Goal: Task Accomplishment & Management: Use online tool/utility

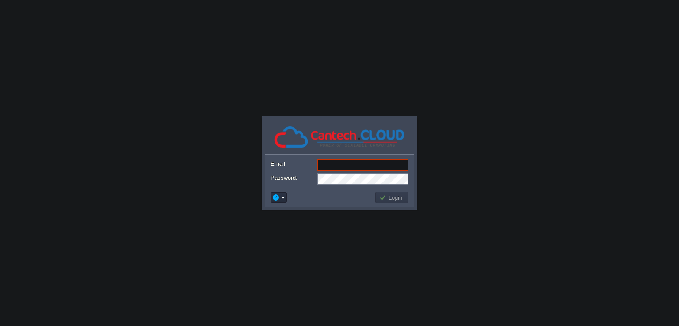
paste input "[EMAIL_ADDRESS][DOMAIN_NAME]"
type input "[EMAIL_ADDRESS][DOMAIN_NAME]"
click at [388, 203] on td "Login" at bounding box center [392, 198] width 33 height 12
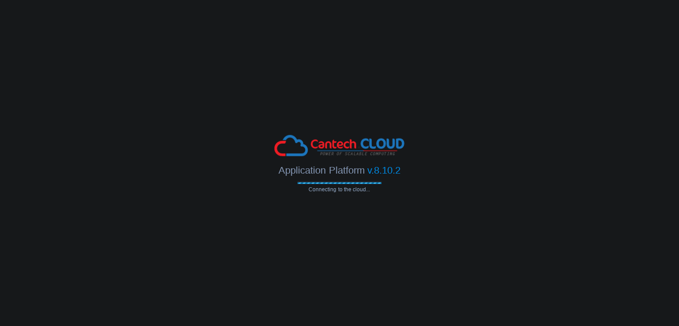
click at [303, 248] on body "Application Platform v.8.10.2 Connecting to the cloud... Email: themagecomp@gma…" at bounding box center [339, 163] width 679 height 326
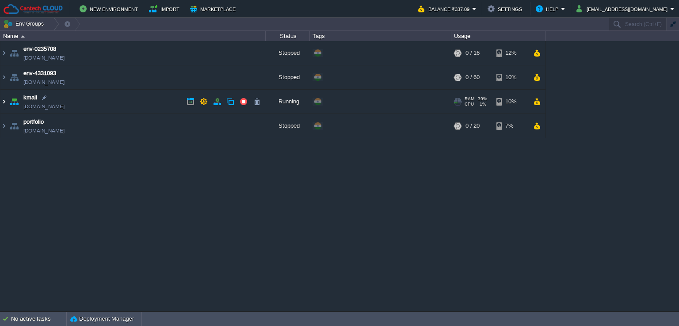
click at [3, 104] on img at bounding box center [3, 102] width 7 height 24
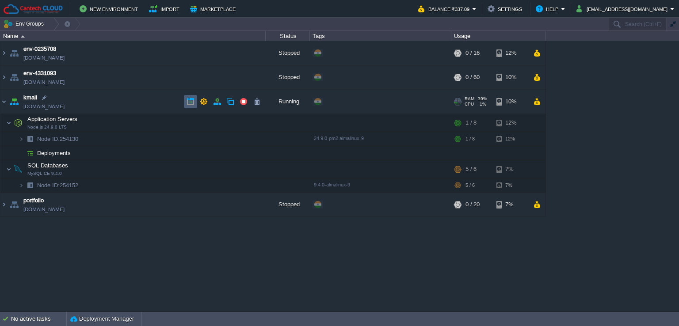
click at [188, 102] on button "button" at bounding box center [191, 102] width 8 height 8
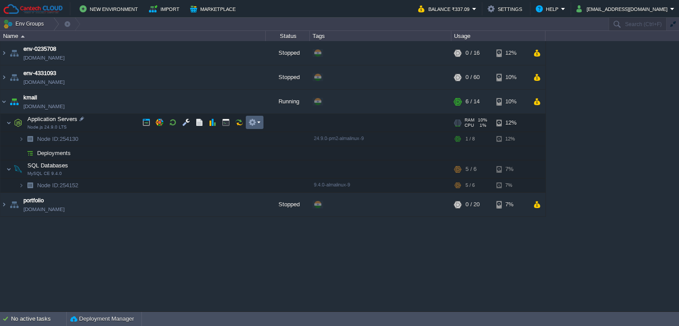
click at [260, 125] on em at bounding box center [255, 123] width 12 height 8
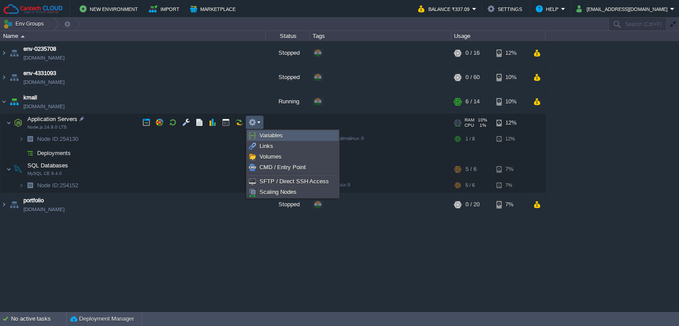
click at [275, 134] on span "Variables" at bounding box center [271, 135] width 23 height 7
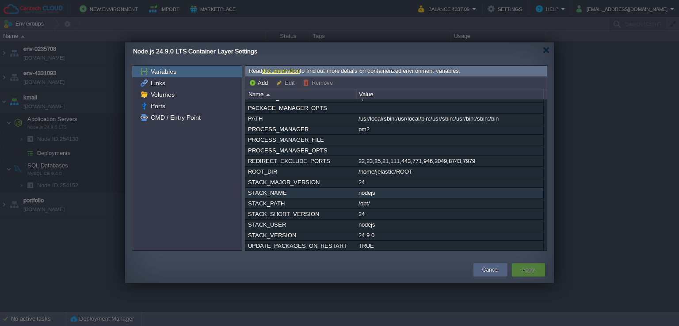
scroll to position [166, 0]
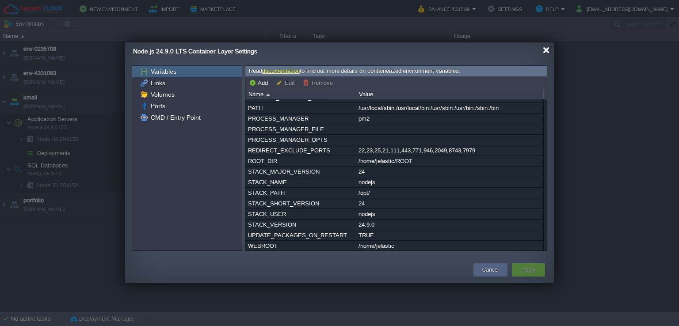
click at [544, 49] on div at bounding box center [546, 50] width 7 height 7
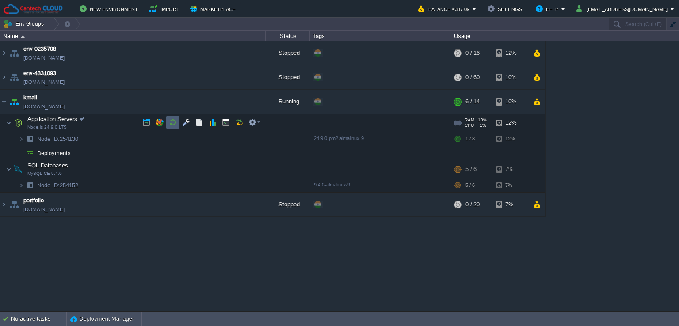
drag, startPoint x: 179, startPoint y: 123, endPoint x: 186, endPoint y: 122, distance: 7.1
click at [182, 123] on div at bounding box center [201, 122] width 124 height 13
click at [186, 122] on button "button" at bounding box center [186, 123] width 8 height 8
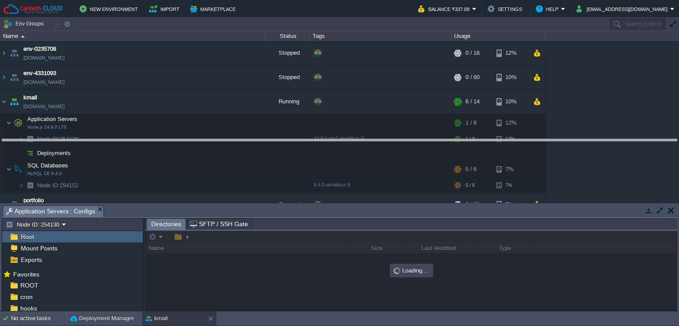
drag, startPoint x: 205, startPoint y: 209, endPoint x: 221, endPoint y: 143, distance: 68.2
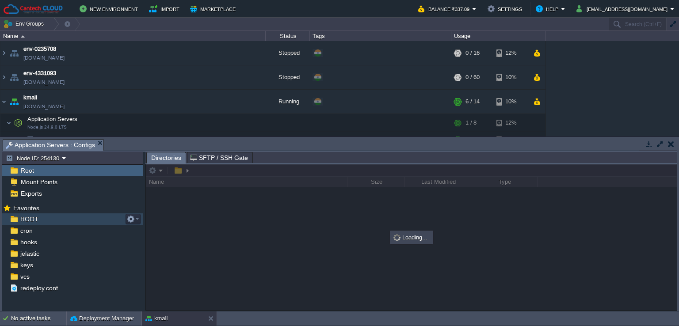
click at [46, 219] on div "ROOT" at bounding box center [72, 220] width 141 height 12
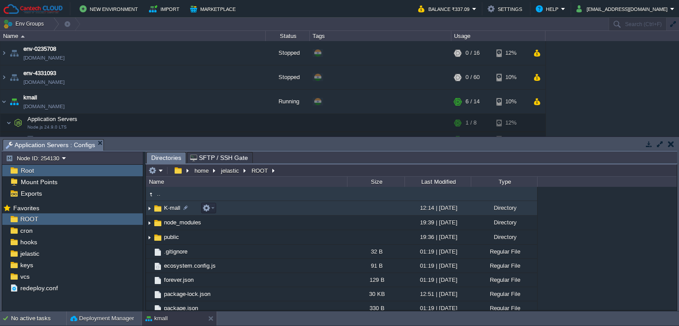
click at [244, 209] on td "K-mall" at bounding box center [246, 208] width 201 height 15
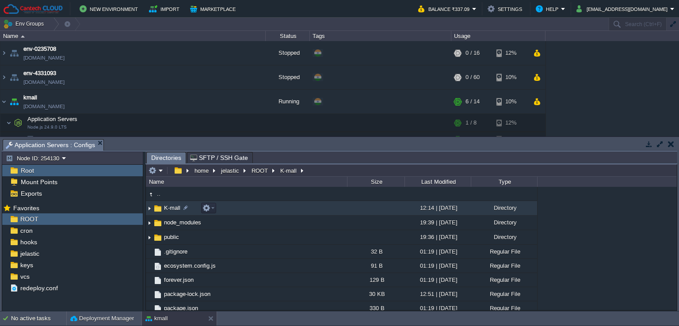
click at [244, 209] on td "K-mall" at bounding box center [246, 208] width 201 height 15
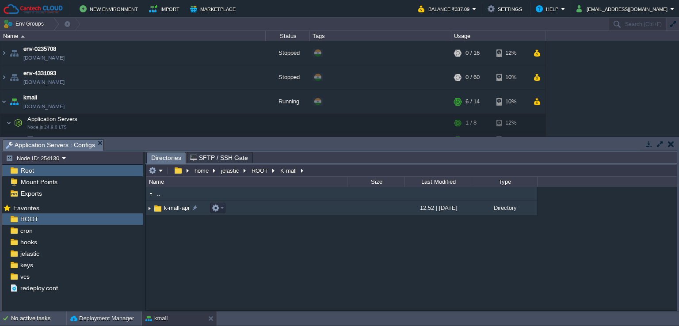
click at [243, 206] on td "k-mall-api" at bounding box center [246, 208] width 201 height 15
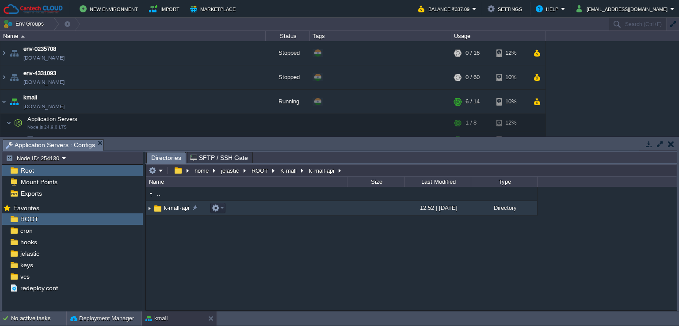
click at [243, 206] on td "k-mall-api" at bounding box center [246, 208] width 201 height 15
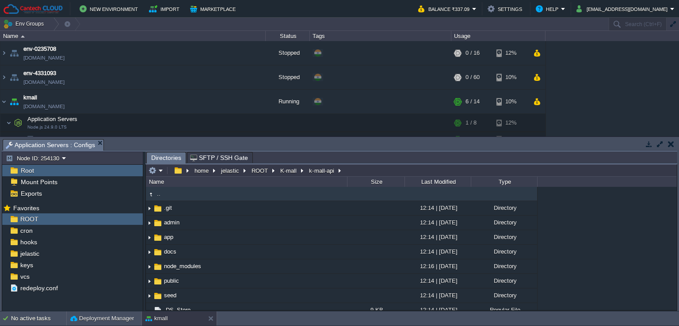
click at [352, 170] on input "text" at bounding box center [411, 171] width 531 height 12
type input "/home/jelastic/ROOT/K-mall/k-mall-api"
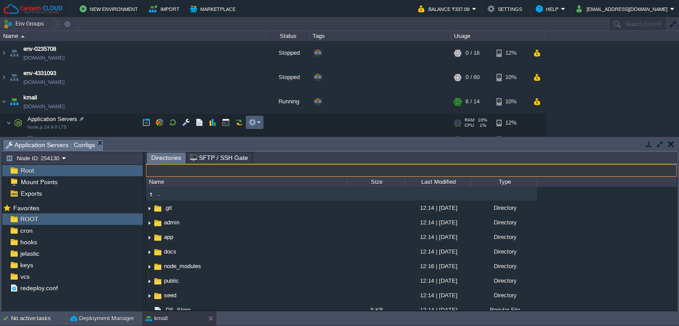
click at [259, 122] on em at bounding box center [255, 123] width 12 height 8
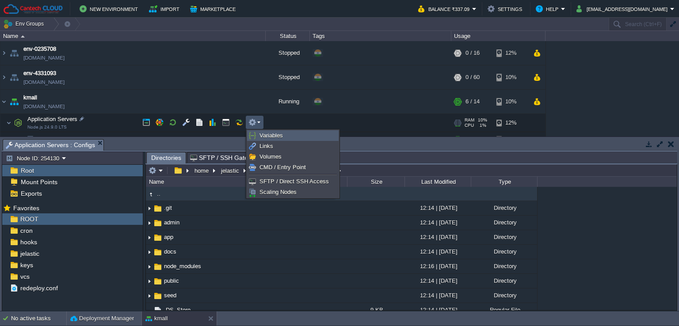
click at [272, 137] on span "Variables" at bounding box center [271, 135] width 23 height 7
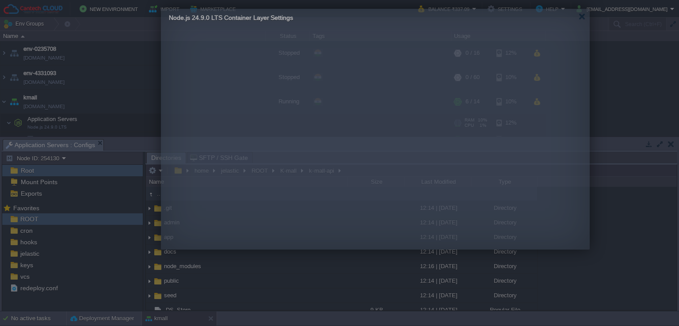
drag, startPoint x: 334, startPoint y: 50, endPoint x: 330, endPoint y: 17, distance: 33.8
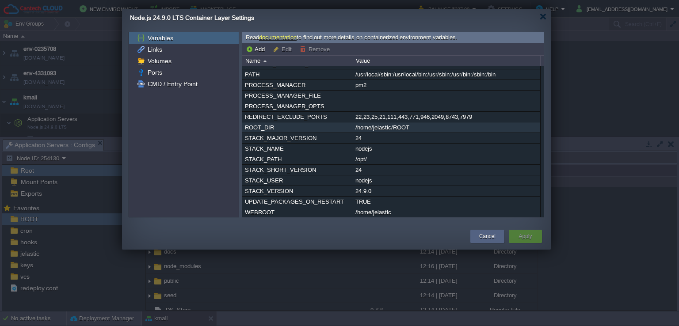
click at [392, 126] on div "/home/jelastic/ROOT" at bounding box center [446, 128] width 187 height 10
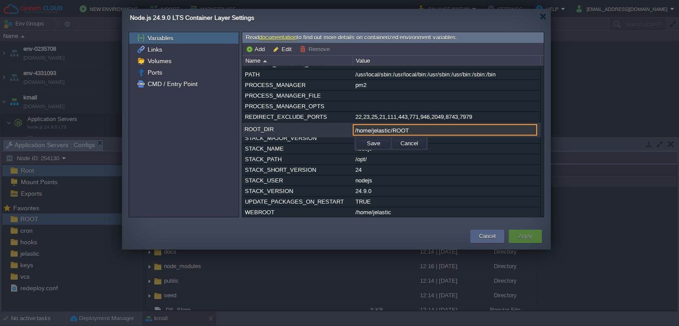
paste input "/K-mall/k-mall-api"
type input "/home/jelastic/ROOT/K-mall/k-mall-api"
click at [372, 139] on button "Save" at bounding box center [373, 143] width 19 height 8
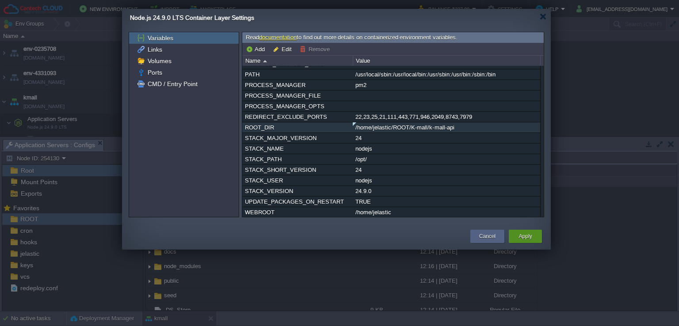
click at [519, 234] on button "Apply" at bounding box center [525, 236] width 13 height 9
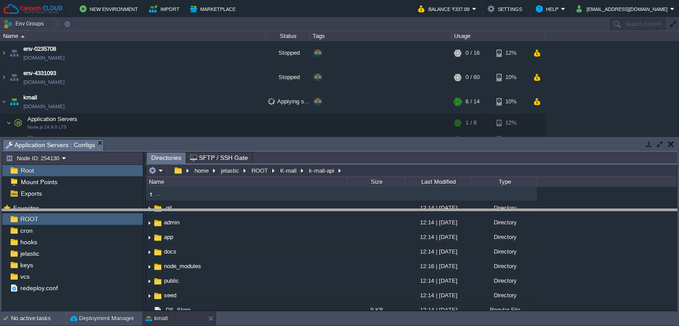
drag, startPoint x: 339, startPoint y: 148, endPoint x: 343, endPoint y: 160, distance: 12.7
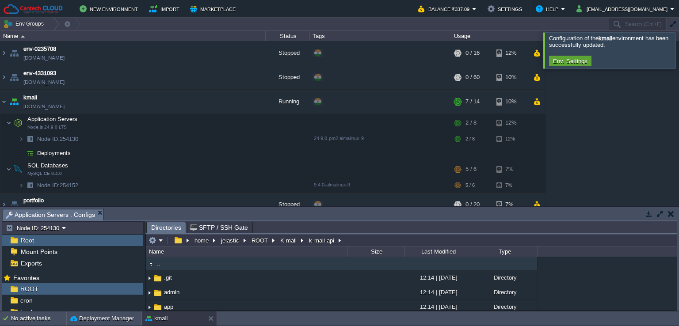
click at [679, 53] on div at bounding box center [690, 50] width 0 height 36
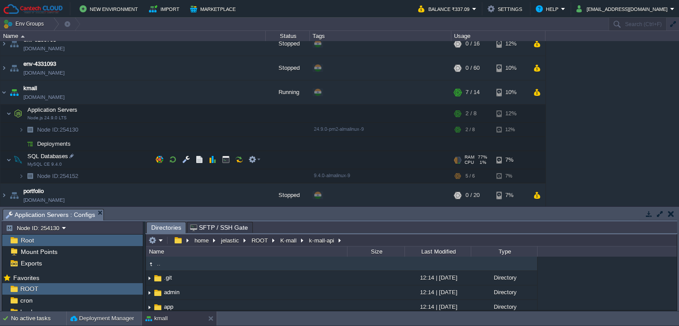
scroll to position [0, 0]
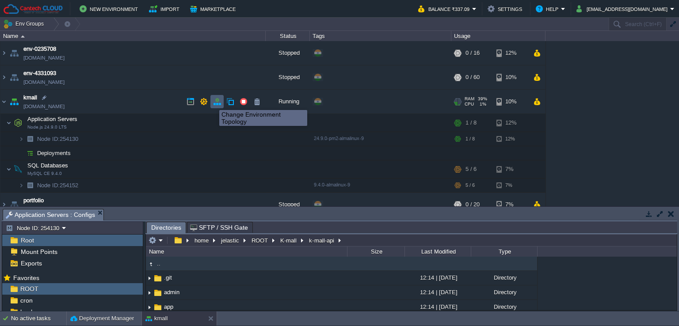
drag, startPoint x: 215, startPoint y: 103, endPoint x: 209, endPoint y: 118, distance: 16.5
click at [215, 103] on button "button" at bounding box center [217, 102] width 8 height 8
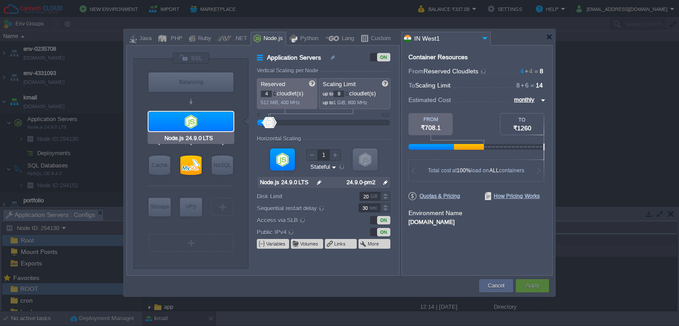
type input "MySQL CE 9.4.0"
click at [549, 38] on div at bounding box center [549, 37] width 7 height 7
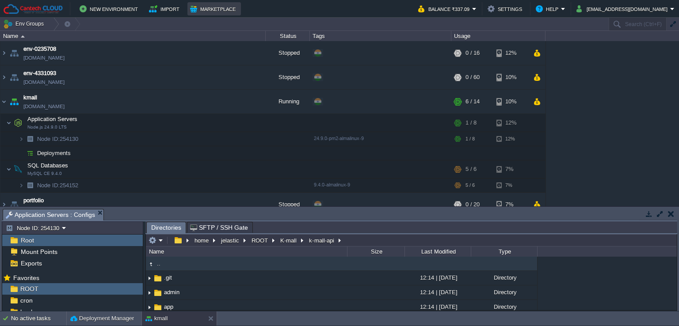
click at [190, 10] on button "Marketplace" at bounding box center [214, 9] width 48 height 11
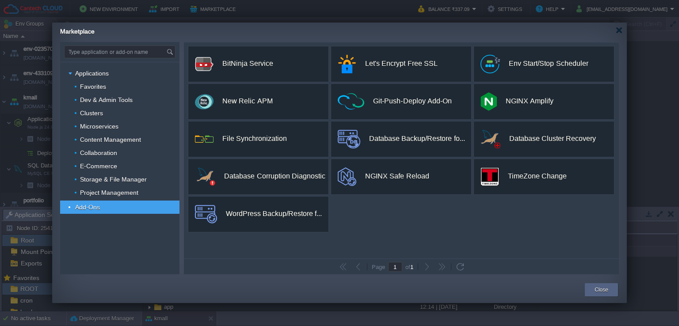
click at [620, 33] on div at bounding box center [619, 30] width 7 height 7
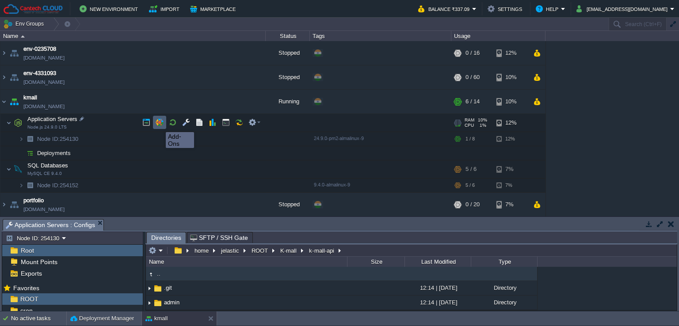
click at [159, 124] on button "button" at bounding box center [160, 123] width 8 height 8
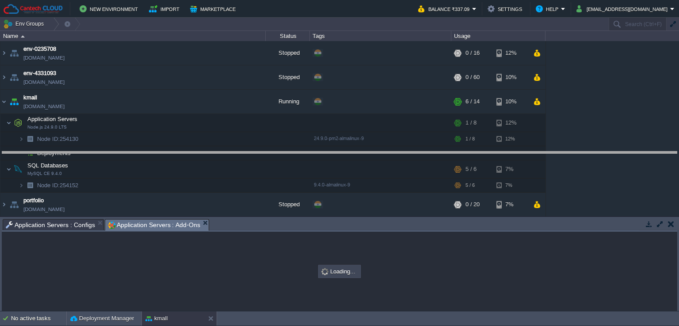
drag, startPoint x: 279, startPoint y: 225, endPoint x: 295, endPoint y: 155, distance: 71.5
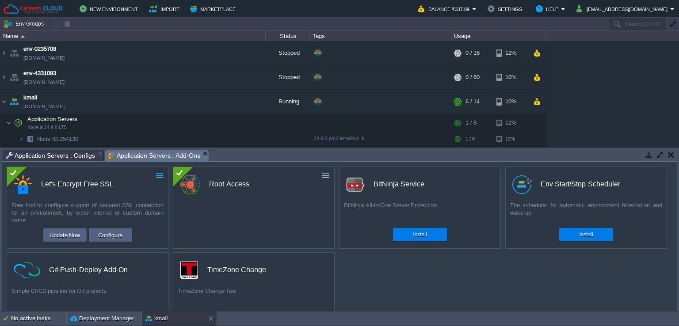
click at [164, 177] on td at bounding box center [159, 175] width 11 height 11
click at [146, 190] on link "Uninstall" at bounding box center [140, 189] width 50 height 11
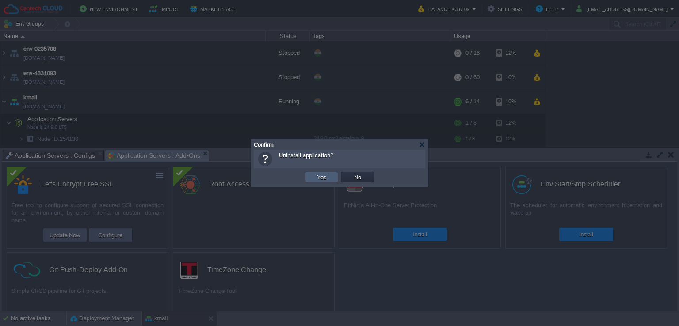
click at [322, 180] on button "Yes" at bounding box center [322, 177] width 15 height 8
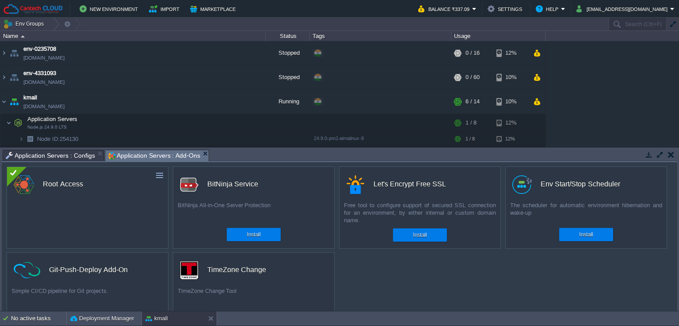
drag, startPoint x: 670, startPoint y: 157, endPoint x: 555, endPoint y: 158, distance: 115.0
click at [670, 157] on button "button" at bounding box center [671, 155] width 6 height 8
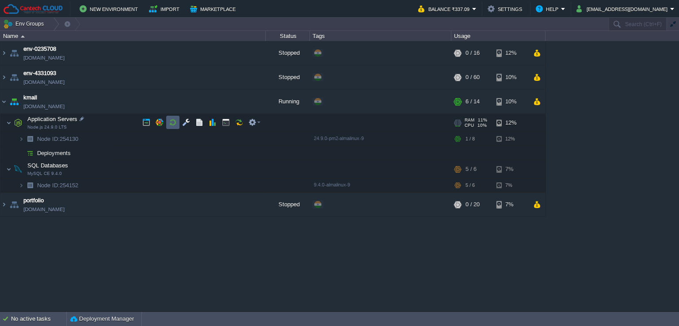
click at [170, 122] on button "button" at bounding box center [173, 123] width 8 height 8
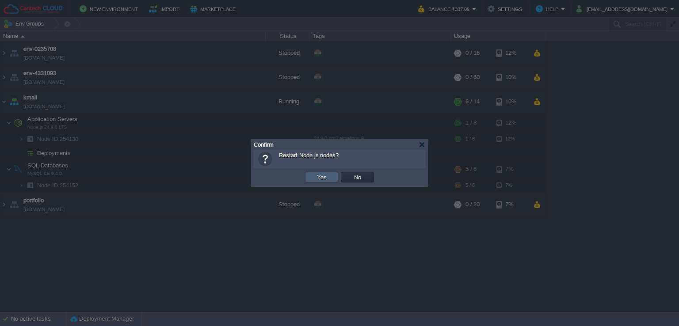
click at [319, 180] on button "Yes" at bounding box center [322, 177] width 15 height 8
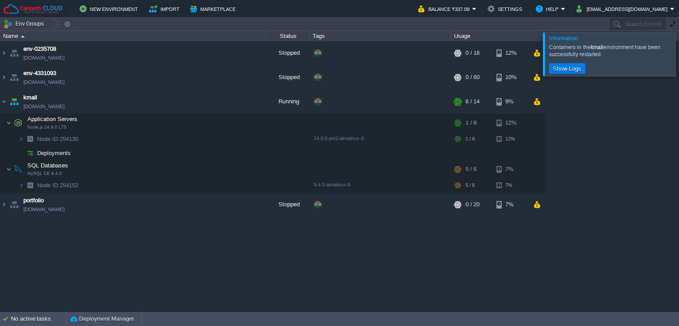
click at [679, 61] on div at bounding box center [690, 53] width 0 height 43
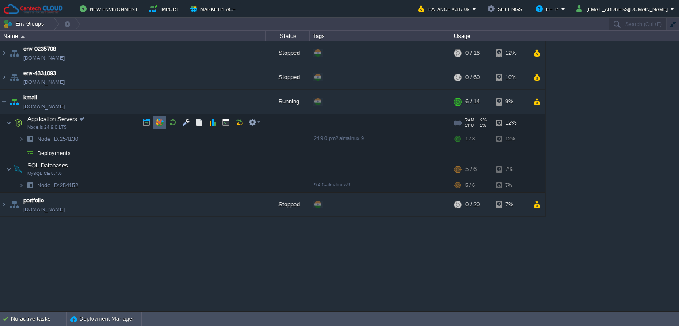
drag, startPoint x: 160, startPoint y: 118, endPoint x: 174, endPoint y: 161, distance: 45.6
click at [160, 118] on td at bounding box center [159, 122] width 13 height 13
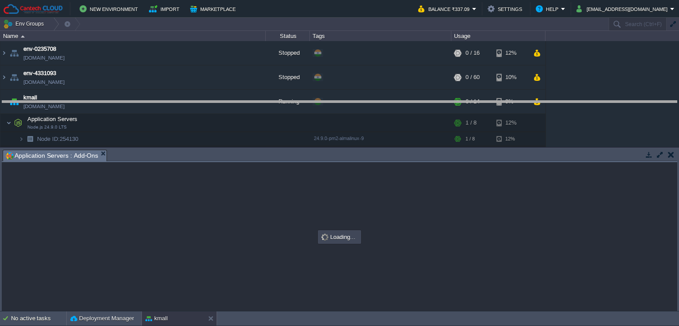
drag, startPoint x: 159, startPoint y: 153, endPoint x: 167, endPoint y: 103, distance: 50.2
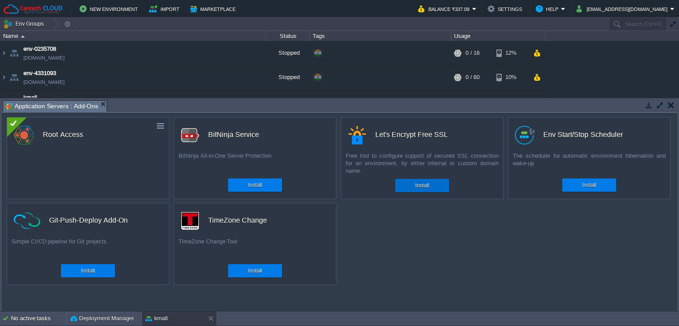
click at [404, 188] on div "Install" at bounding box center [422, 185] width 41 height 13
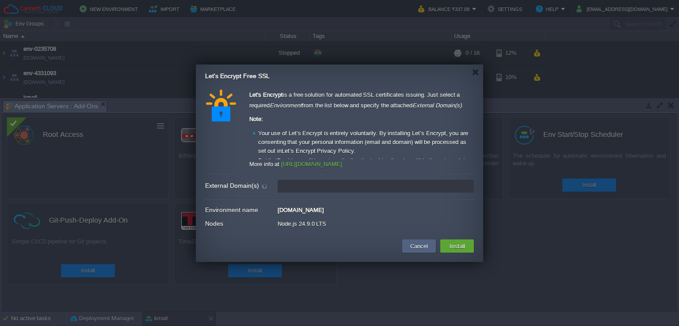
click at [302, 189] on input "External Domain(s)" at bounding box center [376, 186] width 196 height 13
paste input "kmall.magecomp.net/"
type input "[DOMAIN_NAME]"
click at [448, 247] on button "Install" at bounding box center [457, 246] width 21 height 11
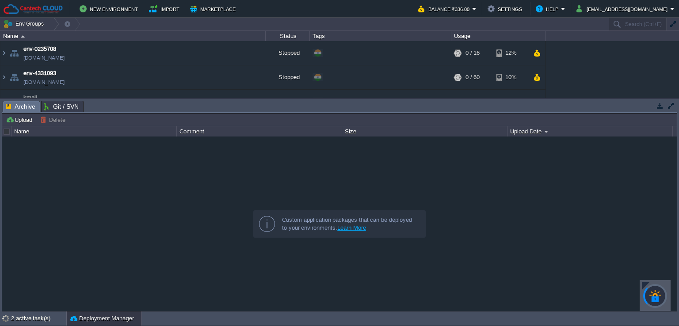
drag, startPoint x: 645, startPoint y: 285, endPoint x: 490, endPoint y: 208, distance: 172.7
click at [645, 285] on div at bounding box center [646, 287] width 8 height 8
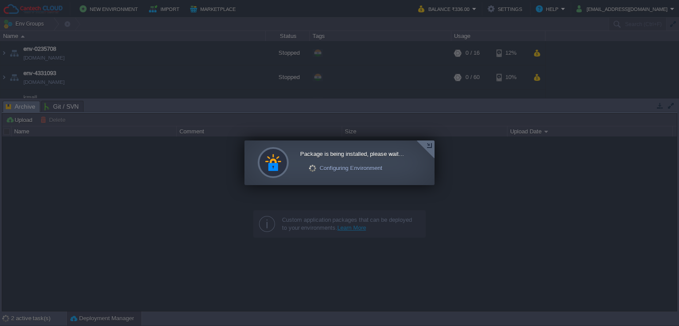
drag, startPoint x: 428, startPoint y: 145, endPoint x: 414, endPoint y: 135, distance: 17.2
click at [428, 145] on div at bounding box center [426, 150] width 18 height 18
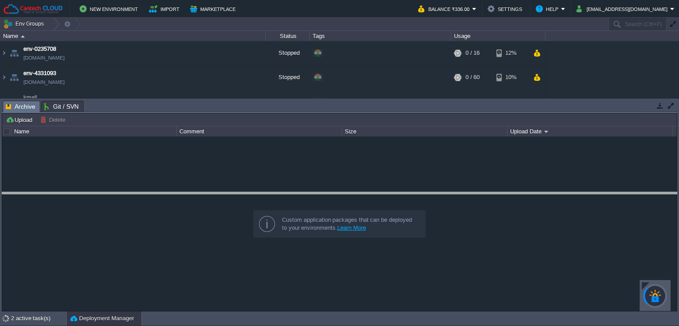
drag, startPoint x: 389, startPoint y: 105, endPoint x: 385, endPoint y: 199, distance: 93.9
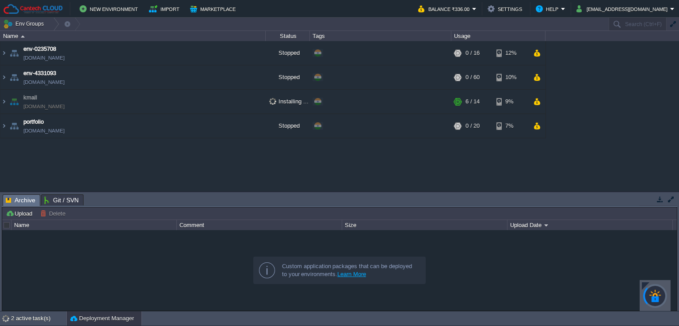
click at [643, 285] on div at bounding box center [646, 287] width 8 height 8
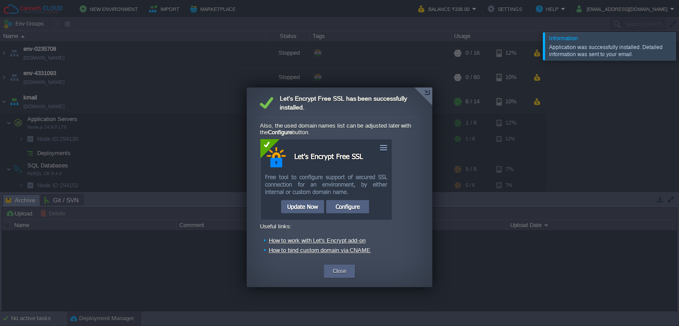
scroll to position [59, 0]
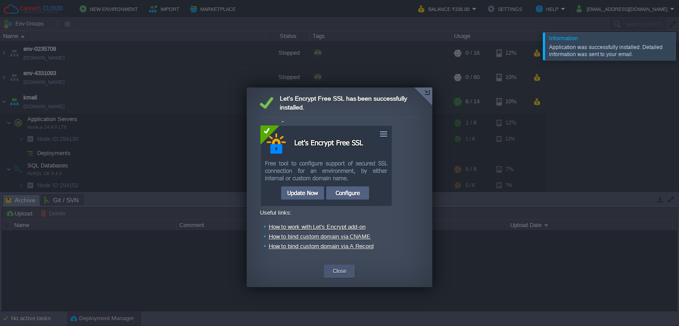
click at [337, 271] on button "Close" at bounding box center [340, 271] width 14 height 9
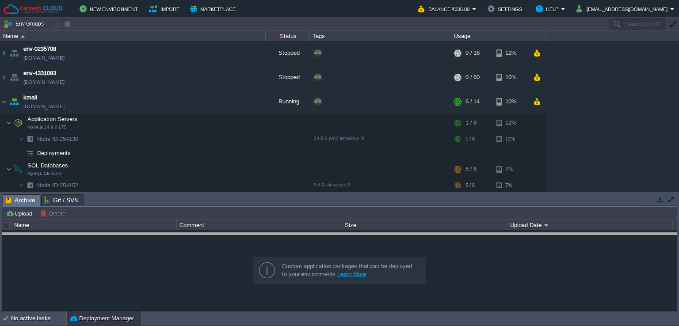
drag, startPoint x: 411, startPoint y: 204, endPoint x: 409, endPoint y: 244, distance: 39.9
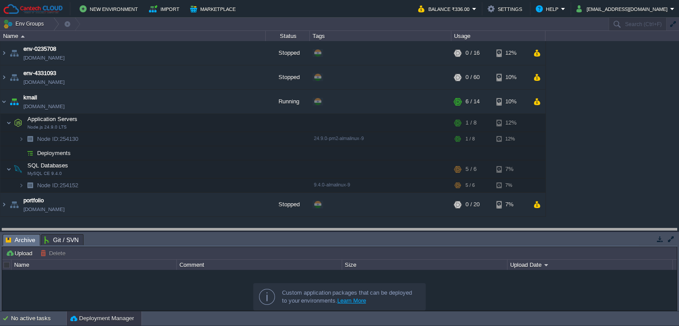
drag, startPoint x: 409, startPoint y: 244, endPoint x: 411, endPoint y: 238, distance: 6.3
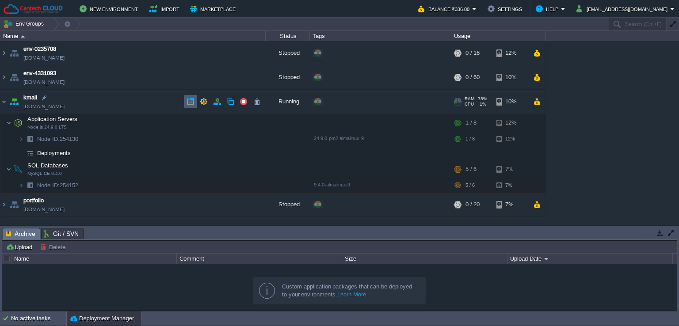
click at [189, 104] on button "button" at bounding box center [191, 102] width 8 height 8
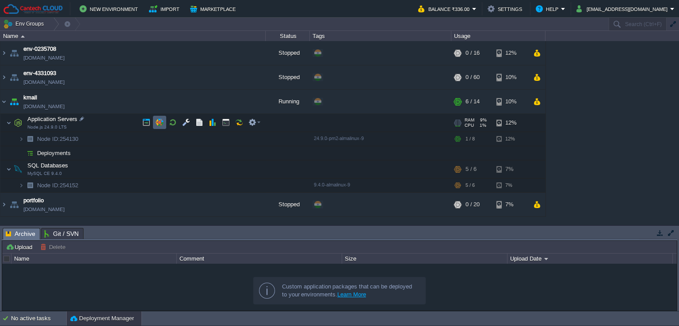
click at [161, 123] on button "button" at bounding box center [160, 123] width 8 height 8
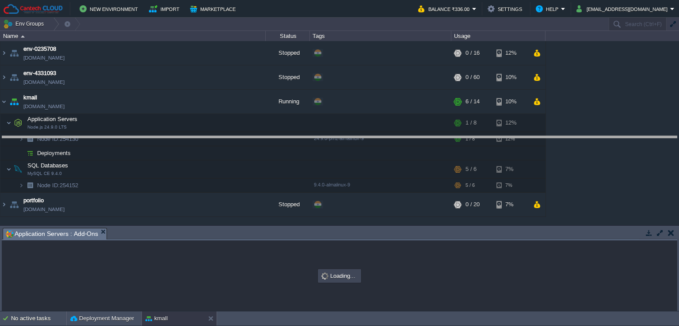
drag, startPoint x: 186, startPoint y: 236, endPoint x: 201, endPoint y: 150, distance: 87.5
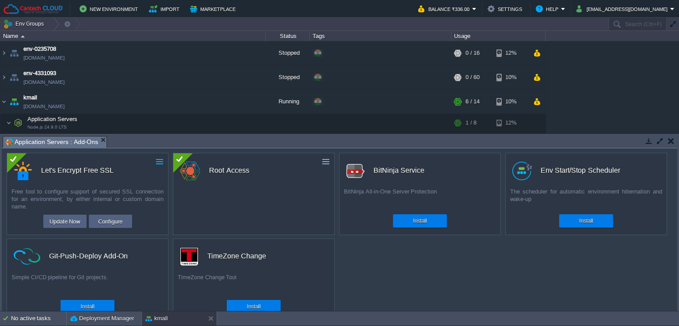
click at [158, 161] on button "button" at bounding box center [160, 162] width 8 height 8
click at [142, 174] on link "Uninstall" at bounding box center [140, 175] width 50 height 11
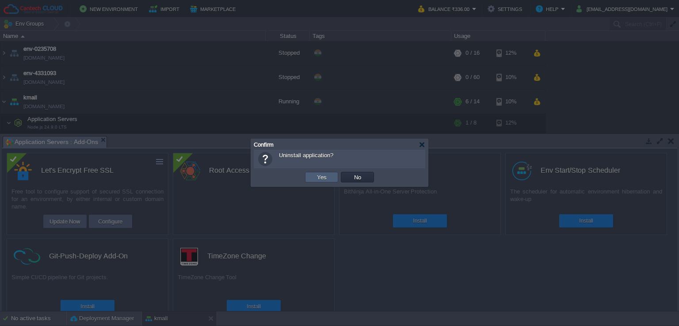
click at [324, 175] on button "Yes" at bounding box center [322, 177] width 15 height 8
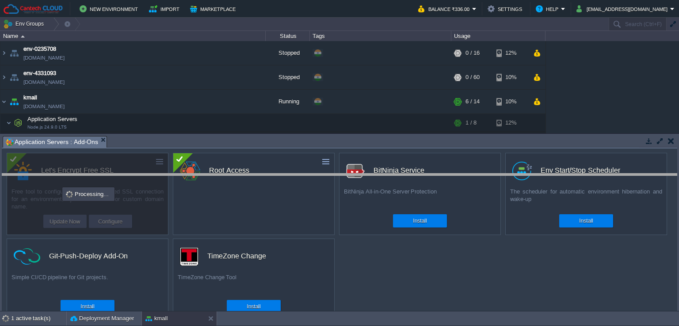
drag, startPoint x: 243, startPoint y: 150, endPoint x: 253, endPoint y: 185, distance: 36.5
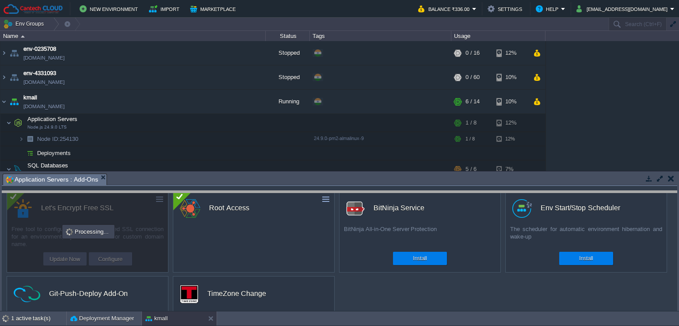
drag, startPoint x: 253, startPoint y: 185, endPoint x: 258, endPoint y: 207, distance: 23.1
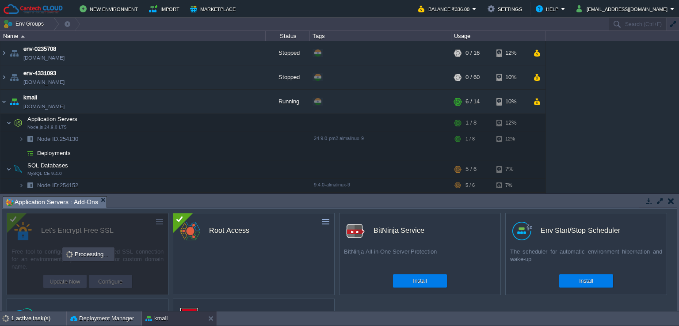
click at [258, 210] on div "custom Let's Encrypt Free SSL Free tool to configure support of secured SSL con…" at bounding box center [340, 260] width 676 height 103
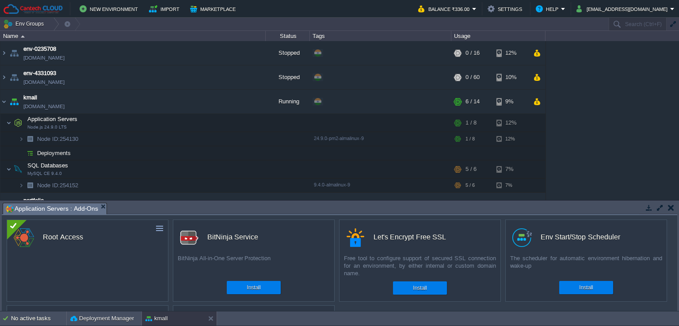
click at [670, 209] on button "button" at bounding box center [671, 208] width 6 height 8
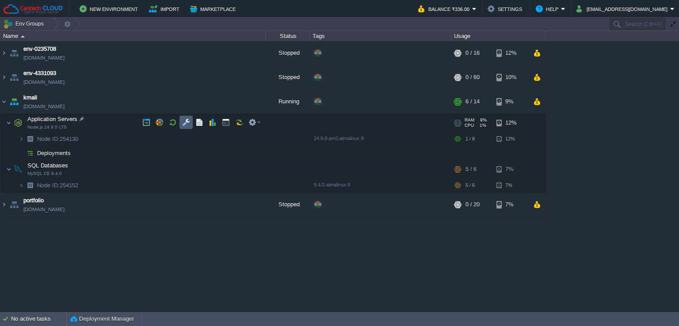
drag, startPoint x: 180, startPoint y: 122, endPoint x: 196, endPoint y: 211, distance: 90.3
click at [180, 121] on td at bounding box center [186, 122] width 13 height 13
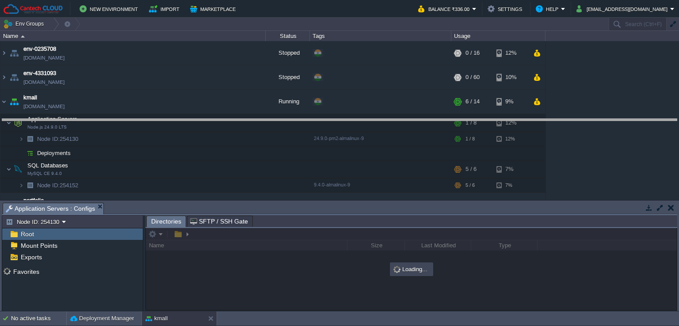
drag, startPoint x: 209, startPoint y: 207, endPoint x: 215, endPoint y: 123, distance: 83.8
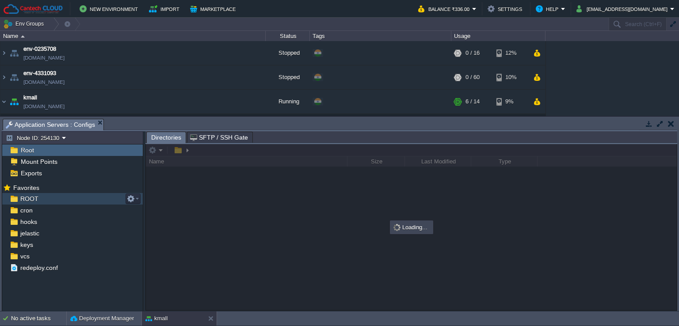
click at [33, 199] on span "ROOT" at bounding box center [29, 199] width 21 height 8
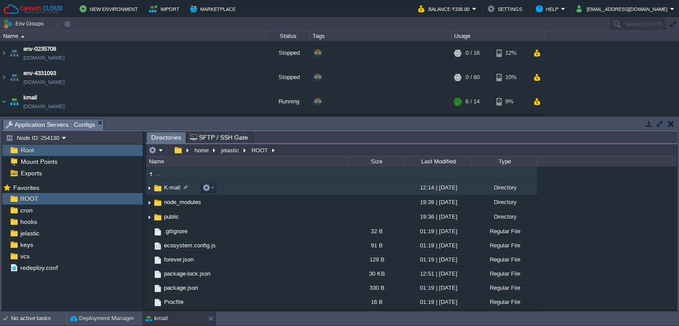
click at [151, 188] on img at bounding box center [149, 188] width 7 height 14
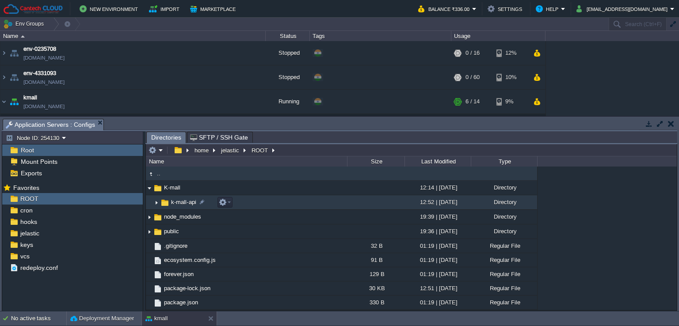
click at [158, 203] on img at bounding box center [156, 203] width 7 height 14
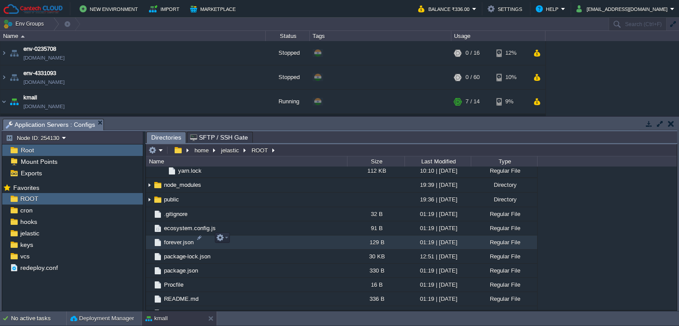
scroll to position [536, 0]
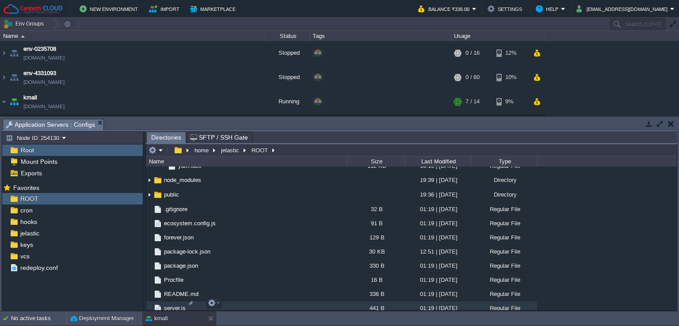
click at [241, 303] on td "server.js" at bounding box center [246, 309] width 201 height 14
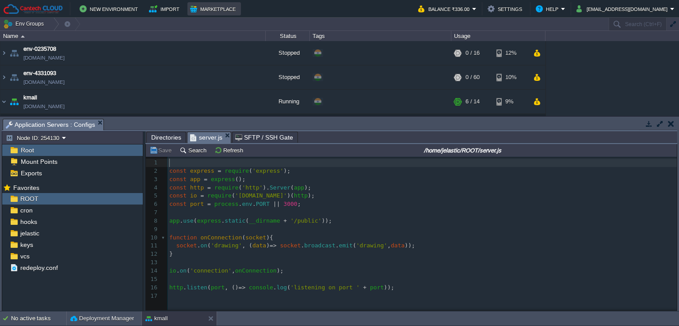
scroll to position [3, 0]
type textarea "const express = require('express'); const app = express(); const http = require…"
drag, startPoint x: 223, startPoint y: 136, endPoint x: 206, endPoint y: 135, distance: 16.8
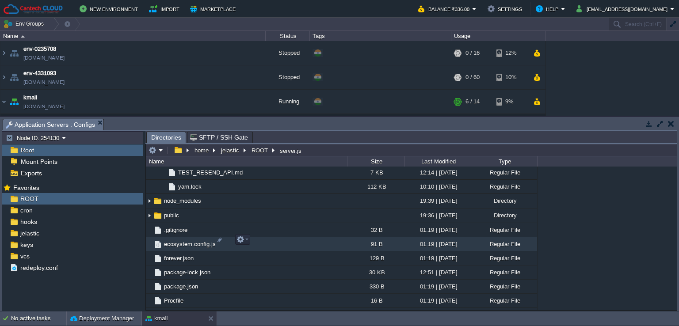
scroll to position [536, 0]
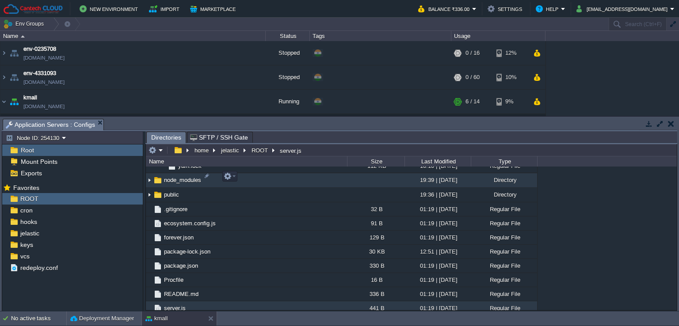
drag, startPoint x: 150, startPoint y: 179, endPoint x: 269, endPoint y: 225, distance: 127.2
click at [150, 179] on img at bounding box center [149, 181] width 7 height 14
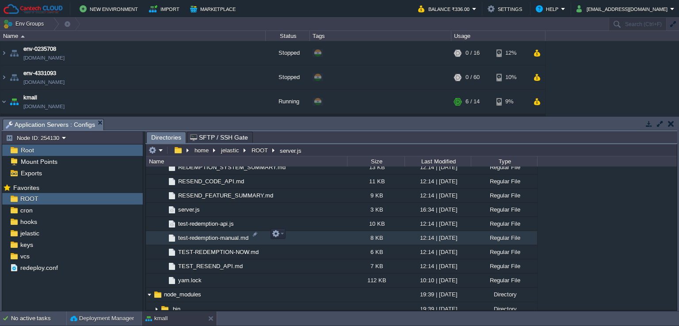
scroll to position [430, 0]
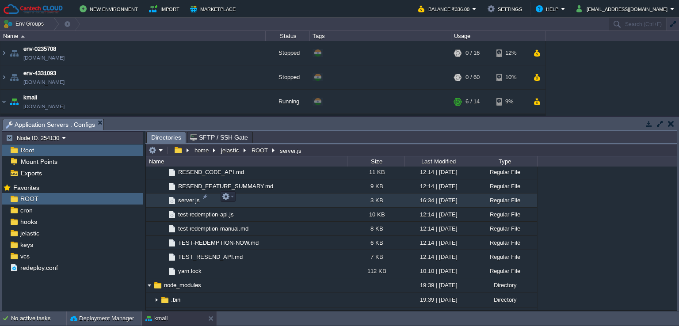
click at [268, 200] on td "server.js" at bounding box center [246, 201] width 201 height 14
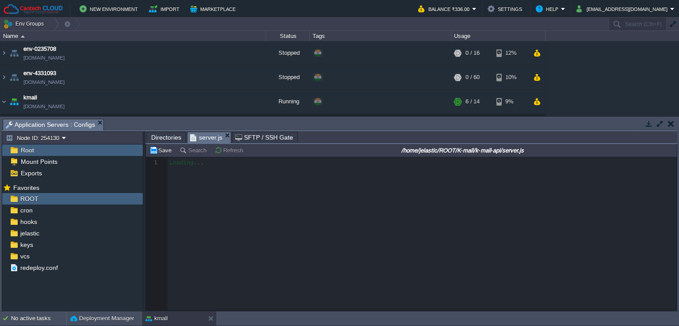
click at [157, 137] on span "Directories" at bounding box center [166, 137] width 30 height 11
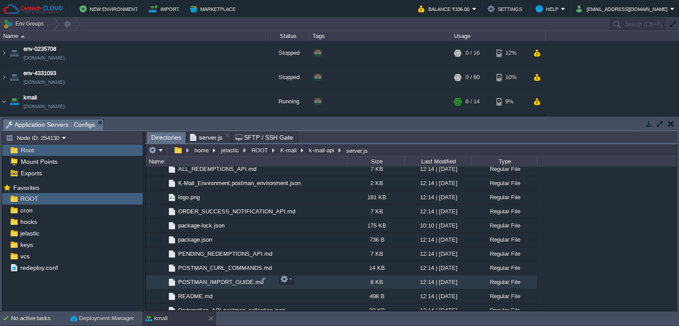
scroll to position [398, 0]
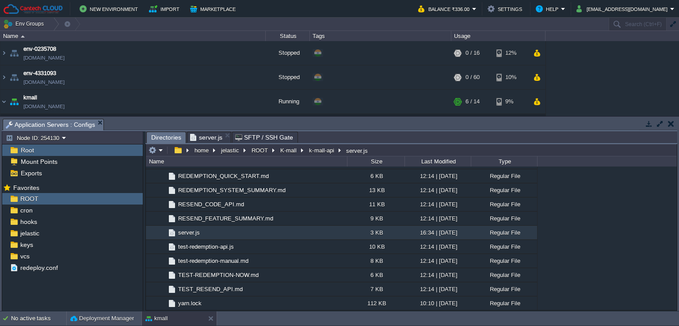
click at [212, 138] on span "server.js" at bounding box center [206, 137] width 32 height 11
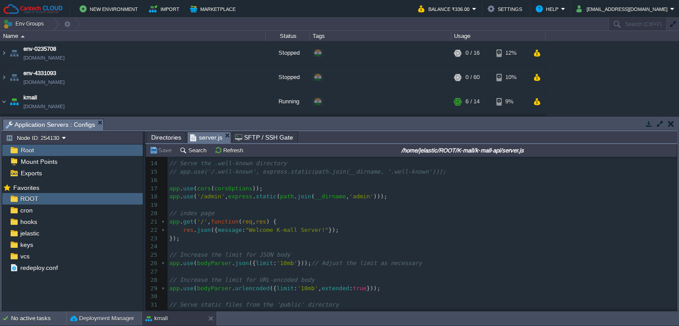
scroll to position [0, 0]
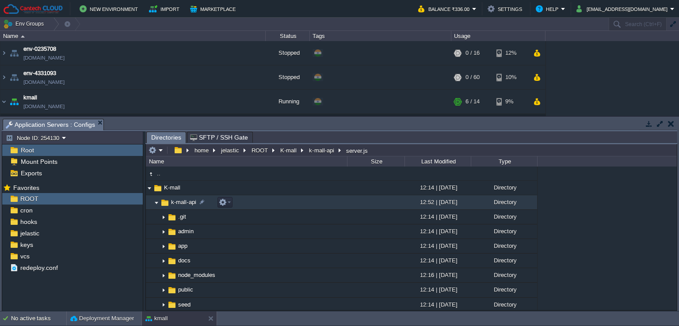
click at [155, 200] on img at bounding box center [156, 203] width 7 height 14
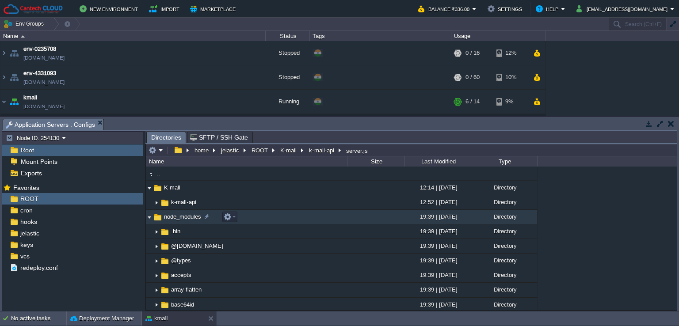
click at [149, 218] on img at bounding box center [149, 218] width 7 height 14
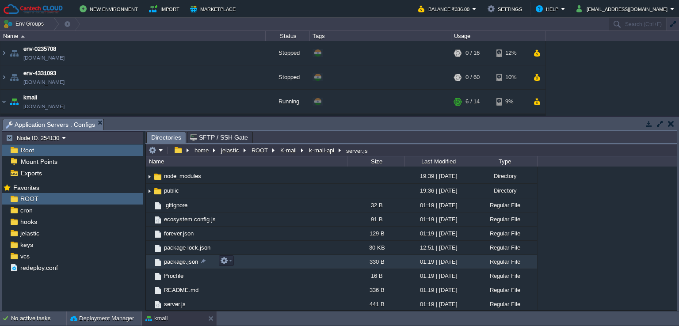
click at [246, 263] on td "package.json" at bounding box center [246, 262] width 201 height 14
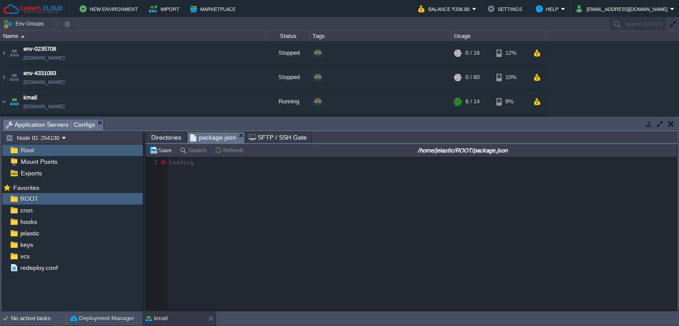
click at [168, 138] on span "Directories" at bounding box center [166, 137] width 30 height 11
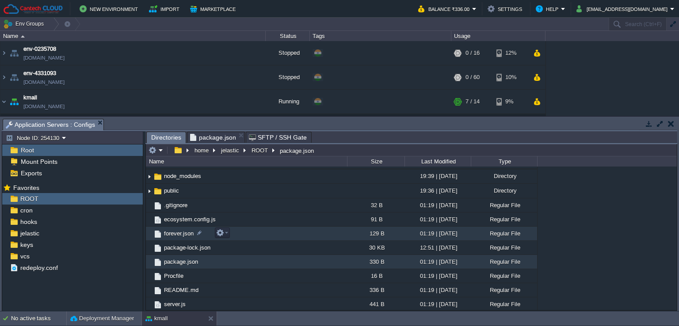
click at [257, 238] on td "forever.json" at bounding box center [246, 234] width 201 height 14
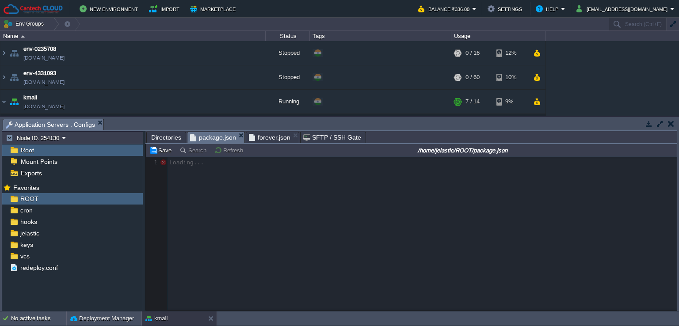
click at [211, 138] on span "package.json" at bounding box center [213, 137] width 46 height 11
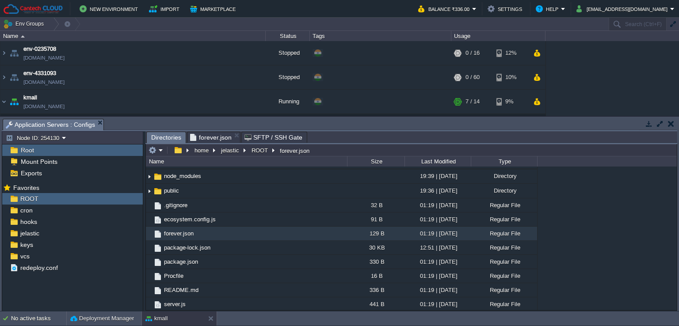
click at [203, 137] on span "forever.json" at bounding box center [211, 137] width 42 height 11
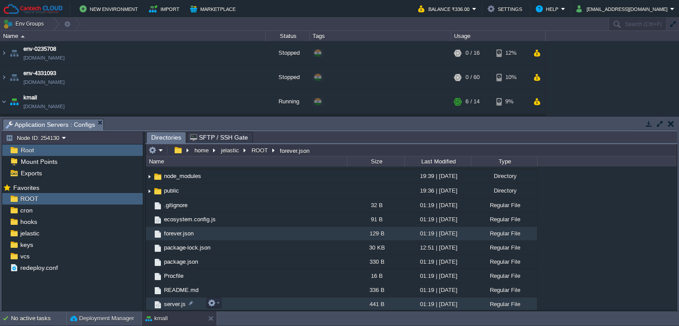
click at [254, 306] on td "server.js" at bounding box center [246, 305] width 201 height 14
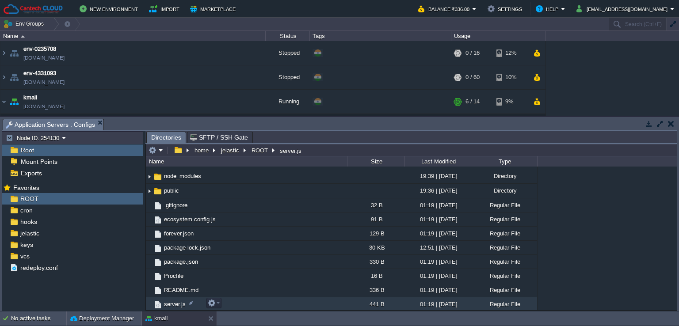
click at [254, 306] on td "server.js" at bounding box center [246, 305] width 201 height 14
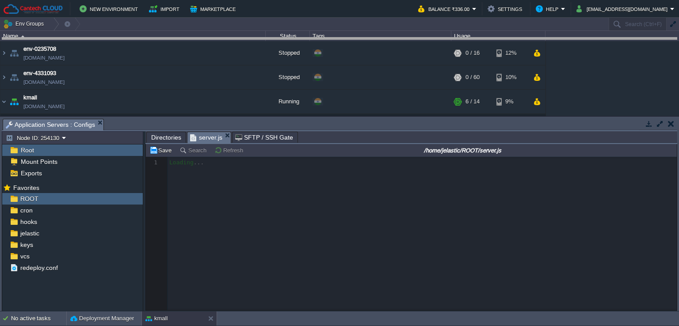
drag, startPoint x: 303, startPoint y: 123, endPoint x: 307, endPoint y: 108, distance: 15.5
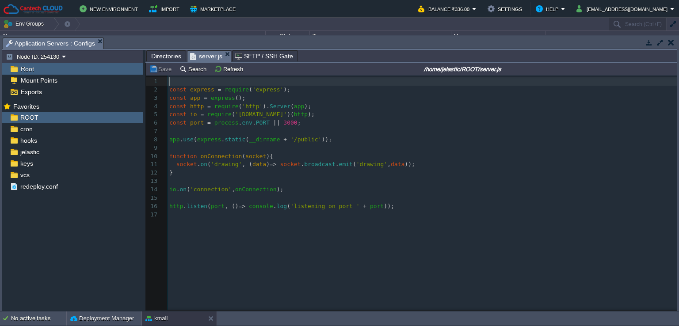
scroll to position [3, 0]
click at [286, 126] on span "3000" at bounding box center [291, 122] width 14 height 7
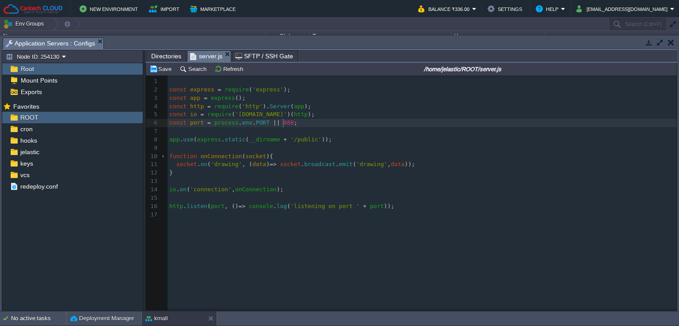
type textarea "8080"
click at [317, 126] on pre "const port = process . env . PORT || 8080 ;" at bounding box center [424, 123] width 512 height 8
click at [157, 69] on button "Save" at bounding box center [162, 69] width 25 height 8
click at [673, 42] on button "button" at bounding box center [671, 42] width 6 height 8
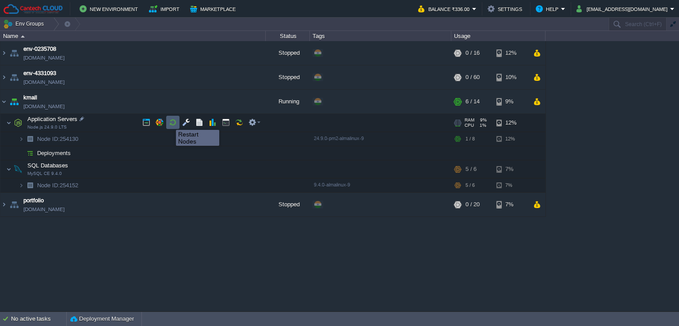
click at [170, 122] on button "button" at bounding box center [173, 123] width 8 height 8
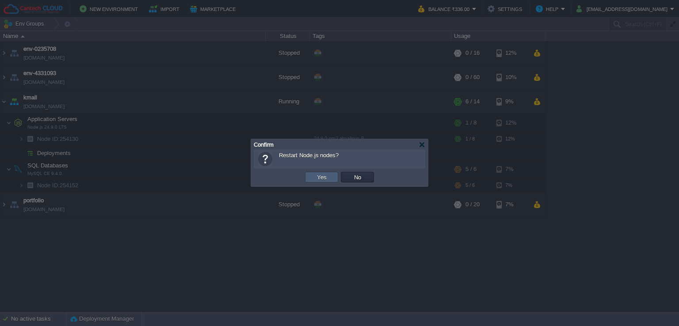
click at [308, 176] on td "Yes" at bounding box center [321, 177] width 33 height 11
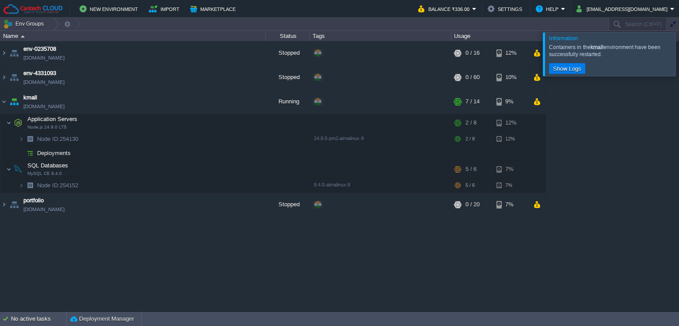
click at [679, 63] on div at bounding box center [690, 53] width 0 height 43
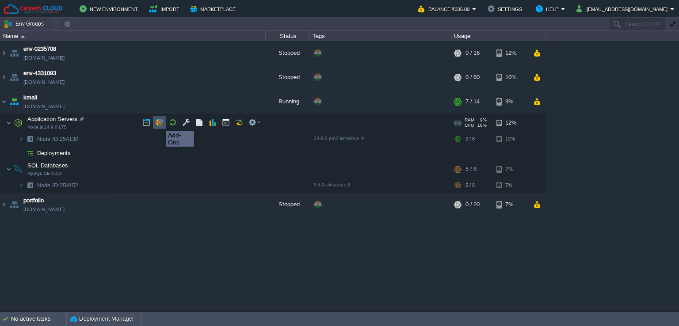
click at [159, 123] on button "button" at bounding box center [160, 123] width 8 height 8
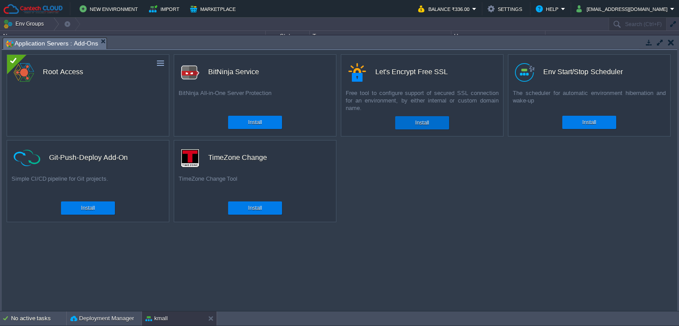
click at [430, 121] on div "Install" at bounding box center [422, 122] width 41 height 13
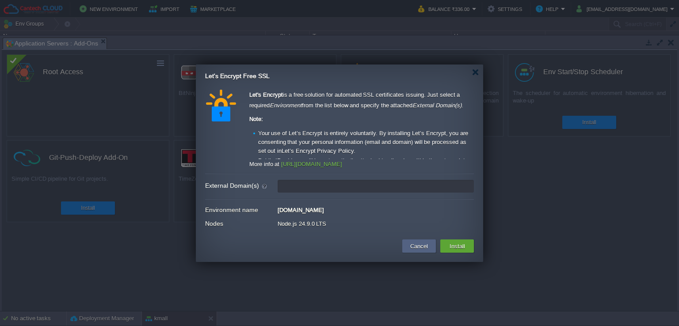
click at [307, 191] on input "External Domain(s)" at bounding box center [376, 186] width 196 height 13
paste input "[URL][DOMAIN_NAME]"
click at [389, 199] on div at bounding box center [339, 199] width 269 height 1
click at [392, 185] on input "[URL][DOMAIN_NAME]" at bounding box center [376, 186] width 196 height 13
click at [399, 204] on div "[DOMAIN_NAME]" at bounding box center [376, 208] width 196 height 9
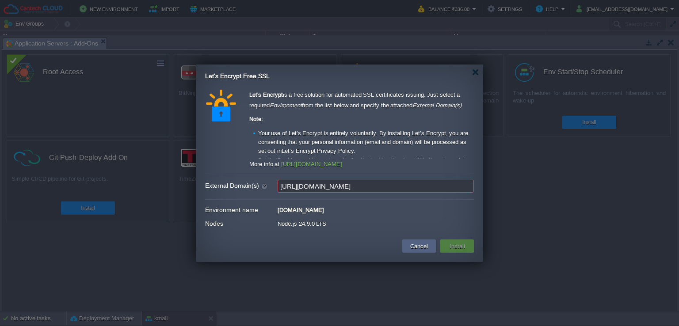
click at [387, 188] on input "[URL][DOMAIN_NAME]" at bounding box center [376, 186] width 196 height 13
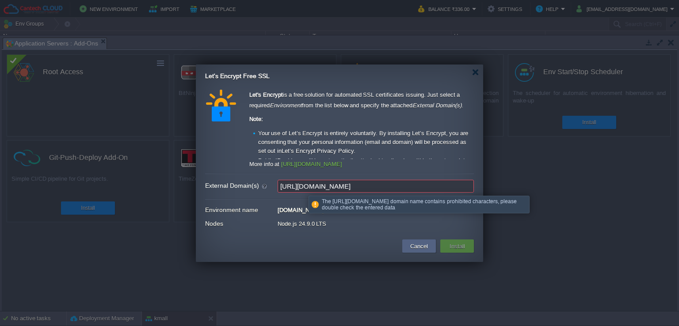
click at [302, 188] on input "[URL][DOMAIN_NAME]" at bounding box center [376, 186] width 196 height 13
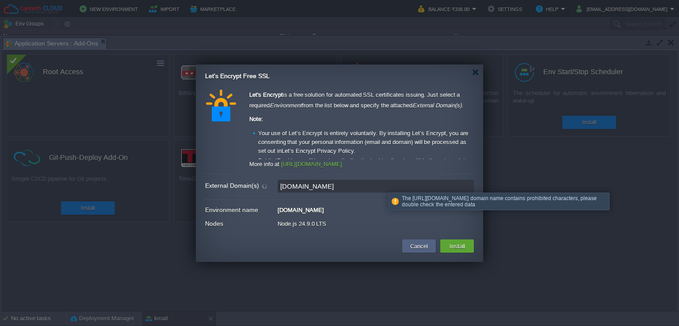
click at [382, 185] on input "[DOMAIN_NAME]" at bounding box center [376, 186] width 196 height 13
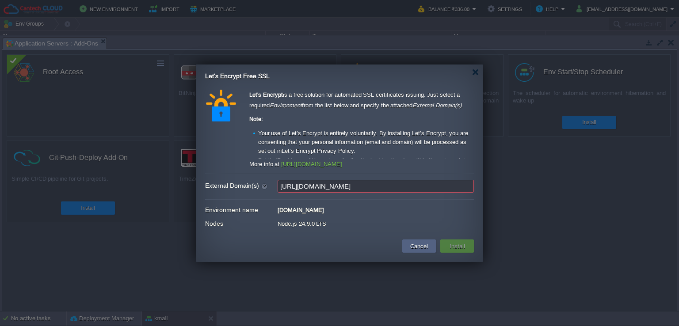
click at [375, 207] on div "[DOMAIN_NAME]" at bounding box center [376, 208] width 196 height 9
click at [299, 191] on input "[URL][DOMAIN_NAME]" at bounding box center [376, 186] width 196 height 13
type input "[DOMAIN_NAME]"
click at [364, 189] on input "[DOMAIN_NAME]" at bounding box center [376, 186] width 196 height 13
click at [459, 248] on button "Install" at bounding box center [457, 246] width 21 height 11
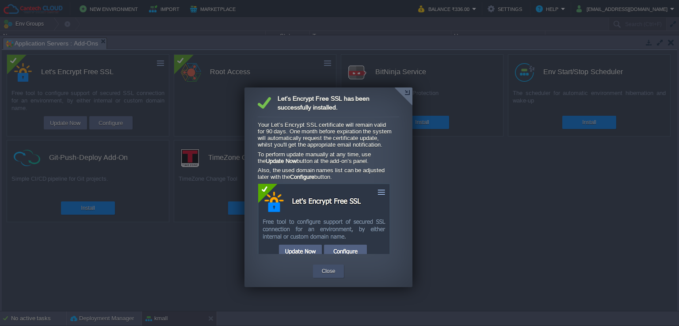
click at [339, 274] on div "Close" at bounding box center [328, 271] width 31 height 13
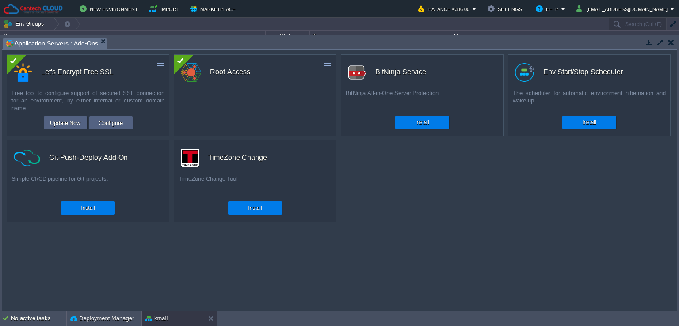
click at [671, 43] on button "button" at bounding box center [671, 42] width 6 height 8
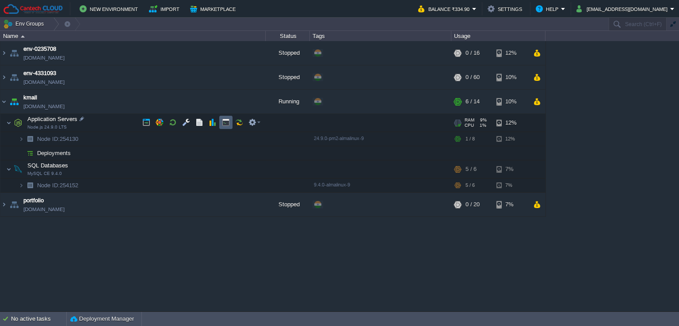
click at [224, 124] on button "button" at bounding box center [226, 123] width 8 height 8
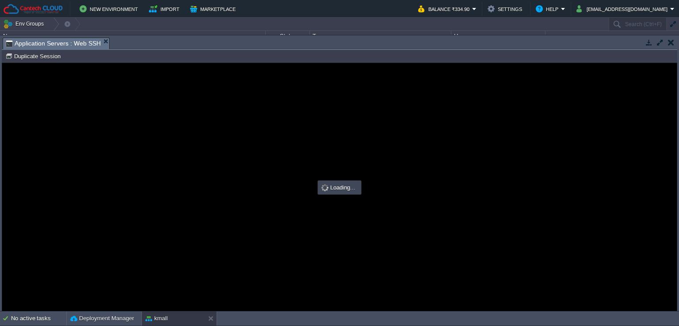
click at [260, 77] on body "New Environment Import Marketplace Bonus ₹0.00 Upgrade Account Balance ₹334.90 …" at bounding box center [339, 163] width 679 height 326
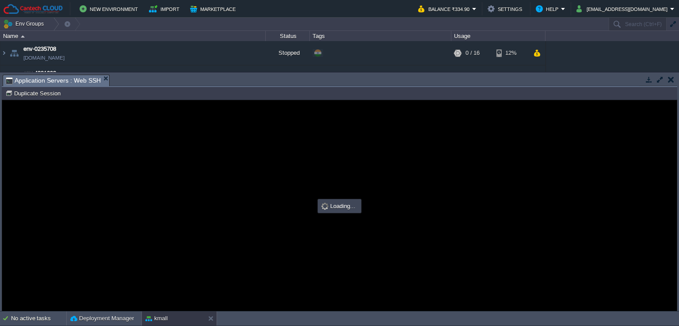
scroll to position [0, 0]
type input "#000000"
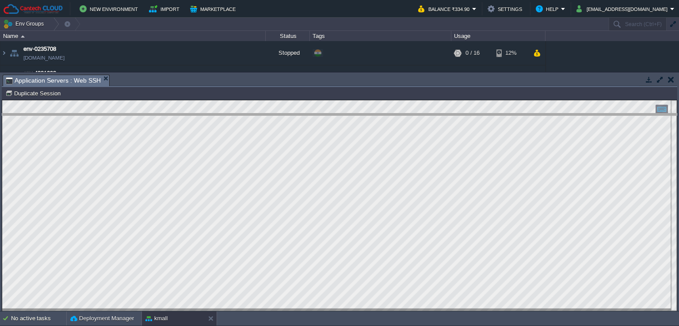
drag, startPoint x: 235, startPoint y: 82, endPoint x: 242, endPoint y: 168, distance: 86.1
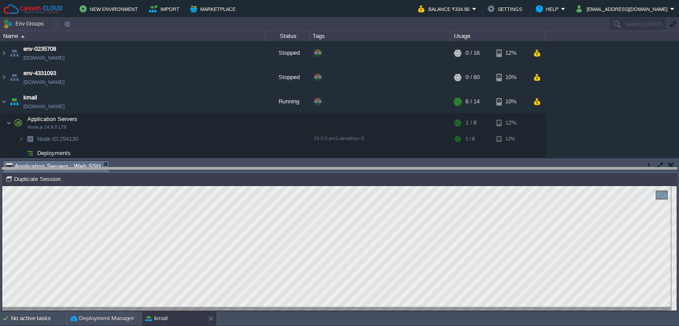
drag, startPoint x: 242, startPoint y: 168, endPoint x: 244, endPoint y: 176, distance: 8.2
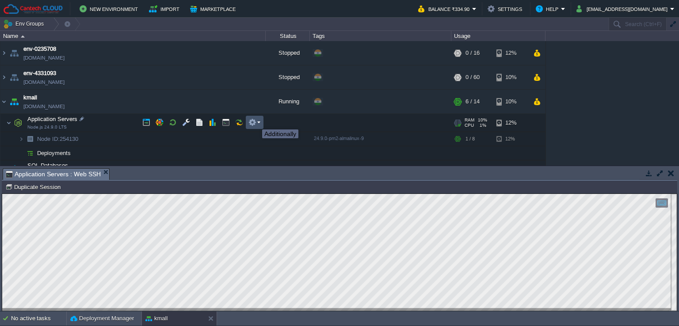
click at [256, 122] on button "button" at bounding box center [253, 123] width 8 height 8
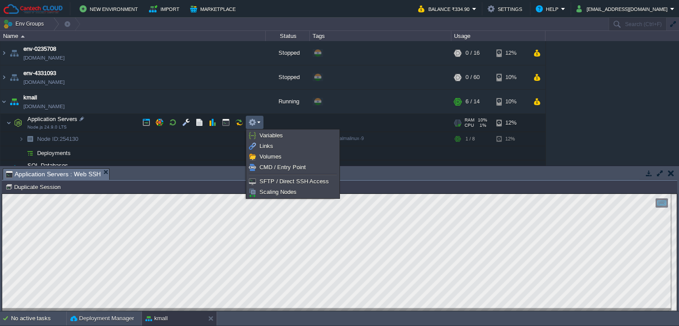
click at [397, 115] on div at bounding box center [381, 123] width 142 height 18
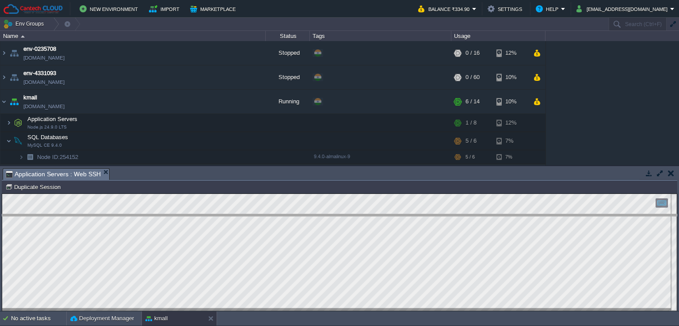
drag, startPoint x: 196, startPoint y: 170, endPoint x: 200, endPoint y: 174, distance: 5.3
click at [212, 216] on body "New Environment Import Marketplace Bonus ₹0.00 Upgrade Account Balance ₹334.90 …" at bounding box center [339, 163] width 679 height 326
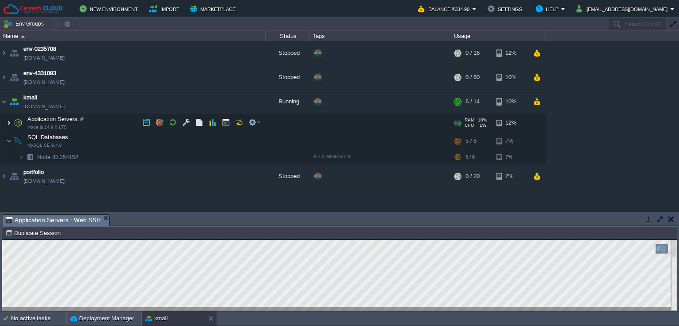
click at [8, 122] on img at bounding box center [8, 123] width 5 height 18
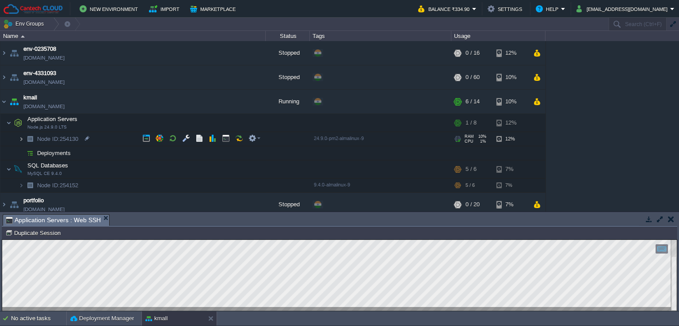
click at [20, 138] on img at bounding box center [21, 139] width 5 height 14
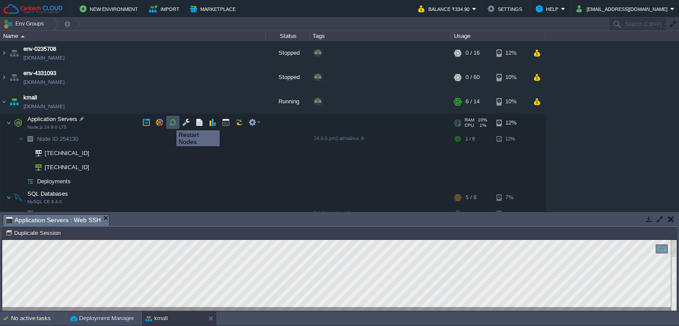
click at [170, 123] on button "button" at bounding box center [173, 123] width 8 height 8
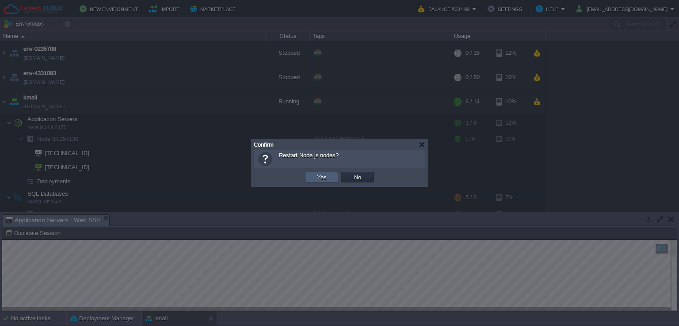
click at [327, 180] on button "Yes" at bounding box center [322, 177] width 15 height 8
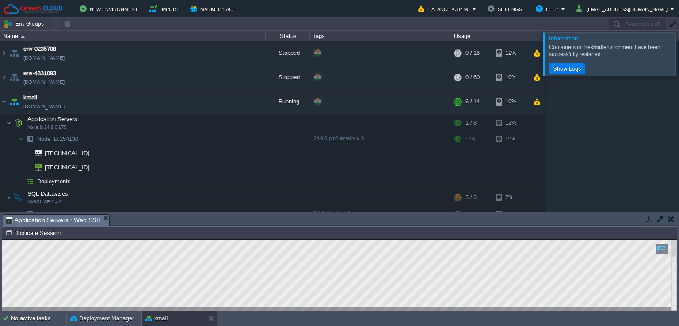
drag, startPoint x: 670, startPoint y: 54, endPoint x: 679, endPoint y: 68, distance: 16.7
click at [679, 54] on div at bounding box center [690, 53] width 0 height 43
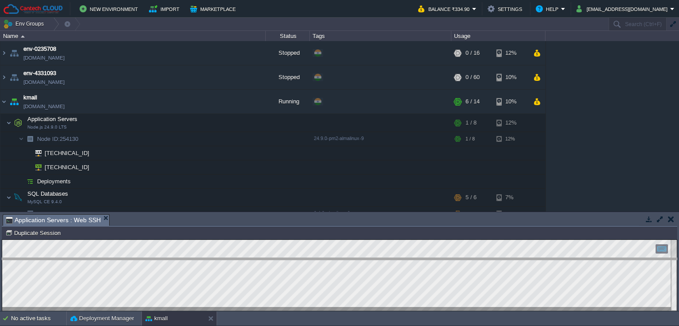
drag, startPoint x: 175, startPoint y: 222, endPoint x: 169, endPoint y: 200, distance: 22.9
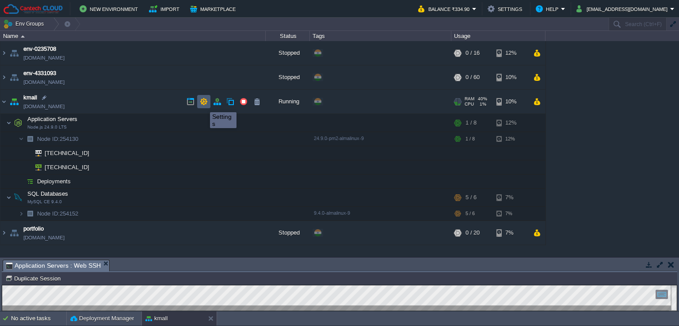
click at [203, 104] on button "button" at bounding box center [204, 102] width 8 height 8
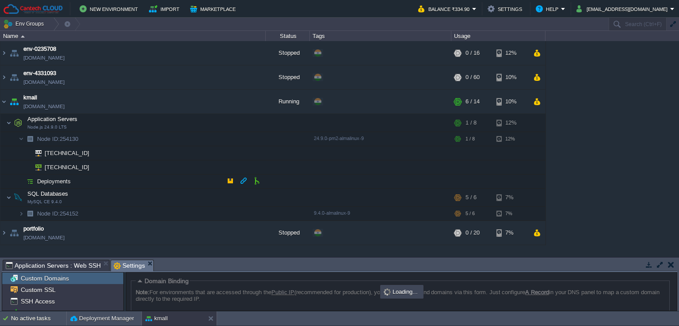
scroll to position [70, 0]
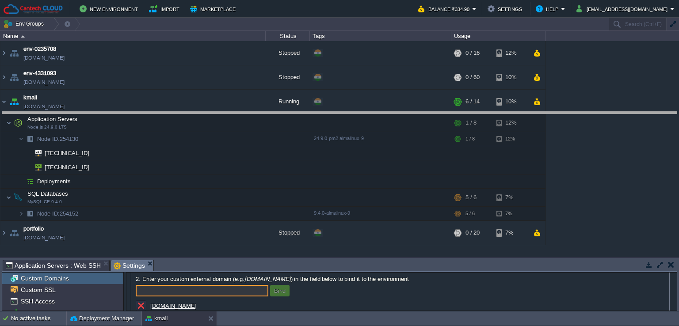
drag, startPoint x: 178, startPoint y: 263, endPoint x: 196, endPoint y: 108, distance: 156.2
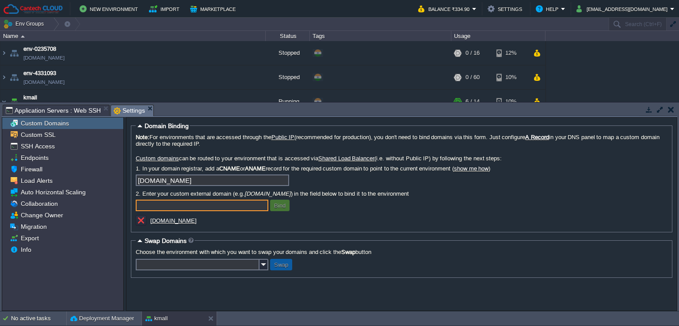
scroll to position [0, 0]
click at [41, 138] on span "Custom SSL" at bounding box center [38, 135] width 38 height 8
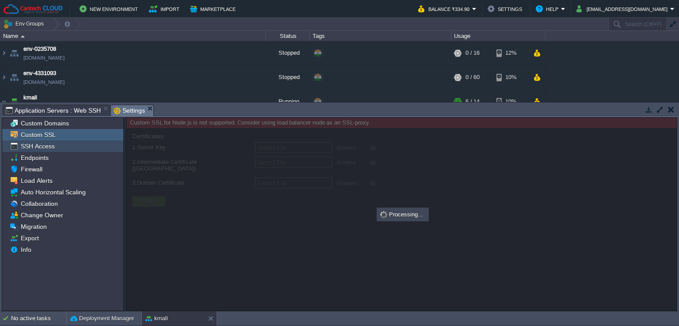
click at [40, 146] on span "SSH Access" at bounding box center [37, 146] width 37 height 8
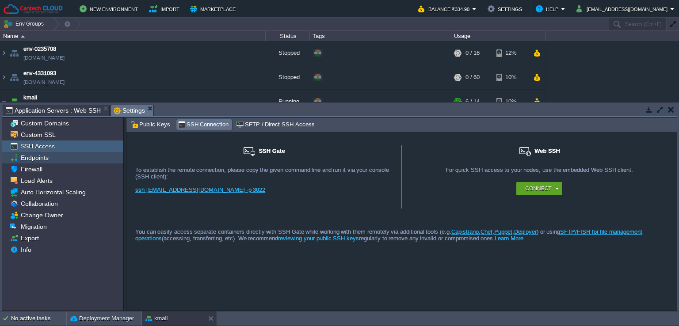
click at [36, 157] on span "Endpoints" at bounding box center [34, 158] width 31 height 8
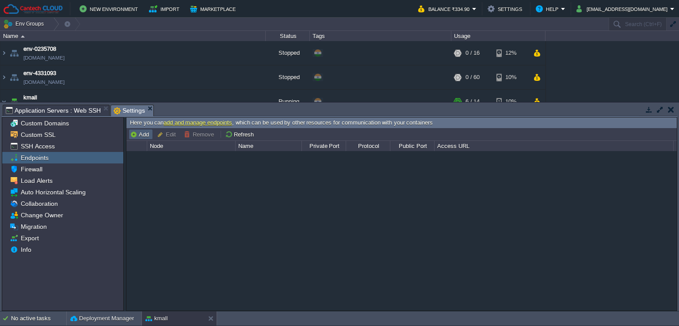
click at [146, 135] on button "Add" at bounding box center [141, 134] width 22 height 8
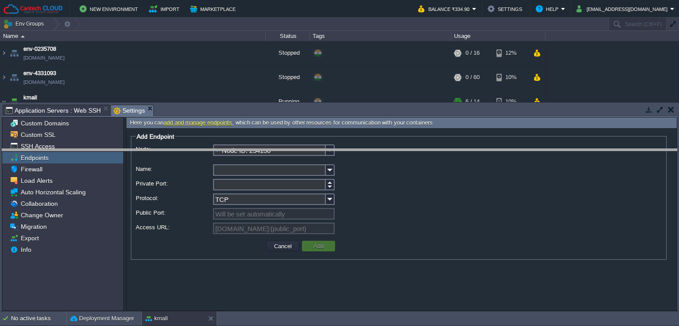
drag, startPoint x: 220, startPoint y: 112, endPoint x: 221, endPoint y: 119, distance: 7.1
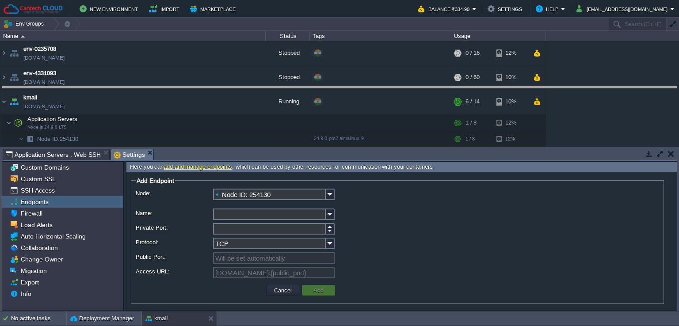
drag, startPoint x: 226, startPoint y: 154, endPoint x: 233, endPoint y: 84, distance: 69.8
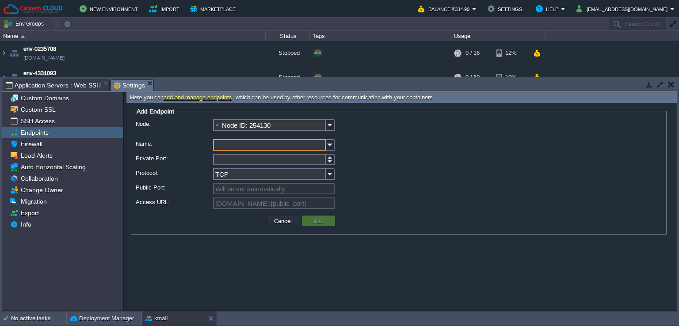
click at [236, 145] on input "Name:" at bounding box center [269, 145] width 113 height 12
click at [251, 142] on input "Name:" at bounding box center [269, 145] width 113 height 12
paste input "HTTP"
type input "HTTP"
click at [238, 162] on input "Private Port:" at bounding box center [269, 160] width 113 height 12
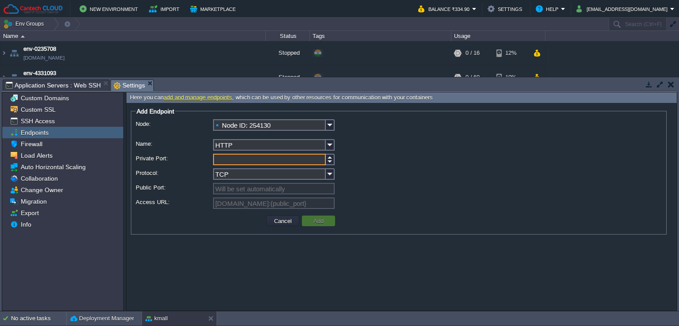
type input "1"
click at [234, 148] on input "HTTP" at bounding box center [269, 145] width 113 height 12
paste input "S"
type input "HTTPS"
drag, startPoint x: 226, startPoint y: 157, endPoint x: 205, endPoint y: 160, distance: 21.4
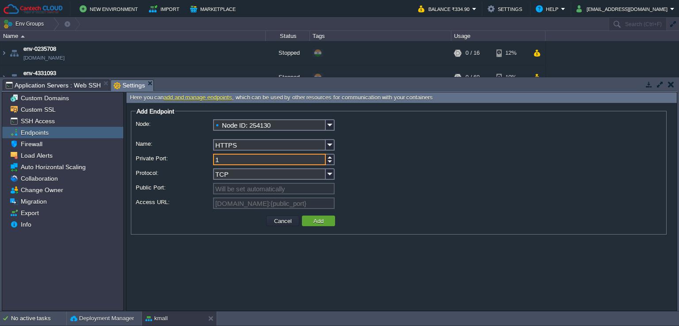
click at [205, 160] on div "Private Port: 1" at bounding box center [399, 160] width 526 height 13
paste input "8080"
type input "8080"
click at [242, 177] on input "TCP" at bounding box center [269, 175] width 113 height 12
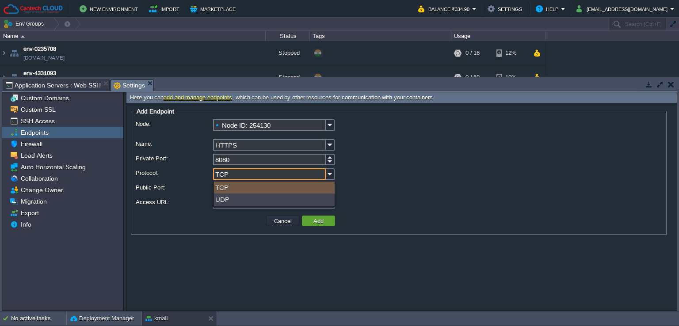
click at [226, 188] on div "TCP" at bounding box center [274, 188] width 121 height 12
click at [316, 222] on button "Add" at bounding box center [318, 221] width 15 height 8
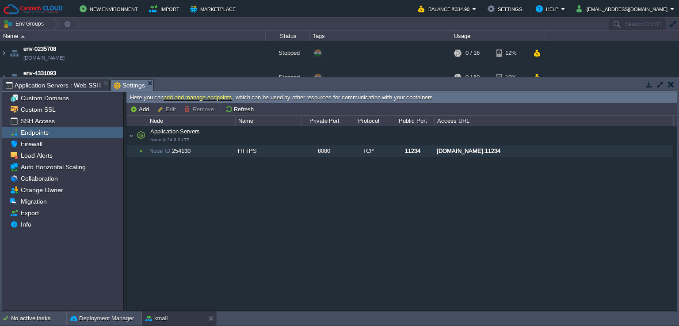
click at [275, 152] on div "HTTPS" at bounding box center [268, 152] width 65 height 12
click at [174, 106] on button "Edit" at bounding box center [168, 109] width 22 height 8
type input "Node ID: 254130"
type input "HTTPS"
type input "8080"
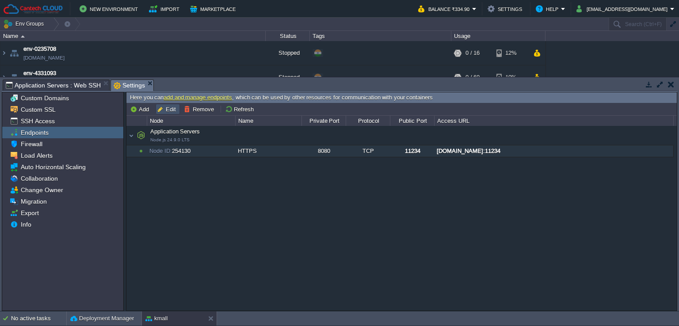
type input "TCP"
type input "11234"
type input "[DOMAIN_NAME]:{public_port}"
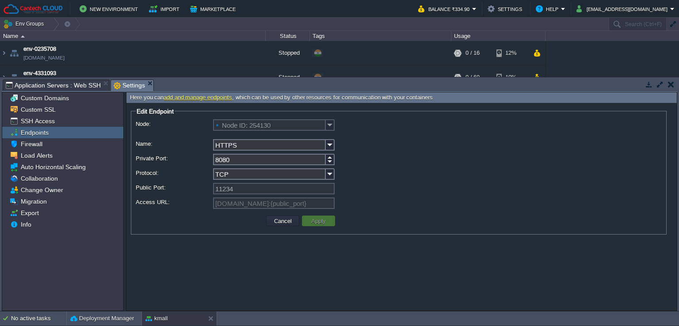
click at [259, 241] on form "Edit Endpoint Node: Node ID: 254130 Name: HTTPS Private Port: 8080 Protocol: TC…" at bounding box center [402, 207] width 551 height 208
click at [276, 220] on button "Cancel" at bounding box center [283, 221] width 23 height 8
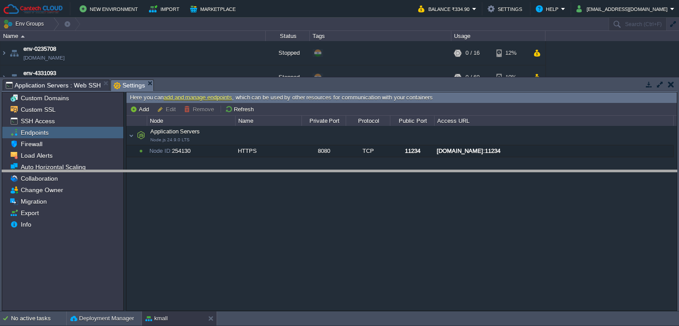
drag, startPoint x: 168, startPoint y: 87, endPoint x: 184, endPoint y: 219, distance: 132.4
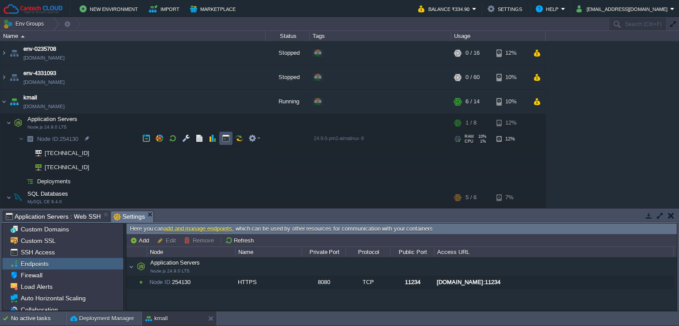
drag, startPoint x: 223, startPoint y: 141, endPoint x: 223, endPoint y: 212, distance: 71.2
click at [223, 142] on button "button" at bounding box center [226, 138] width 8 height 8
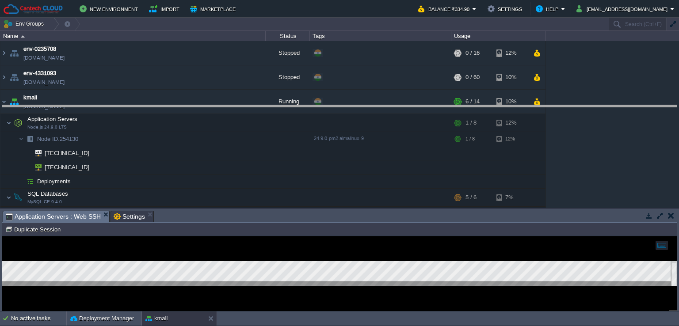
drag, startPoint x: 207, startPoint y: 216, endPoint x: 216, endPoint y: 105, distance: 111.4
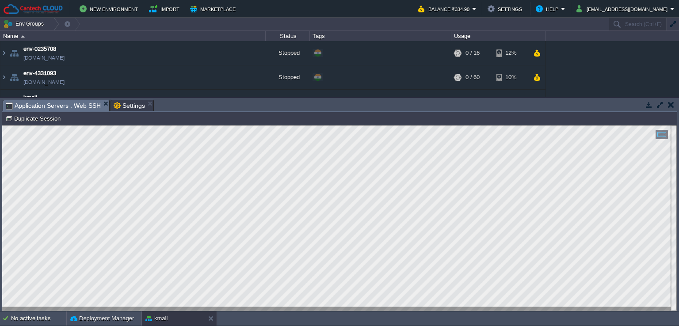
click at [674, 103] on button "button" at bounding box center [671, 105] width 6 height 8
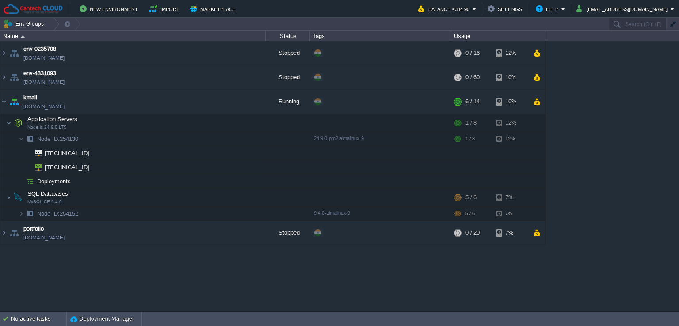
click at [163, 322] on td "No active tasks Deployment Manager" at bounding box center [339, 319] width 679 height 14
click at [197, 102] on td at bounding box center [203, 101] width 13 height 13
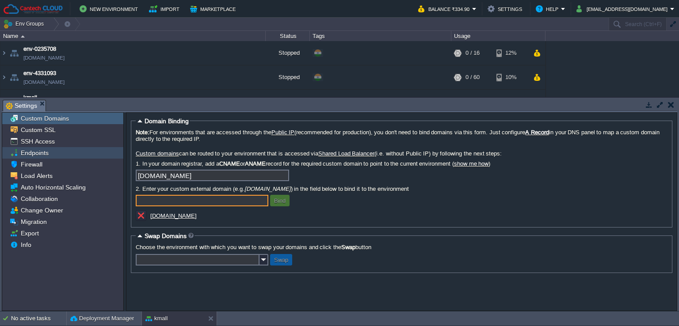
click at [57, 149] on div "Endpoints" at bounding box center [62, 153] width 121 height 12
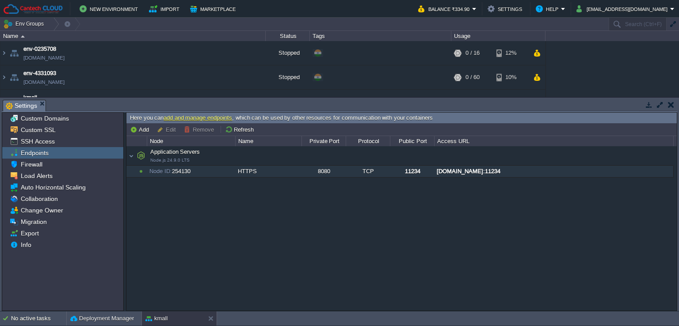
click at [233, 173] on div "Node ID: 254130" at bounding box center [191, 172] width 88 height 12
click at [416, 169] on div "11234" at bounding box center [412, 172] width 43 height 12
click at [267, 173] on div "HTTPS" at bounding box center [268, 172] width 65 height 12
click at [166, 128] on button "Edit" at bounding box center [168, 130] width 22 height 8
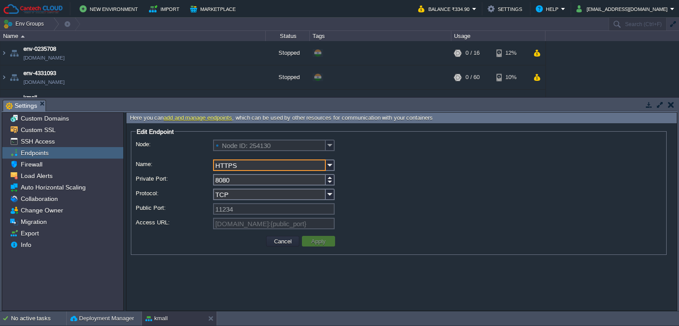
click at [241, 171] on input "HTTPS" at bounding box center [269, 166] width 113 height 12
click at [329, 195] on img at bounding box center [330, 195] width 9 height 12
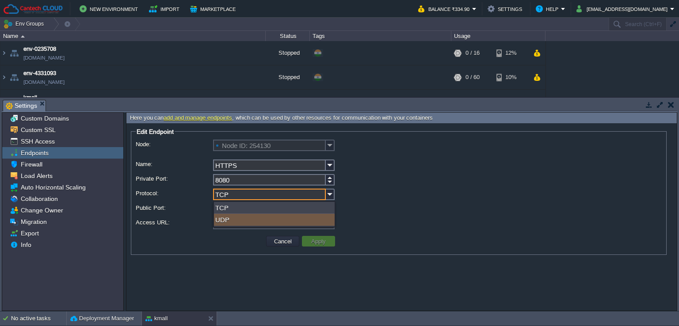
click at [266, 220] on div "UDP" at bounding box center [274, 220] width 121 height 12
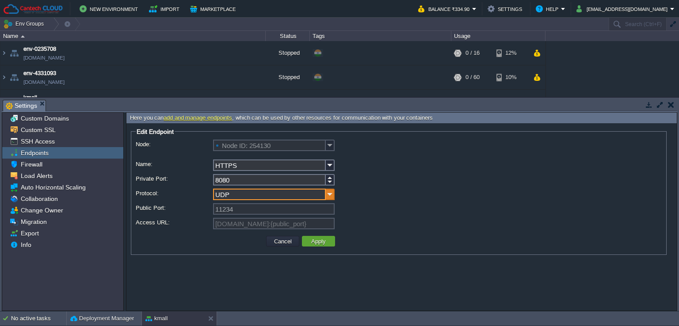
click at [329, 196] on img at bounding box center [330, 195] width 9 height 12
click at [288, 207] on div "TCP" at bounding box center [274, 208] width 121 height 12
type input "TCP"
click at [275, 242] on button "Cancel" at bounding box center [283, 242] width 23 height 8
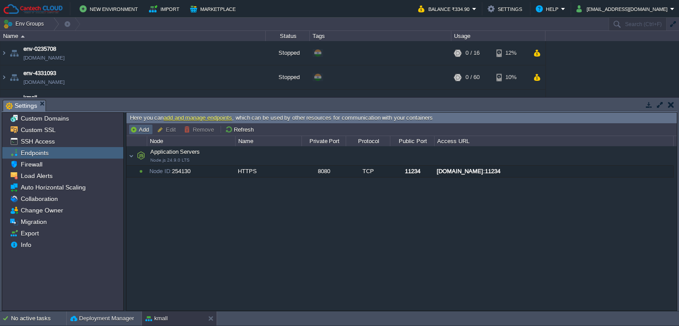
click at [146, 130] on button "Add" at bounding box center [141, 130] width 22 height 8
type input "Node ID: 254130"
type input "TCP"
type input "[DOMAIN_NAME]:{public_port}"
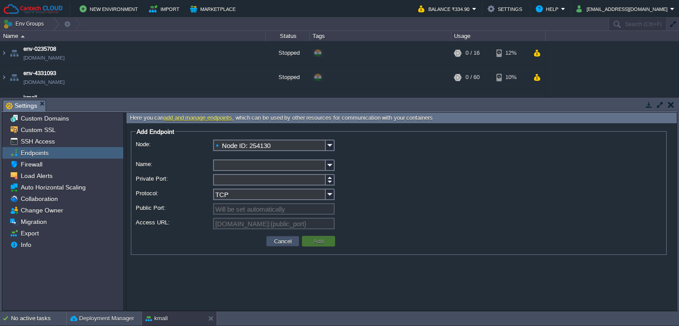
click at [281, 241] on button "Cancel" at bounding box center [283, 242] width 23 height 8
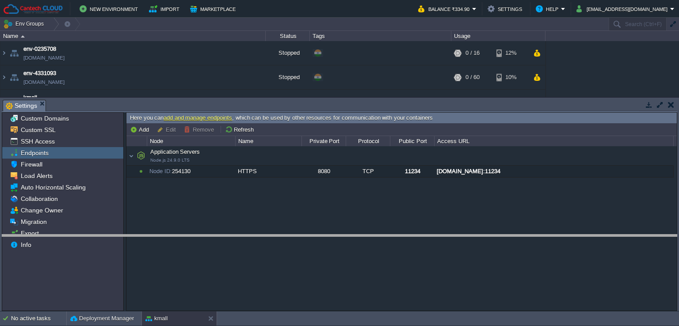
drag, startPoint x: 197, startPoint y: 101, endPoint x: 196, endPoint y: 218, distance: 117.2
click at [196, 218] on body "New Environment Import Marketplace Bonus ₹0.00 Upgrade Account Balance ₹334.90 …" at bounding box center [339, 163] width 679 height 326
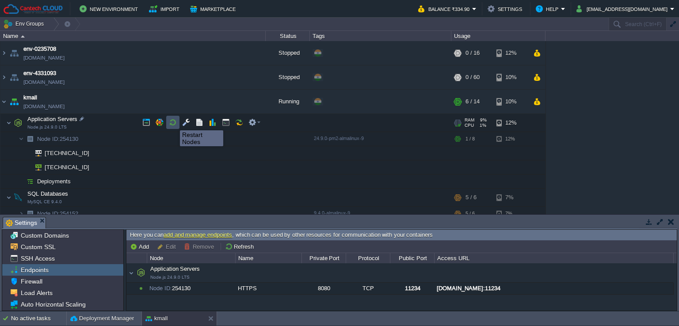
click at [173, 123] on button "button" at bounding box center [173, 123] width 8 height 8
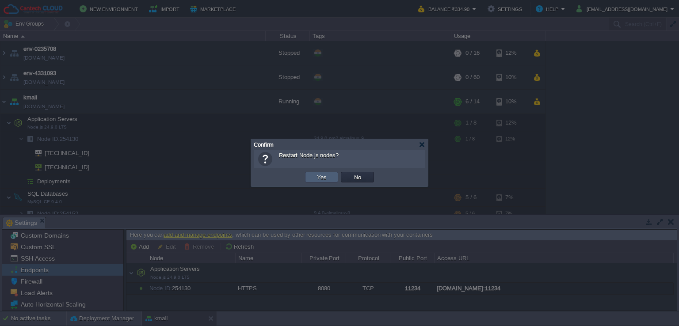
click at [322, 177] on button "Yes" at bounding box center [322, 177] width 15 height 8
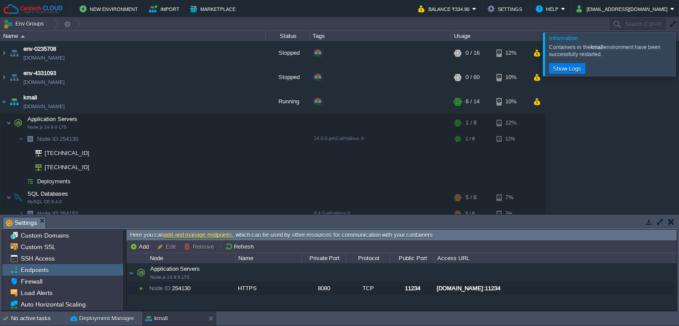
click at [679, 65] on div at bounding box center [690, 53] width 0 height 43
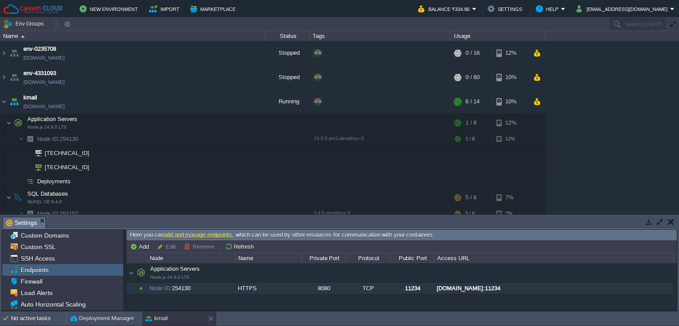
click at [303, 287] on div "8080" at bounding box center [323, 289] width 43 height 12
click at [198, 246] on button "Remove" at bounding box center [200, 247] width 33 height 8
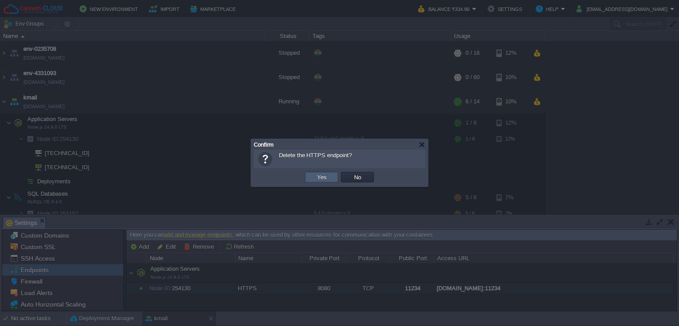
click at [317, 176] on button "Yes" at bounding box center [322, 177] width 15 height 8
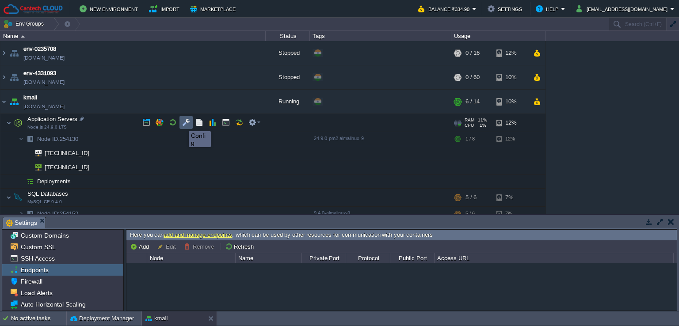
click at [187, 122] on button "button" at bounding box center [186, 123] width 8 height 8
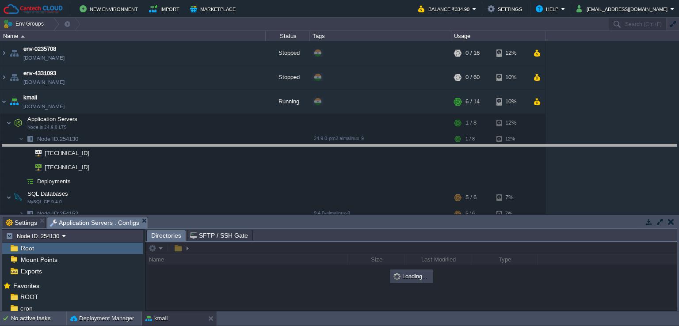
drag, startPoint x: 227, startPoint y: 217, endPoint x: 257, endPoint y: 144, distance: 78.5
click at [257, 144] on body "New Environment Import Marketplace Bonus ₹0.00 Upgrade Account Balance ₹334.90 …" at bounding box center [339, 163] width 679 height 326
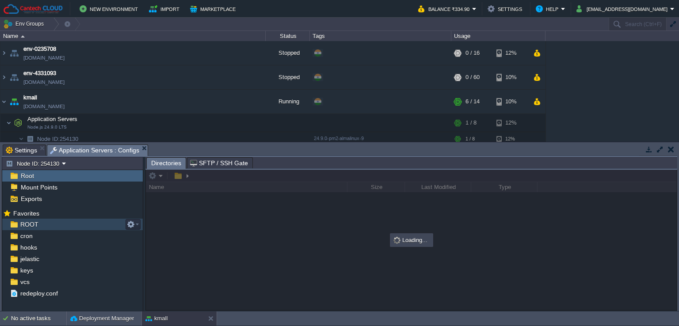
click at [43, 226] on div "ROOT" at bounding box center [72, 225] width 141 height 12
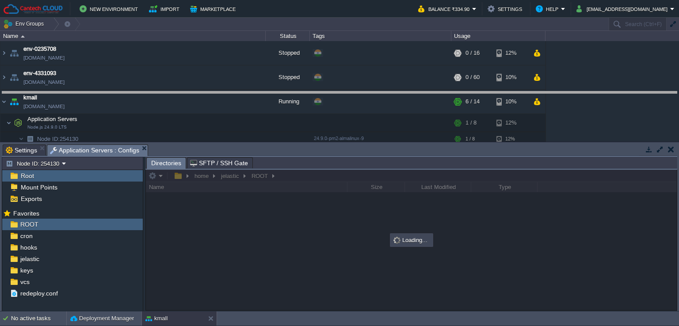
drag, startPoint x: 274, startPoint y: 149, endPoint x: 278, endPoint y: 143, distance: 7.0
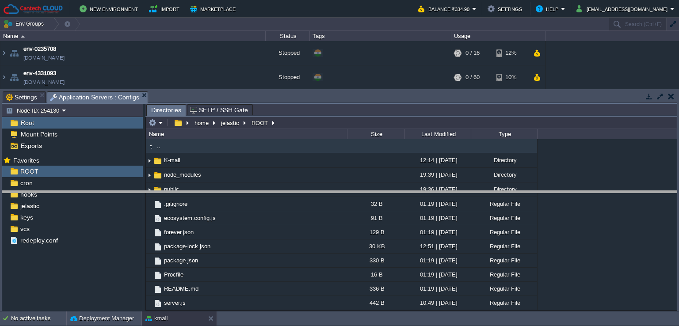
drag, startPoint x: 290, startPoint y: 96, endPoint x: 294, endPoint y: 104, distance: 8.7
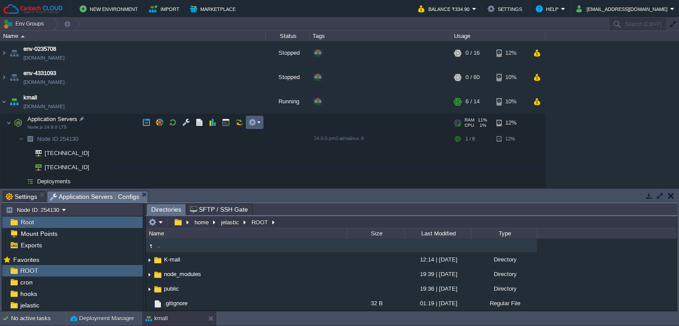
click at [259, 124] on em at bounding box center [255, 123] width 12 height 8
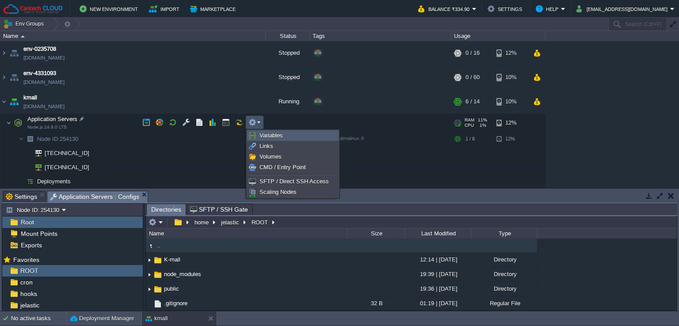
click at [269, 131] on link "Variables" at bounding box center [293, 136] width 91 height 10
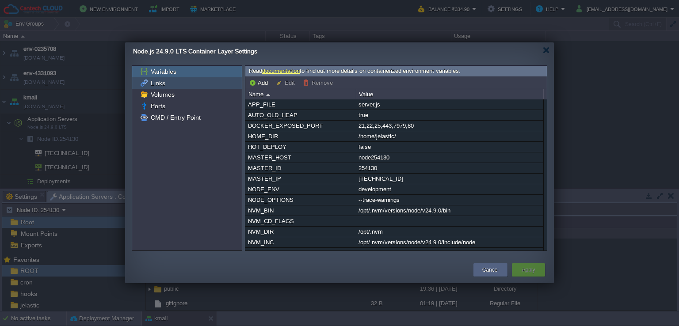
click at [151, 85] on span "Links" at bounding box center [158, 83] width 18 height 8
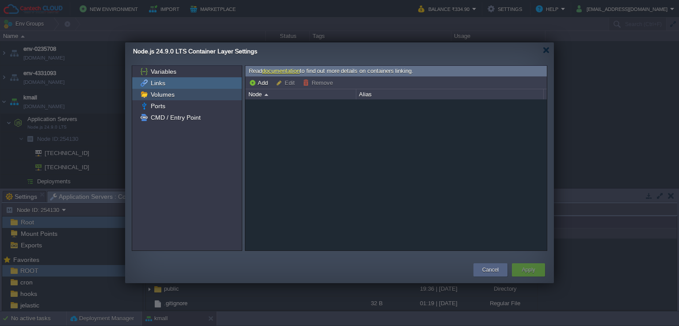
click at [166, 95] on span "Volumes" at bounding box center [162, 95] width 27 height 8
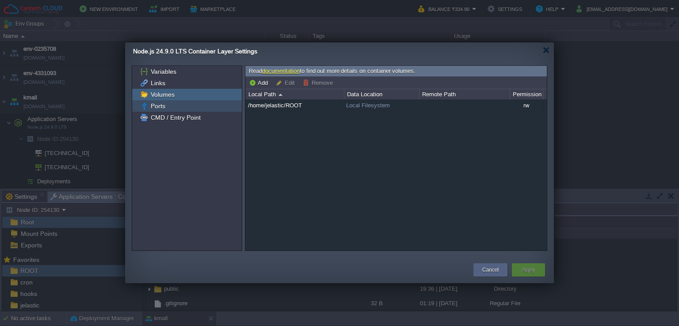
click at [162, 106] on span "Ports" at bounding box center [158, 106] width 18 height 8
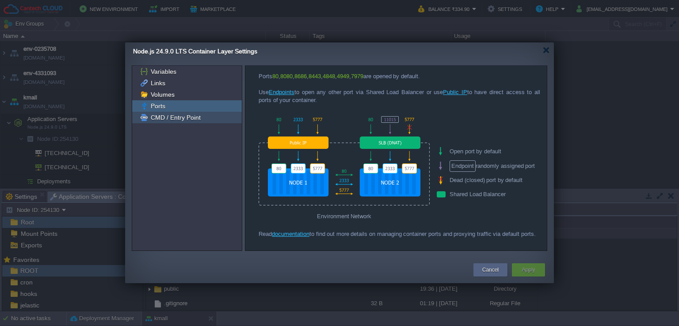
click at [173, 112] on div "CMD / Entry Point" at bounding box center [187, 118] width 110 height 12
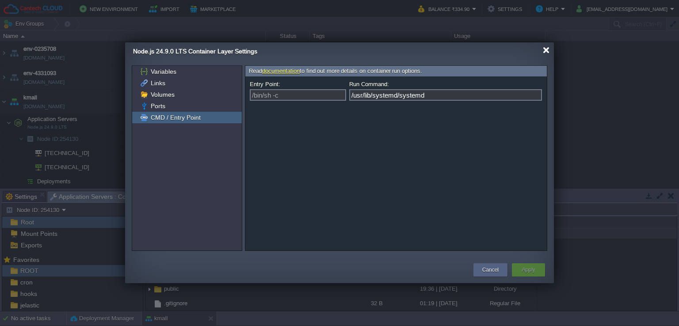
click at [547, 52] on div at bounding box center [546, 50] width 7 height 7
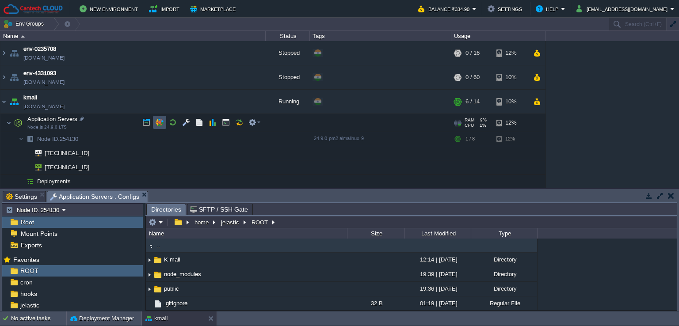
click at [159, 122] on button "button" at bounding box center [160, 123] width 8 height 8
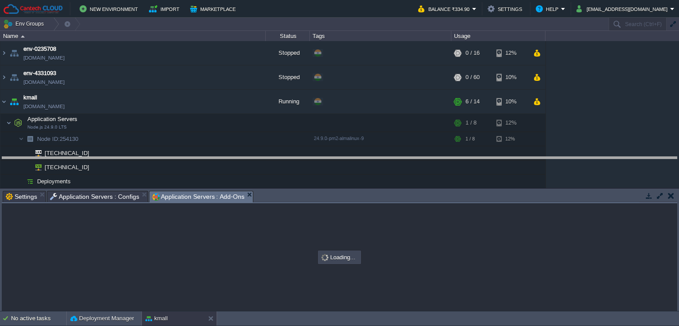
drag, startPoint x: 277, startPoint y: 201, endPoint x: 280, endPoint y: 191, distance: 10.9
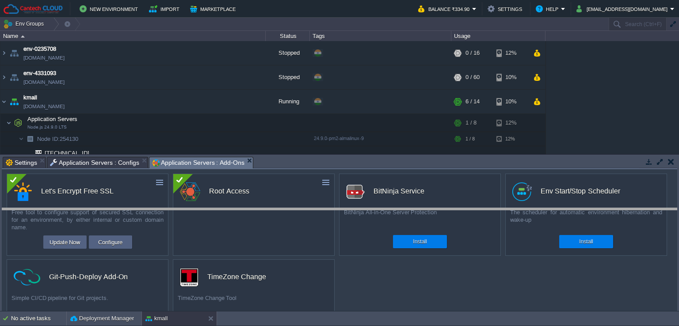
drag, startPoint x: 336, startPoint y: 161, endPoint x: 337, endPoint y: 170, distance: 8.9
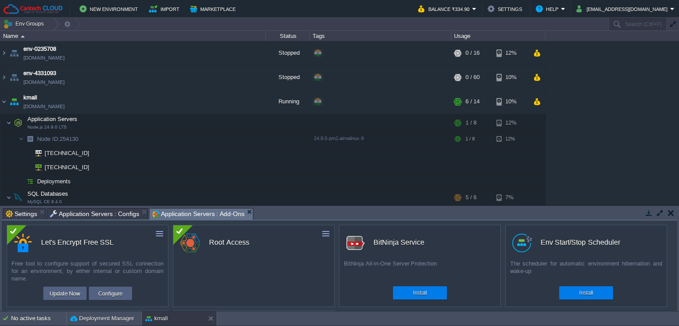
drag, startPoint x: 669, startPoint y: 212, endPoint x: 259, endPoint y: 124, distance: 419.4
click at [669, 212] on button "button" at bounding box center [671, 213] width 6 height 8
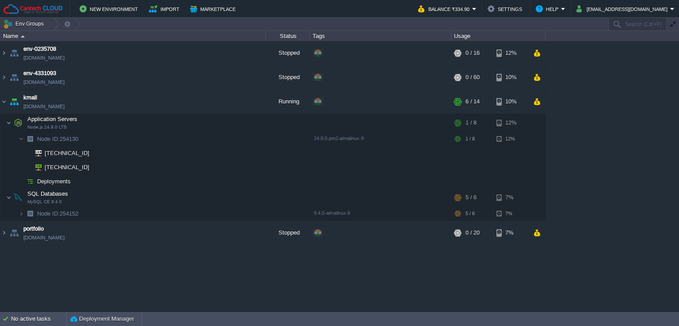
click at [260, 255] on div "env-0235708 [DOMAIN_NAME] Stopped + Add to Env Group RAM 0% CPU 0% 0 / 16 12% e…" at bounding box center [339, 176] width 679 height 271
click at [183, 119] on button "button" at bounding box center [186, 123] width 8 height 8
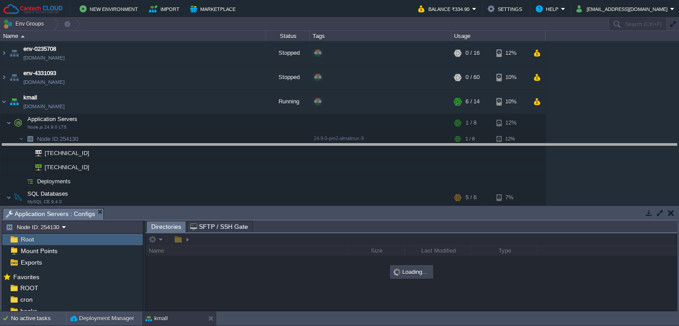
drag, startPoint x: 260, startPoint y: 208, endPoint x: 277, endPoint y: 144, distance: 67.0
click at [277, 144] on body "New Environment Import Marketplace Bonus ₹0.00 Upgrade Account Balance ₹334.90 …" at bounding box center [339, 163] width 679 height 326
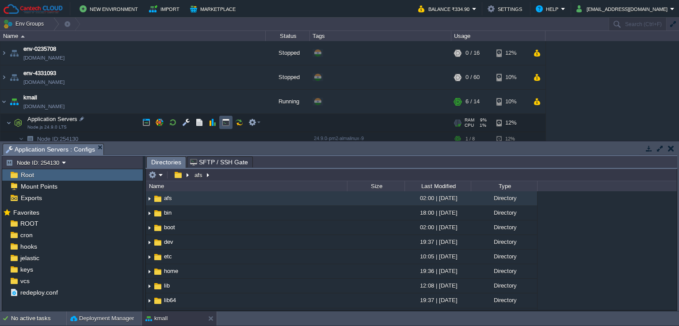
click at [225, 123] on button "button" at bounding box center [226, 123] width 8 height 8
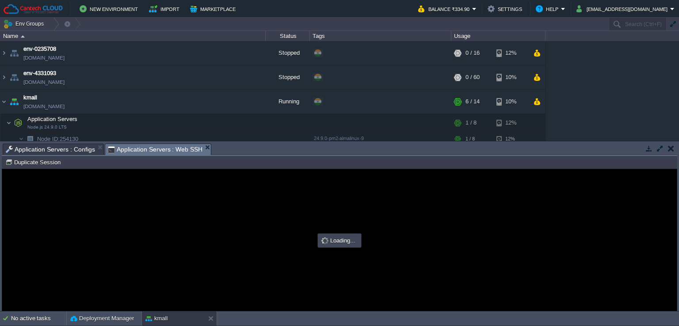
type input "#000000"
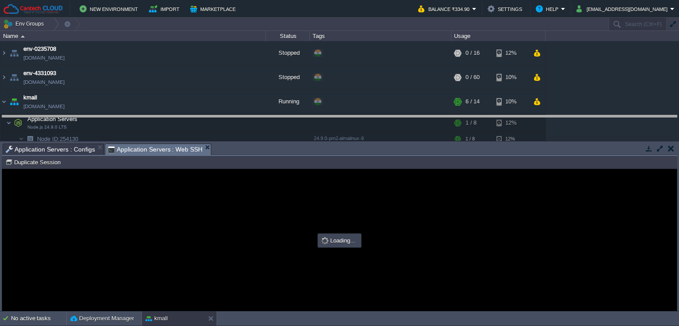
drag, startPoint x: 270, startPoint y: 147, endPoint x: 269, endPoint y: 120, distance: 27.5
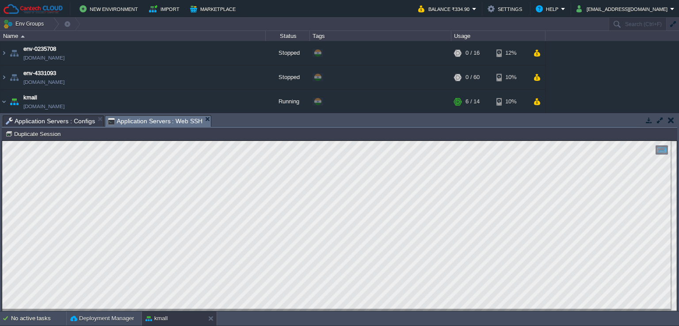
click at [197, 310] on div at bounding box center [339, 226] width 675 height 170
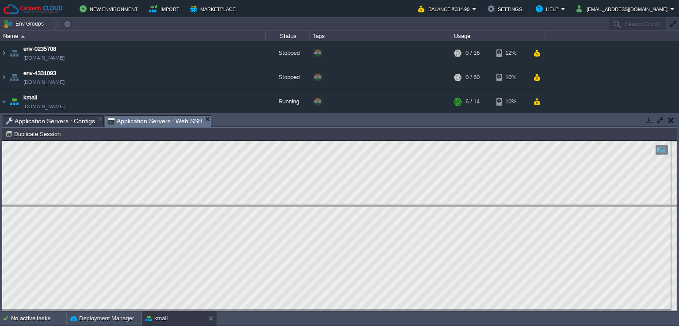
drag, startPoint x: 250, startPoint y: 125, endPoint x: 250, endPoint y: 139, distance: 14.2
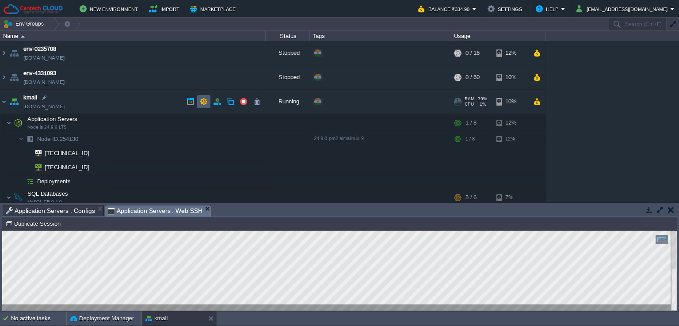
click at [207, 102] on button "button" at bounding box center [204, 102] width 8 height 8
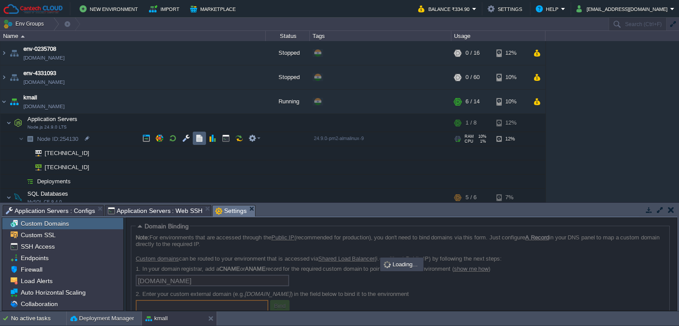
scroll to position [2, 0]
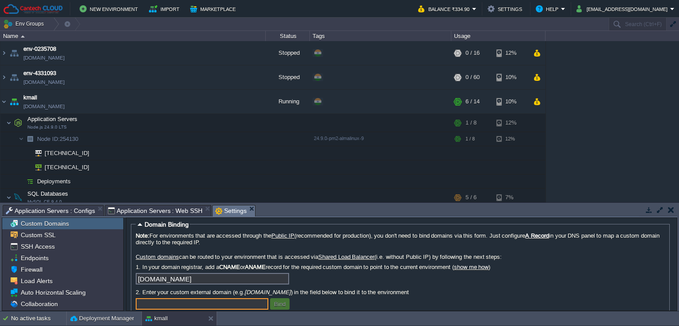
click at [69, 211] on span "Application Servers : Configs" at bounding box center [50, 211] width 89 height 11
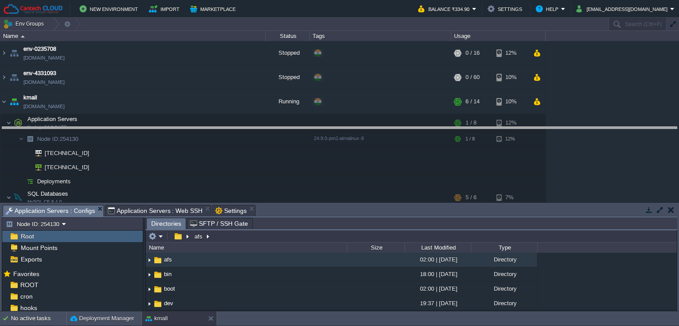
drag, startPoint x: 280, startPoint y: 211, endPoint x: 271, endPoint y: 150, distance: 62.5
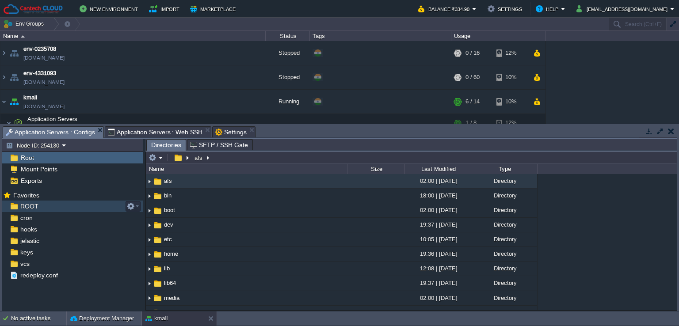
click at [27, 203] on span "ROOT" at bounding box center [29, 207] width 21 height 8
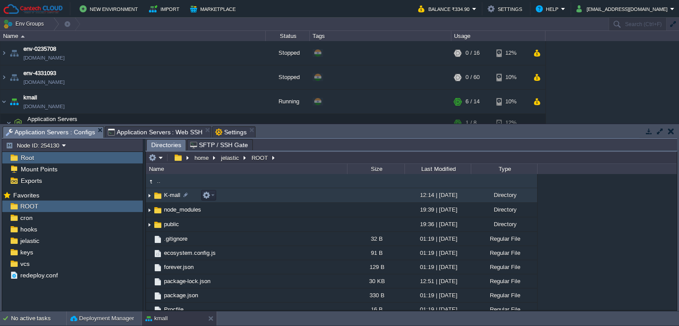
click at [149, 197] on img at bounding box center [149, 196] width 7 height 14
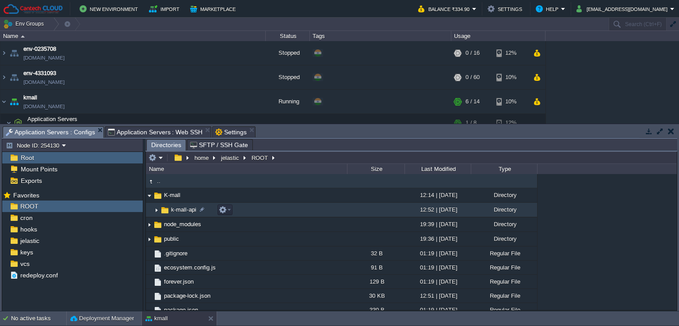
drag, startPoint x: 157, startPoint y: 212, endPoint x: 169, endPoint y: 216, distance: 13.4
click at [157, 212] on img at bounding box center [156, 210] width 7 height 14
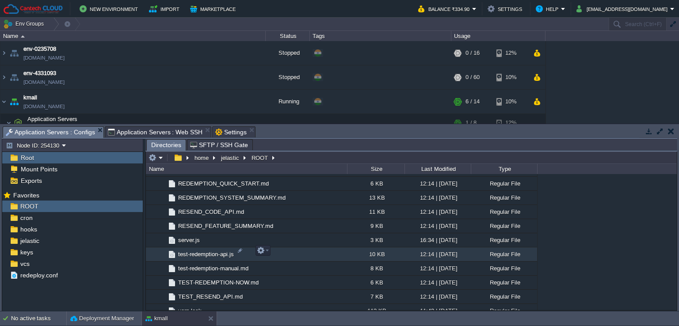
scroll to position [543, 0]
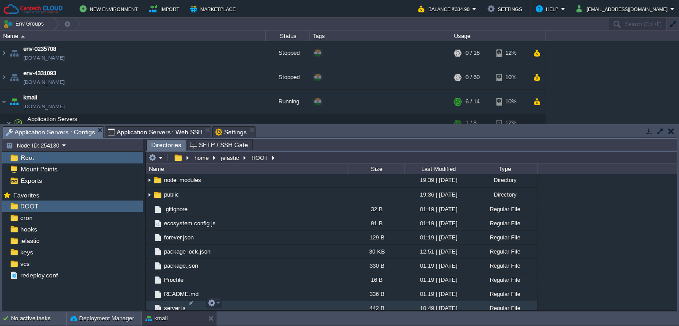
click at [242, 302] on td "server.js" at bounding box center [246, 309] width 201 height 14
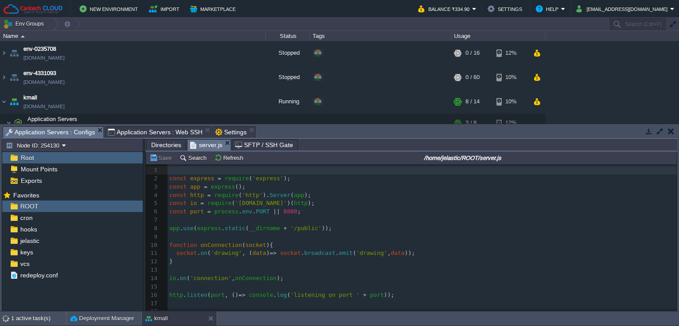
scroll to position [3, 0]
click at [392, 298] on pre "http . listen ( port , () => console . log ( 'listening on port ' + port ));" at bounding box center [423, 296] width 510 height 8
type textarea "const express = require('express'); const app = express(); const http = require…"
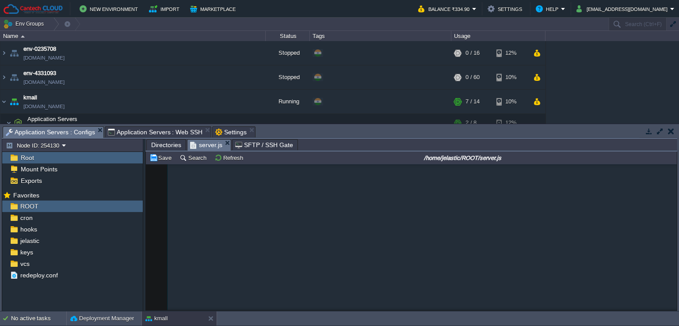
scroll to position [316, 0]
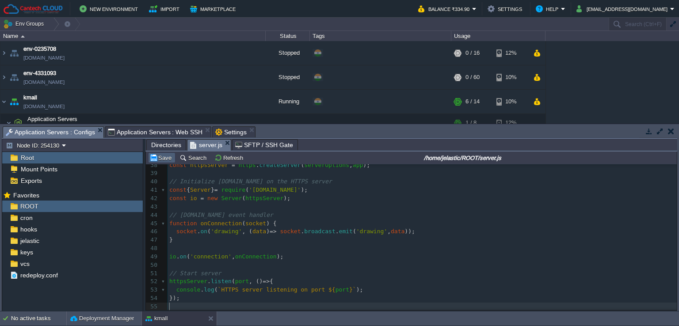
click at [161, 159] on button "Save" at bounding box center [162, 158] width 25 height 8
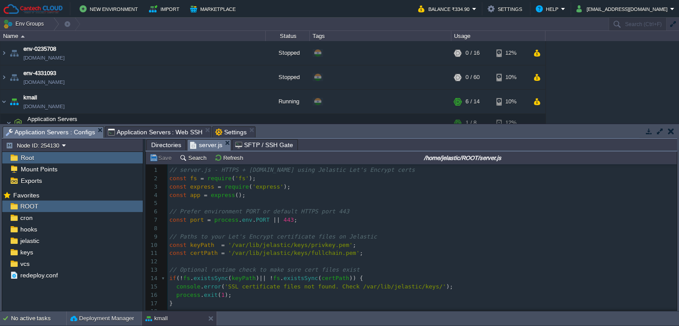
click at [165, 145] on span "Directories" at bounding box center [166, 145] width 30 height 11
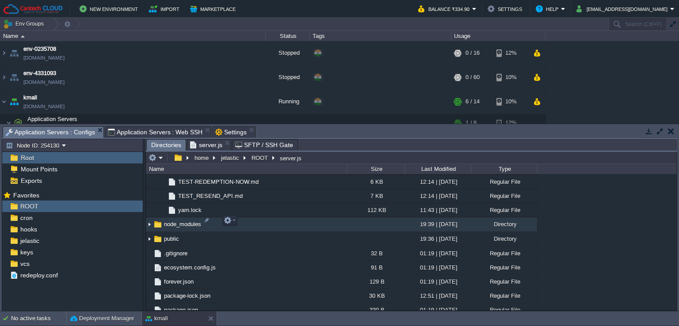
scroll to position [543, 0]
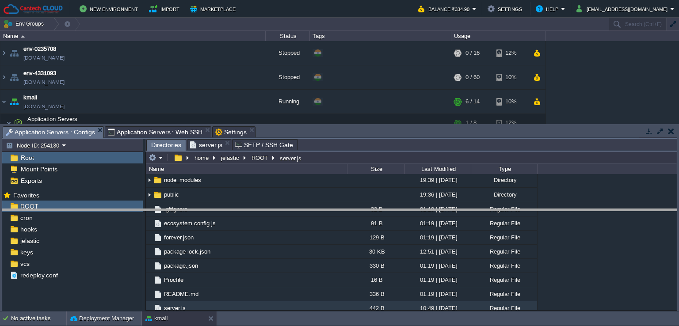
drag, startPoint x: 292, startPoint y: 128, endPoint x: 173, endPoint y: 153, distance: 122.0
click at [287, 216] on body "New Environment Import Marketplace Bonus ₹0.00 Upgrade Account Balance ₹334.90 …" at bounding box center [339, 163] width 679 height 326
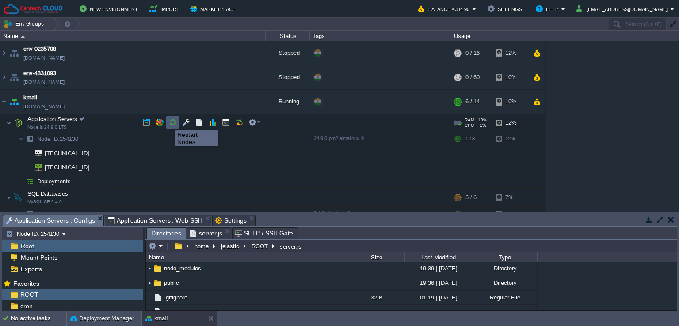
drag, startPoint x: 169, startPoint y: 123, endPoint x: 177, endPoint y: 157, distance: 35.5
click at [169, 123] on button "button" at bounding box center [173, 123] width 8 height 8
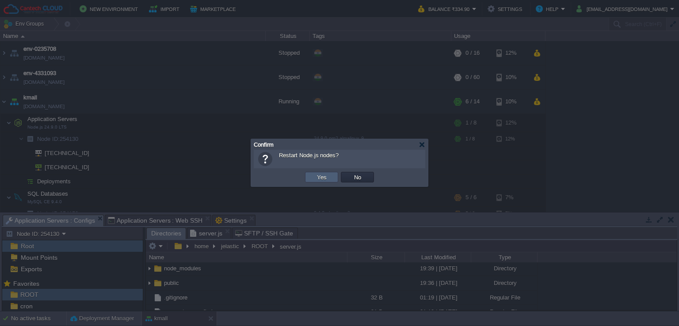
click at [310, 173] on td "Yes" at bounding box center [321, 177] width 33 height 11
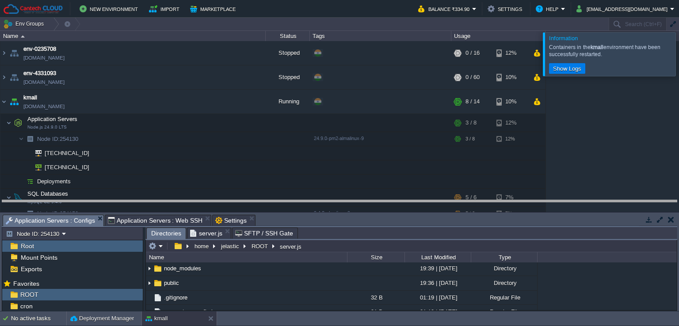
drag, startPoint x: 316, startPoint y: 219, endPoint x: 234, endPoint y: 295, distance: 111.8
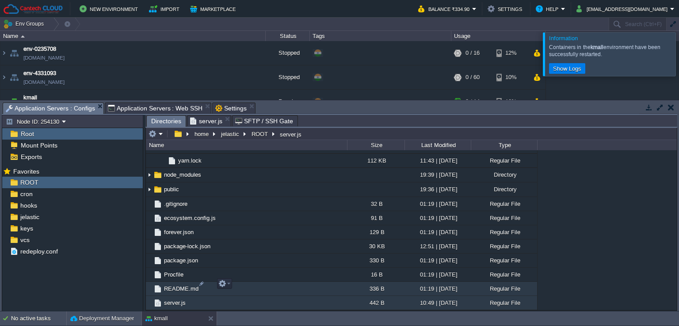
scroll to position [519, 0]
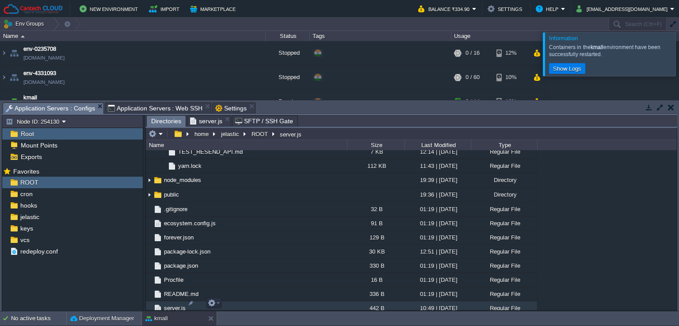
click at [239, 306] on td "server.js" at bounding box center [246, 309] width 201 height 14
drag, startPoint x: 239, startPoint y: 306, endPoint x: 233, endPoint y: 259, distance: 46.8
click at [239, 306] on td "server.js" at bounding box center [246, 309] width 201 height 14
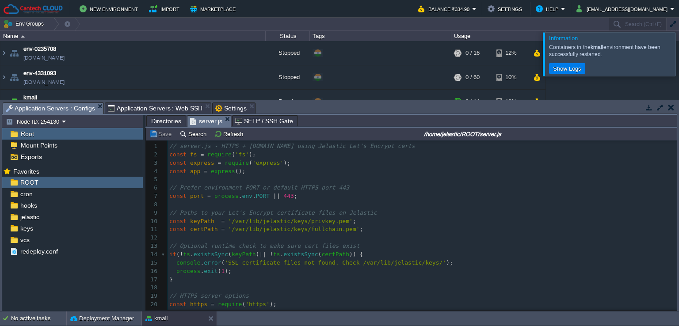
click at [267, 203] on pre "​" at bounding box center [423, 205] width 510 height 8
type textarea "-"
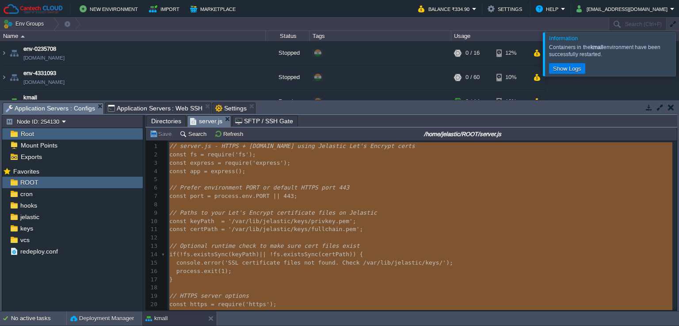
paste textarea
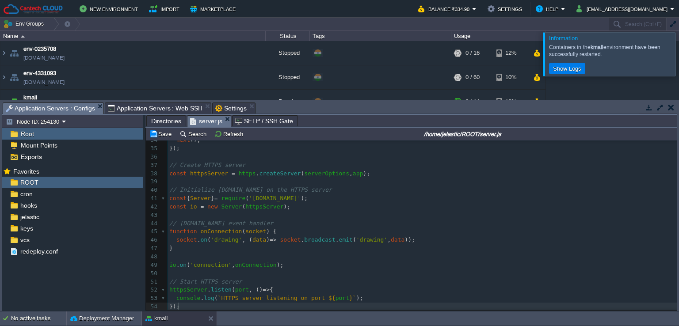
scroll to position [284, 0]
click at [159, 135] on button "Save" at bounding box center [162, 134] width 25 height 8
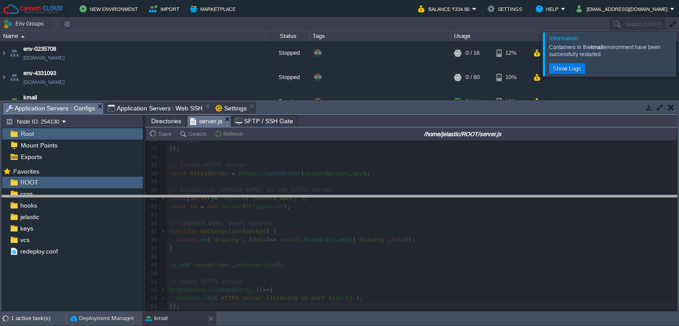
drag, startPoint x: 373, startPoint y: 105, endPoint x: 388, endPoint y: 198, distance: 94.5
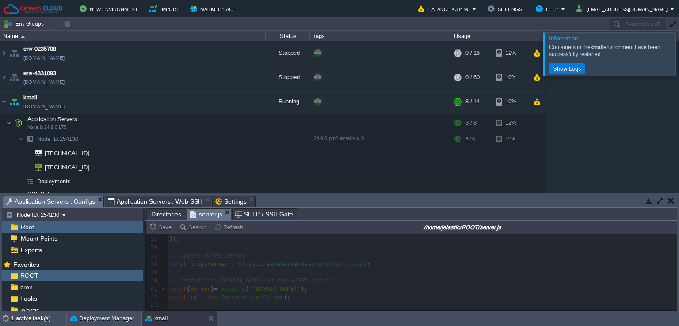
click at [679, 65] on div at bounding box center [690, 53] width 0 height 43
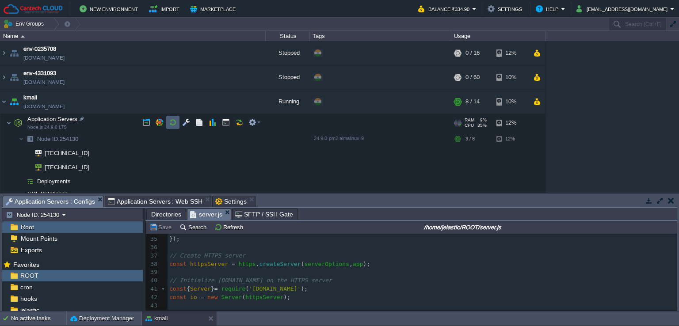
click at [168, 121] on td at bounding box center [172, 122] width 13 height 13
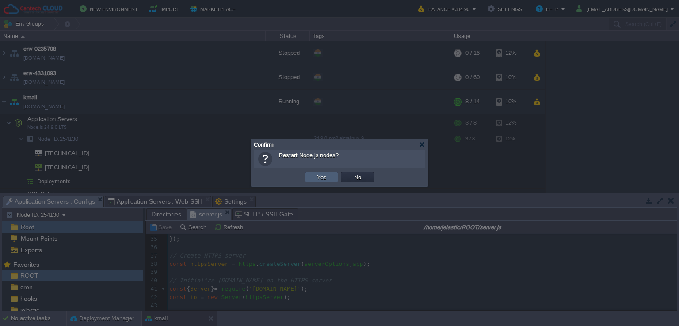
click at [311, 177] on td "Yes" at bounding box center [321, 177] width 33 height 11
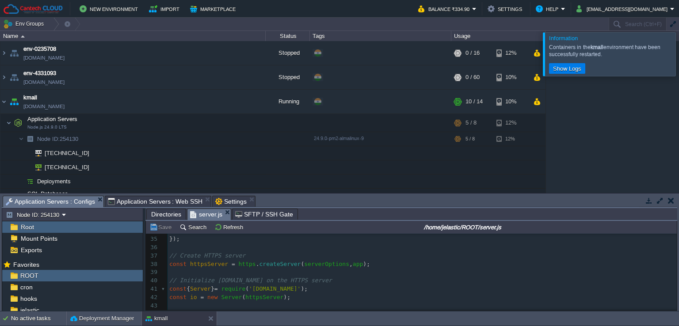
click at [679, 48] on div at bounding box center [690, 53] width 0 height 43
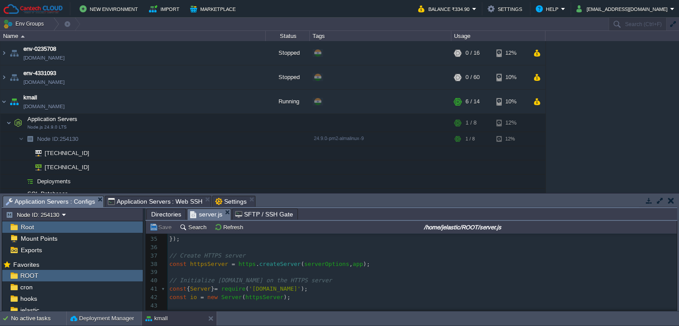
click at [155, 199] on span "Application Servers : Web SSH" at bounding box center [155, 201] width 95 height 11
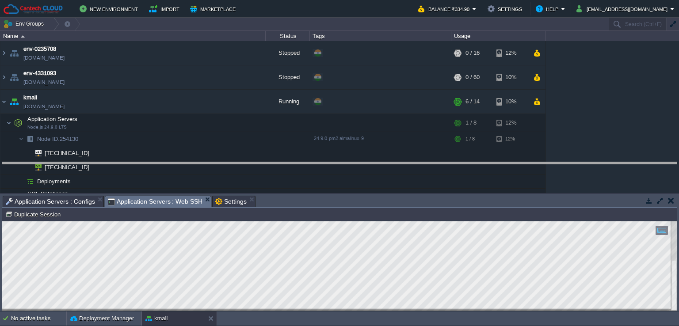
drag, startPoint x: 297, startPoint y: 204, endPoint x: 306, endPoint y: 164, distance: 41.3
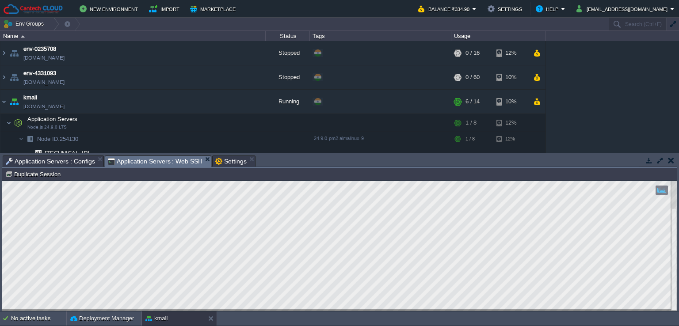
click at [64, 159] on span "Application Servers : Configs" at bounding box center [50, 161] width 89 height 11
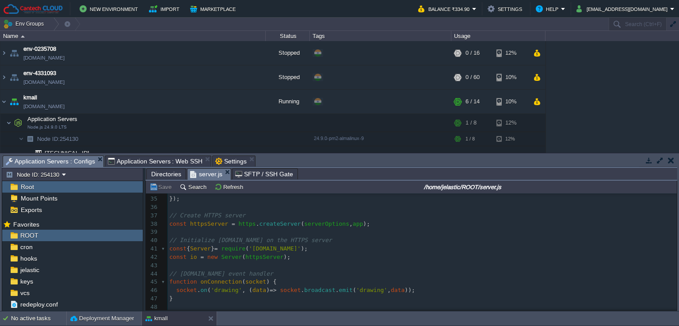
click at [221, 236] on pre "​" at bounding box center [423, 232] width 510 height 8
type textarea "-"
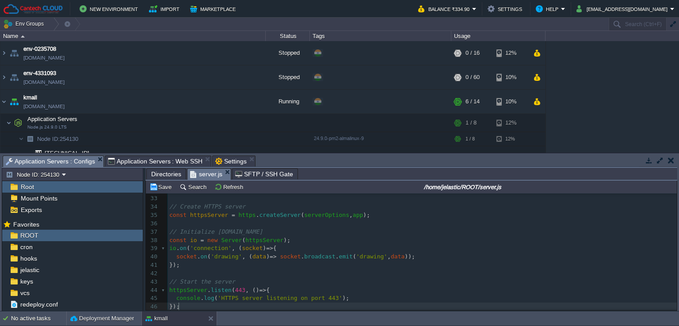
scroll to position [270, 0]
click at [163, 184] on button "Save" at bounding box center [162, 187] width 25 height 8
click at [173, 121] on button "button" at bounding box center [173, 123] width 8 height 8
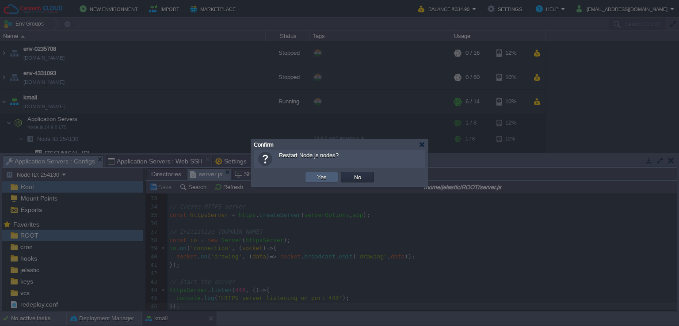
click at [329, 177] on td "Yes" at bounding box center [321, 177] width 33 height 11
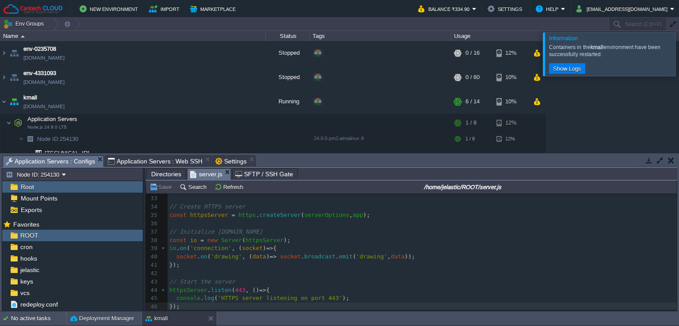
click at [160, 161] on span "Application Servers : Web SSH" at bounding box center [155, 161] width 95 height 11
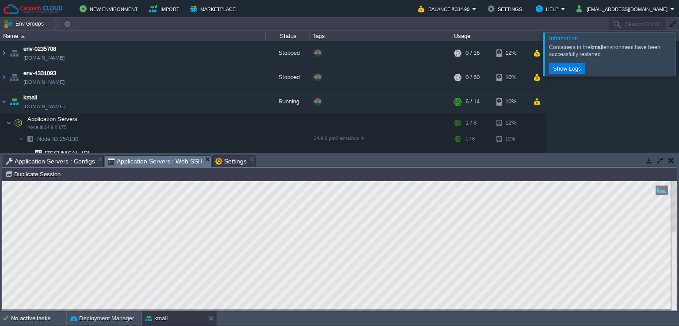
click at [2, 181] on html "Copy: Ctrl + Shift + C Paste: Ctrl + V Settings: Ctrl + Shift + Alt 0" at bounding box center [339, 181] width 675 height 0
click at [25, 192] on div at bounding box center [339, 246] width 675 height 130
click at [142, 160] on span "Application Servers : Web SSH" at bounding box center [155, 161] width 95 height 11
drag, startPoint x: 57, startPoint y: 163, endPoint x: 125, endPoint y: 202, distance: 78.5
click at [57, 163] on span "Application Servers : Configs" at bounding box center [50, 161] width 89 height 11
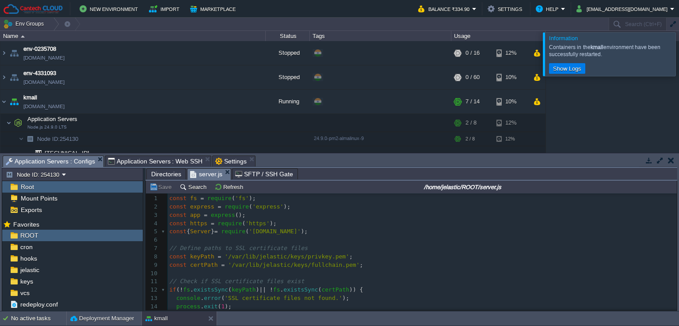
scroll to position [0, 0]
click at [679, 57] on div at bounding box center [690, 53] width 0 height 43
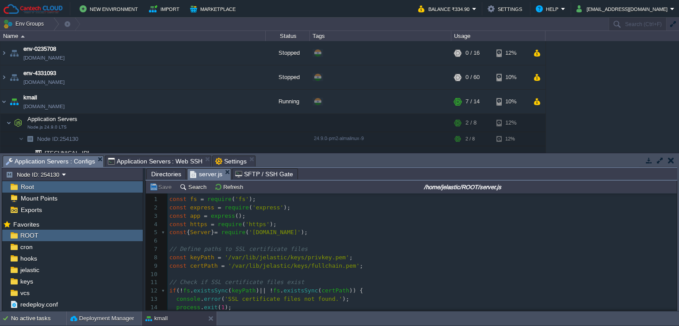
type textarea "-"
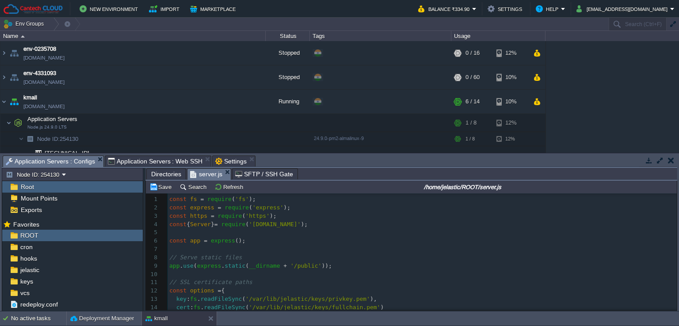
scroll to position [153, 0]
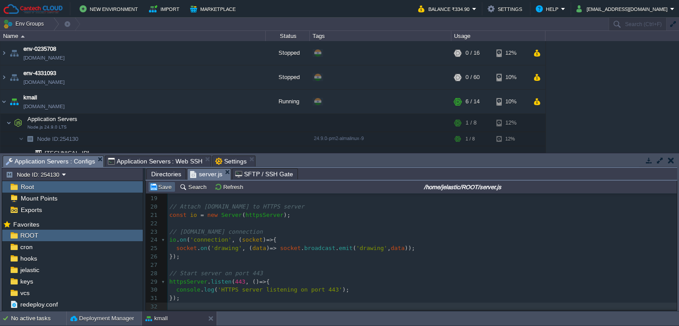
click at [157, 189] on button "Save" at bounding box center [162, 187] width 25 height 8
click at [121, 162] on span "Application Servers : Web SSH" at bounding box center [155, 161] width 95 height 11
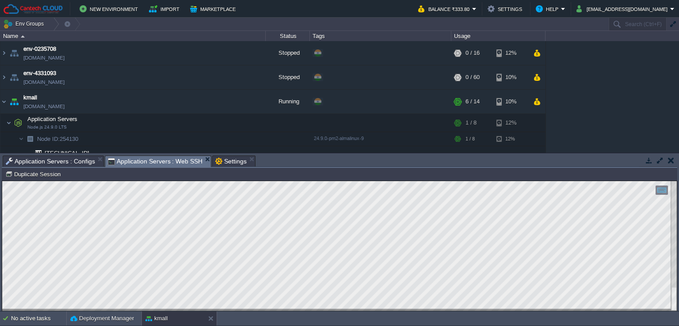
click at [2, 181] on html "Copy: Ctrl + Shift + C Paste: Ctrl + V Settings: Ctrl + Shift + Alt 0" at bounding box center [339, 181] width 675 height 0
click at [144, 162] on span "Application Servers : Web SSH" at bounding box center [155, 161] width 95 height 11
click at [69, 158] on span "Application Servers : Configs" at bounding box center [50, 161] width 89 height 11
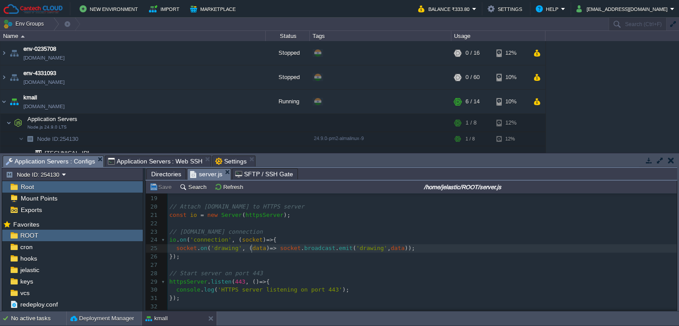
click at [253, 249] on div "xxxxxxxxxx 1 55 1 47 1 32 }); 1 const fs = require ( 'fs' ); 2 const express = …" at bounding box center [423, 178] width 510 height 267
type textarea "const fs = require('fs'); const express = require('express'); const https = req…"
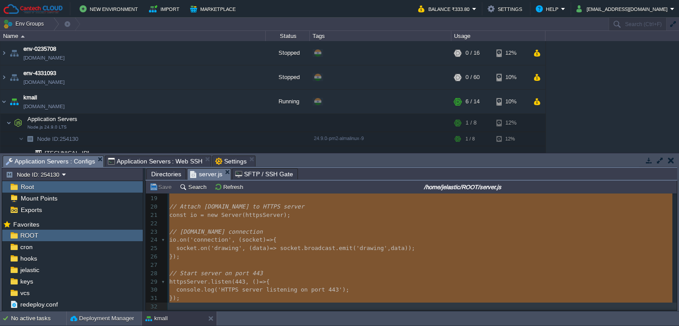
paste textarea
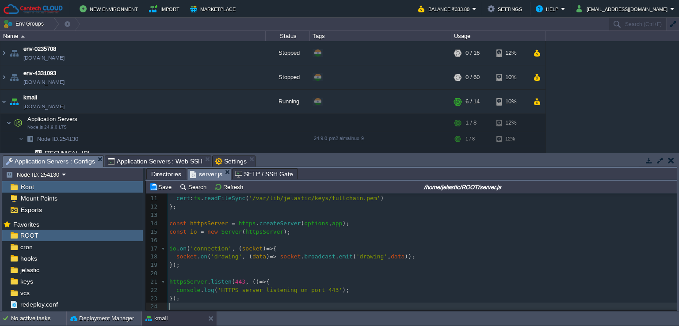
scroll to position [79, 0]
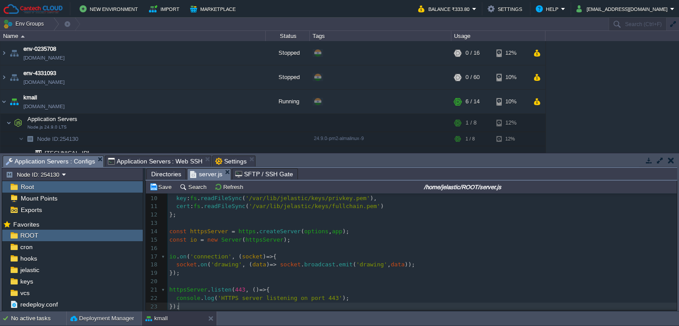
click at [165, 194] on div at bounding box center [164, 221] width 6 height 206
click at [163, 190] on button "Save" at bounding box center [162, 187] width 25 height 8
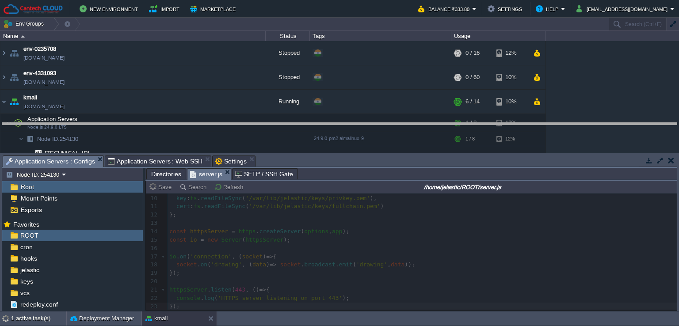
drag, startPoint x: 349, startPoint y: 158, endPoint x: 355, endPoint y: 125, distance: 33.3
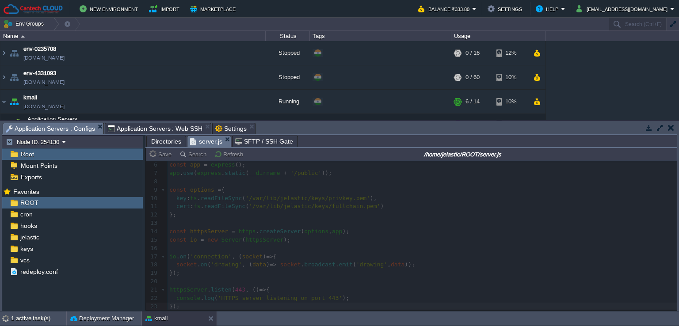
scroll to position [46, 0]
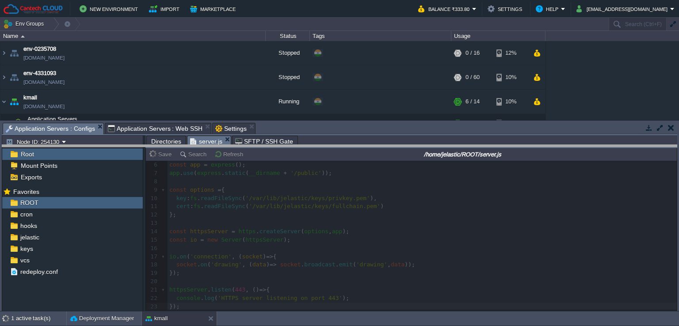
drag, startPoint x: 355, startPoint y: 125, endPoint x: 357, endPoint y: 133, distance: 8.4
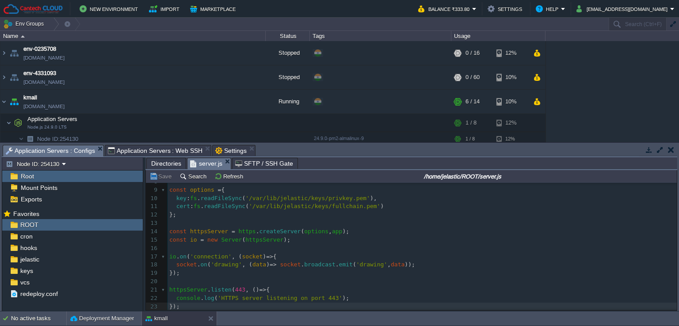
click at [168, 153] on span "Application Servers : Web SSH" at bounding box center [155, 151] width 95 height 11
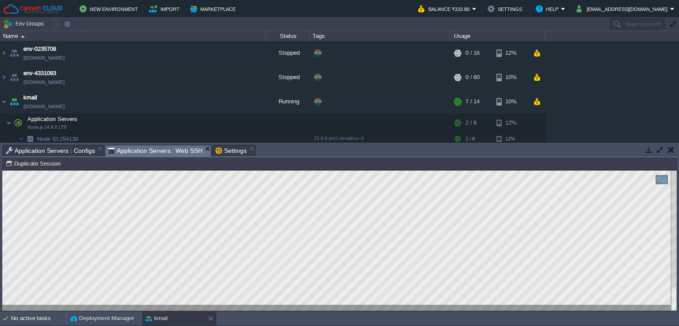
click at [71, 149] on span "Application Servers : Configs" at bounding box center [50, 151] width 89 height 11
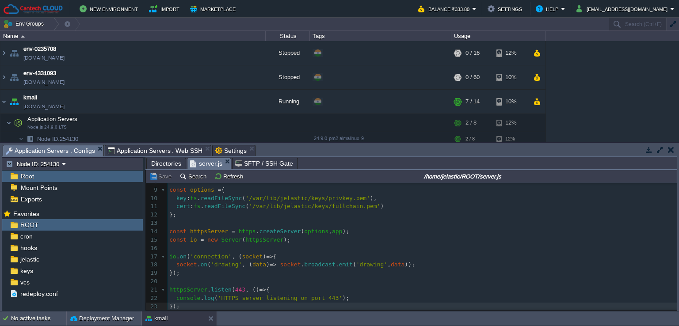
click at [252, 257] on div "xxxxxxxxxx 1 55 1 47 1 32 1 const fs = require ( 'fs' ); 2 const express = requ…" at bounding box center [423, 215] width 510 height 192
type textarea "const fs = require('fs'); const express = require('express'); const https = req…"
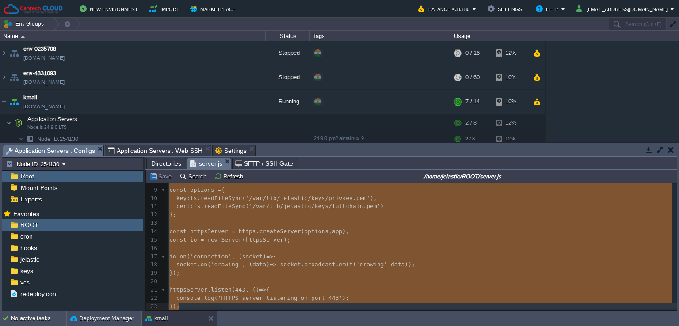
paste textarea
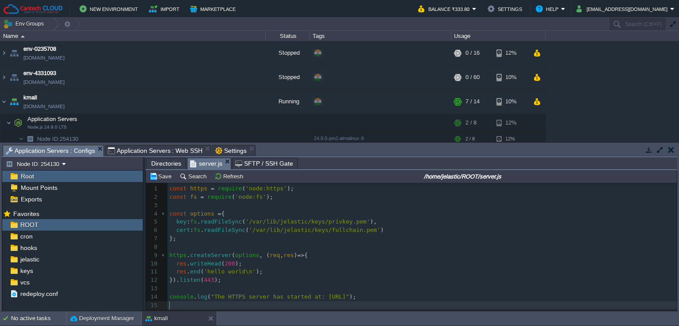
scroll to position [0, 0]
click at [166, 180] on button "Save" at bounding box center [162, 177] width 25 height 8
click at [171, 121] on button "button" at bounding box center [173, 123] width 8 height 8
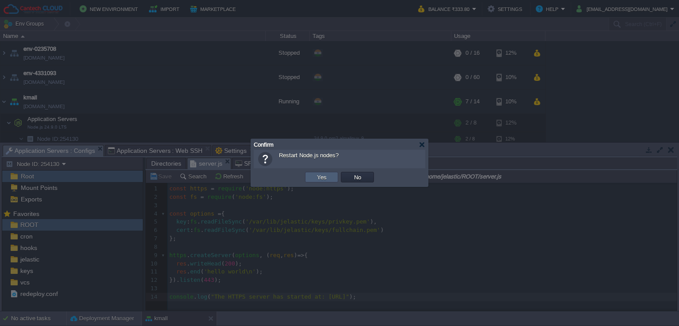
click at [316, 178] on button "Yes" at bounding box center [322, 177] width 15 height 8
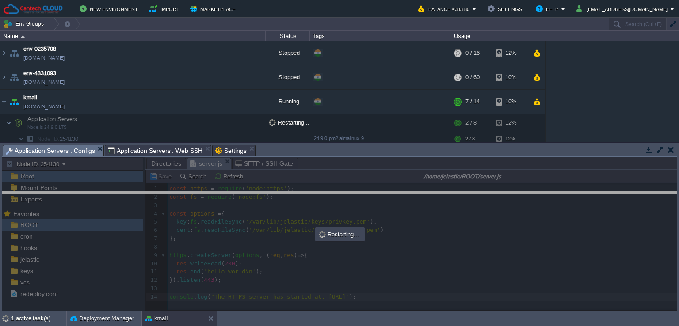
drag, startPoint x: 292, startPoint y: 153, endPoint x: 308, endPoint y: 201, distance: 50.1
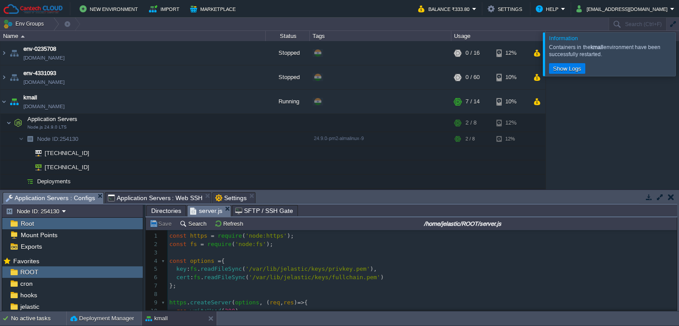
click at [172, 200] on span "Application Servers : Web SSH" at bounding box center [155, 198] width 95 height 11
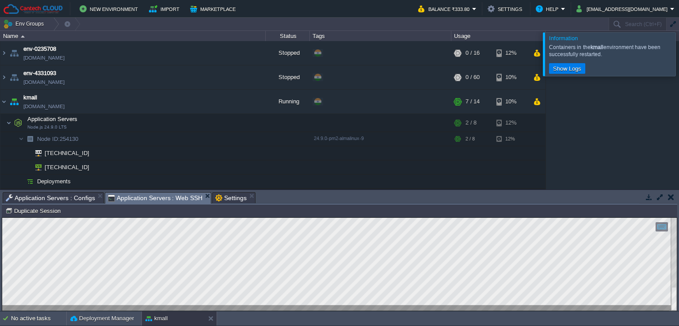
click at [42, 196] on span "Application Servers : Configs" at bounding box center [50, 198] width 89 height 11
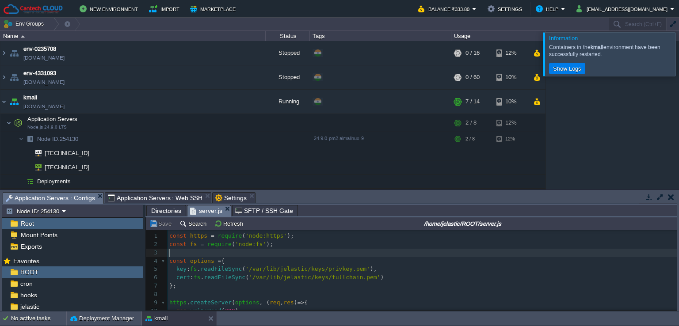
click at [180, 250] on pre "​" at bounding box center [423, 253] width 510 height 8
type textarea "const https = require('node:https'); const fs = require('node:fs'); const optio…"
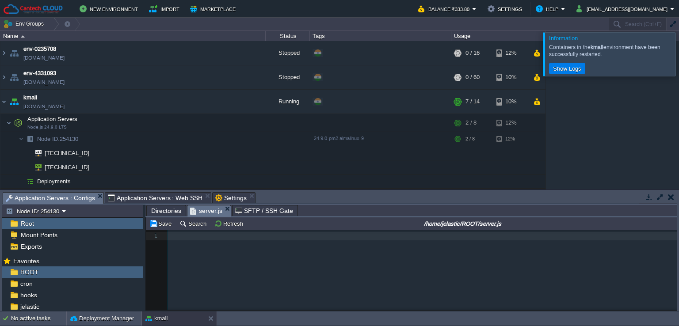
click at [226, 244] on div "xxxxxxxxxx 1 55 1 47 1 32 1 1 ​" at bounding box center [418, 276] width 545 height 93
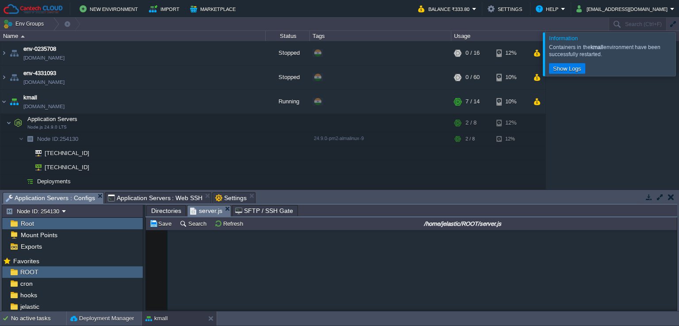
scroll to position [299, 0]
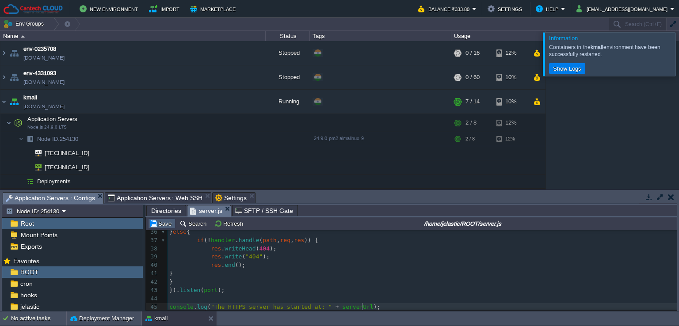
drag, startPoint x: 165, startPoint y: 224, endPoint x: 170, endPoint y: 230, distance: 7.8
click at [165, 224] on button "Save" at bounding box center [162, 224] width 25 height 8
click at [125, 196] on span "Application Servers : Web SSH" at bounding box center [155, 198] width 95 height 11
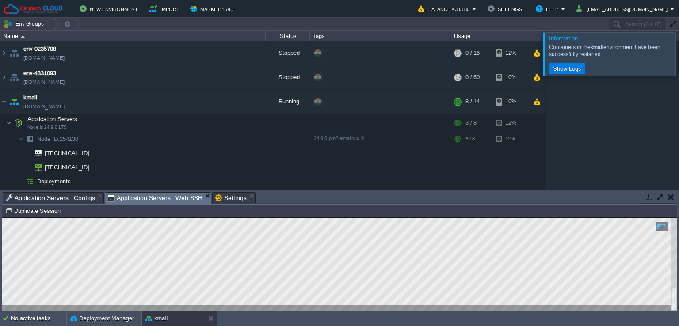
drag, startPoint x: 66, startPoint y: 200, endPoint x: 308, endPoint y: 277, distance: 253.9
click at [66, 200] on span "Application Servers : Configs" at bounding box center [50, 198] width 89 height 11
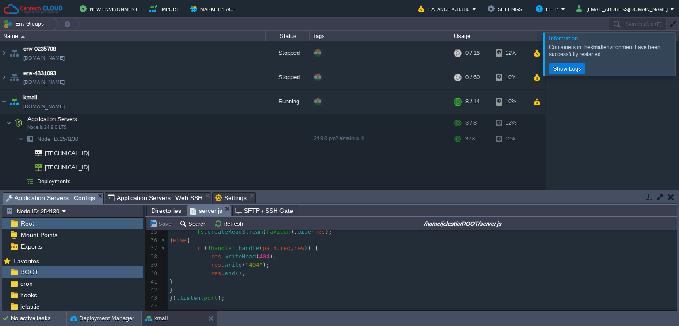
scroll to position [298, 0]
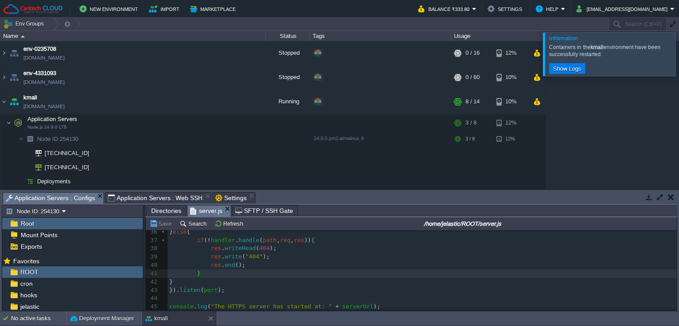
type textarea "-"
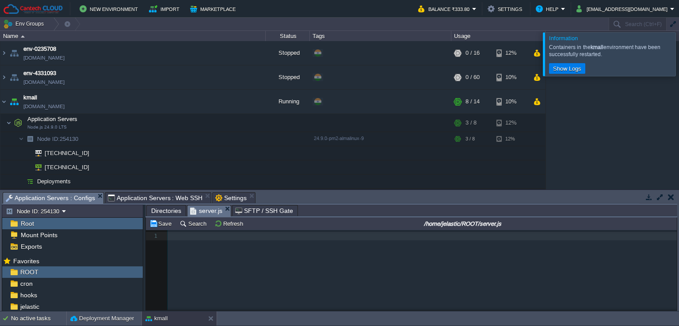
scroll to position [57, 0]
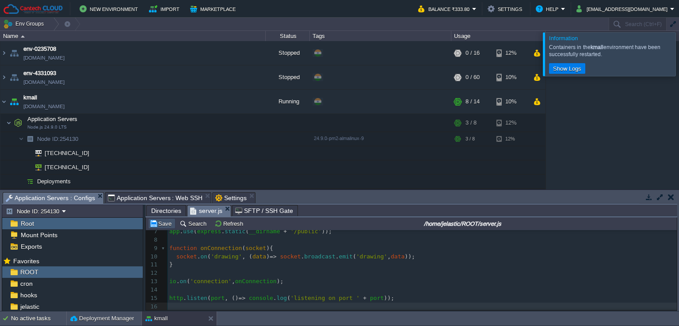
click at [156, 223] on button "Save" at bounding box center [162, 224] width 25 height 8
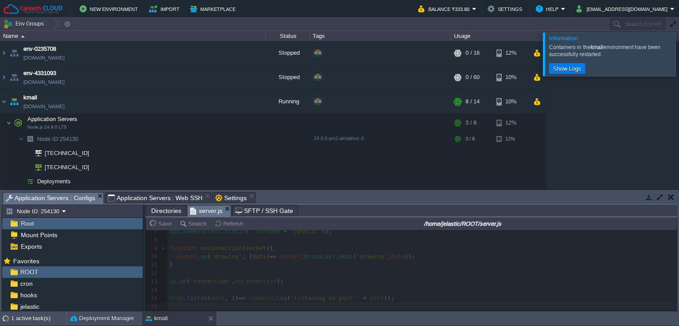
click at [679, 46] on div at bounding box center [690, 53] width 0 height 43
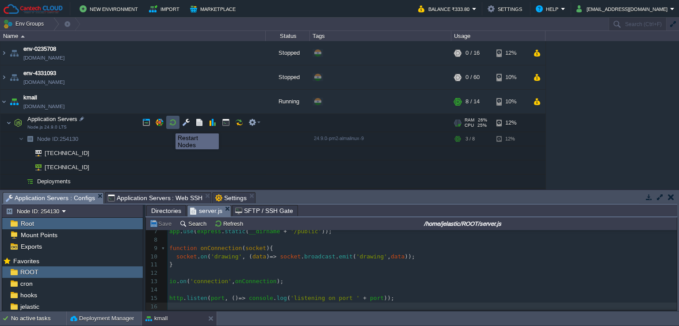
click at [173, 124] on button "button" at bounding box center [173, 123] width 8 height 8
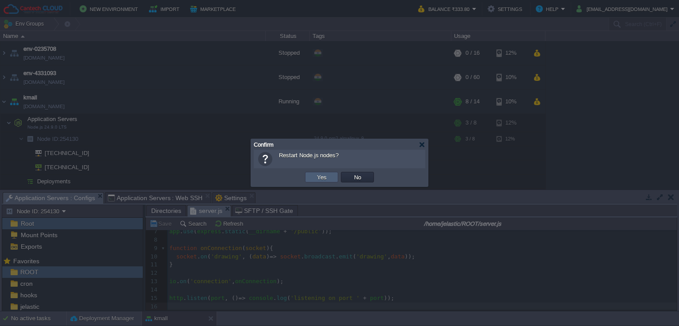
click at [309, 175] on td "Yes" at bounding box center [321, 177] width 33 height 11
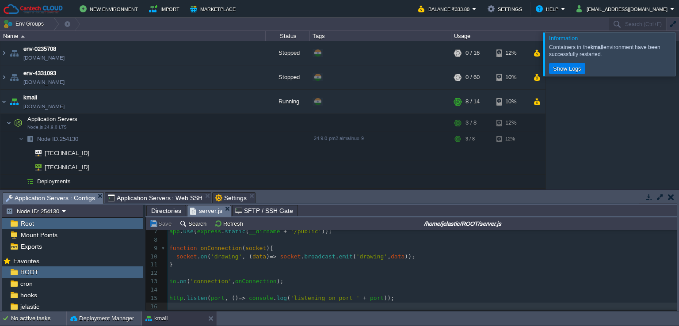
click at [152, 202] on span "Application Servers : Web SSH" at bounding box center [155, 198] width 95 height 11
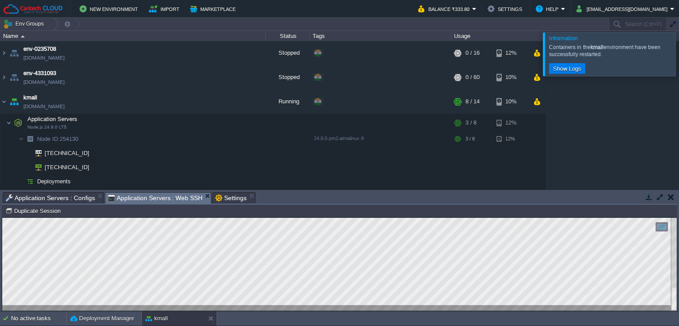
click at [679, 59] on div at bounding box center [690, 53] width 0 height 43
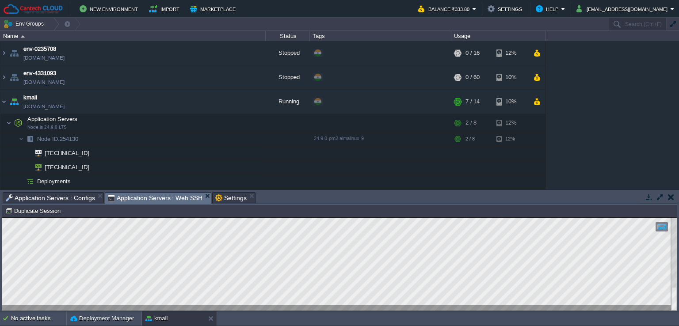
click at [76, 200] on span "Application Servers : Configs" at bounding box center [50, 198] width 89 height 11
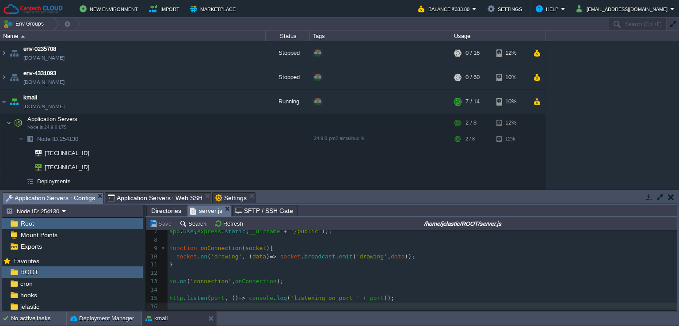
scroll to position [0, 0]
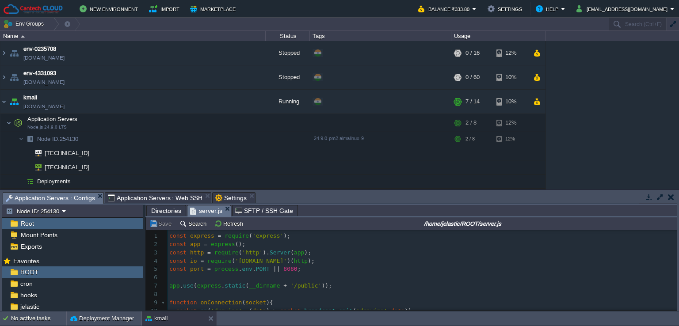
click at [226, 277] on pre "​" at bounding box center [423, 278] width 510 height 8
type textarea "const express = require('express'); const app = express(); const http = require…"
click at [286, 272] on span "8080" at bounding box center [291, 269] width 14 height 7
type textarea "3000"
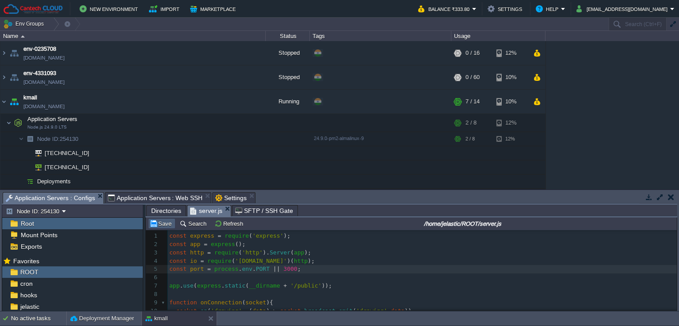
click at [165, 223] on button "Save" at bounding box center [162, 224] width 25 height 8
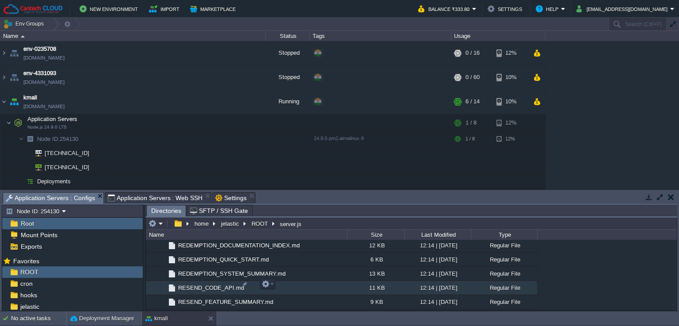
scroll to position [432, 0]
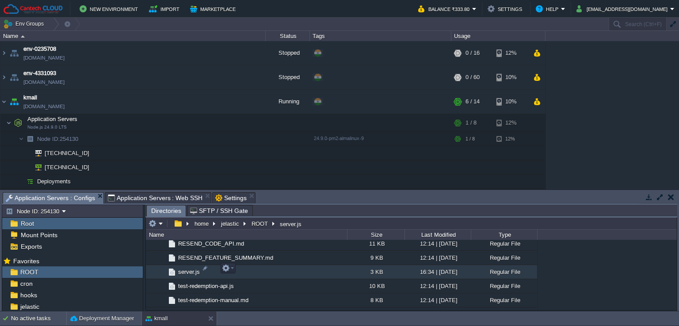
click at [262, 272] on td "server.js" at bounding box center [246, 272] width 201 height 14
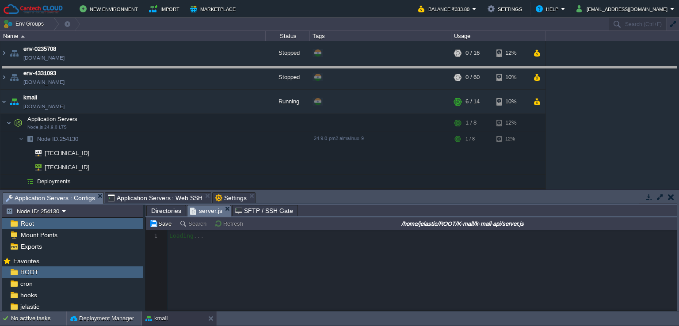
drag, startPoint x: 327, startPoint y: 194, endPoint x: 322, endPoint y: 68, distance: 126.2
click at [322, 68] on body "New Environment Import Marketplace Bonus ₹0.00 Upgrade Account Balance ₹333.80 …" at bounding box center [339, 163] width 679 height 326
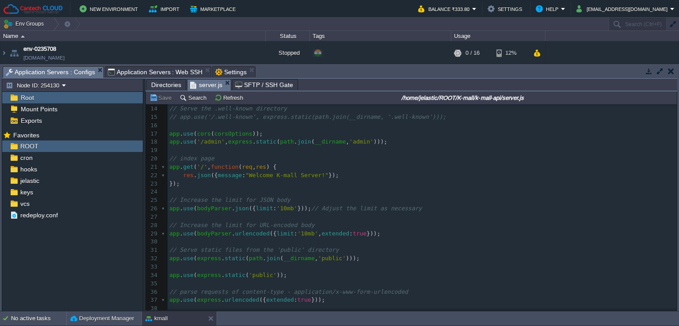
scroll to position [69, 0]
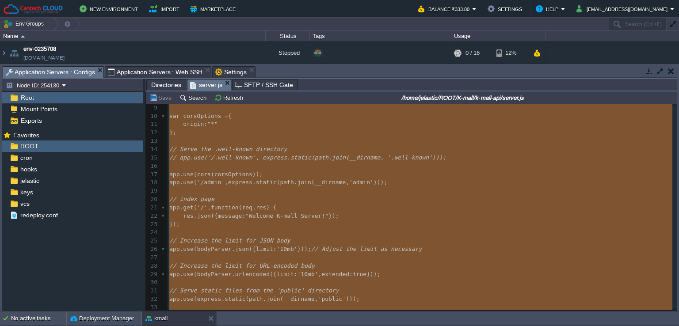
type textarea "-"
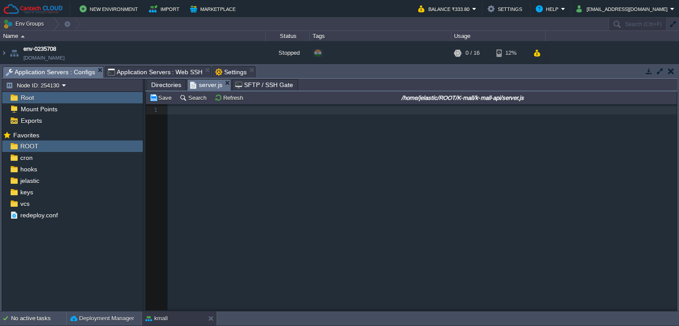
scroll to position [498, 0]
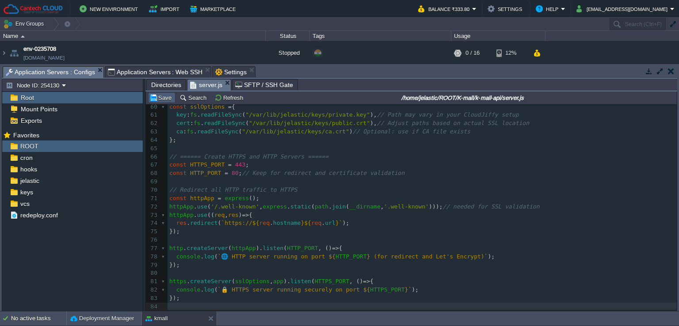
click at [160, 100] on button "Save" at bounding box center [162, 98] width 25 height 8
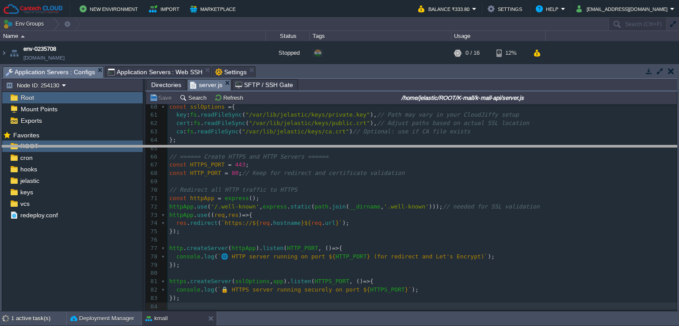
drag, startPoint x: 350, startPoint y: 72, endPoint x: 354, endPoint y: 80, distance: 8.7
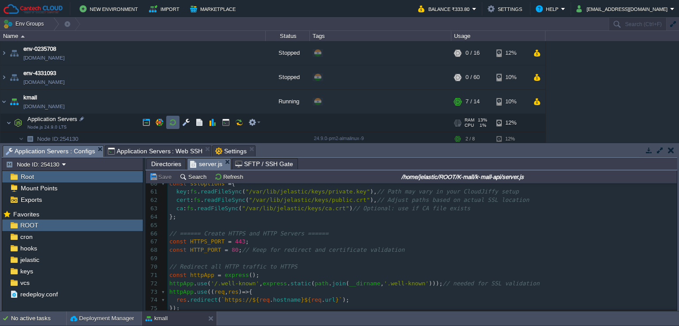
click at [173, 123] on button "button" at bounding box center [173, 123] width 8 height 8
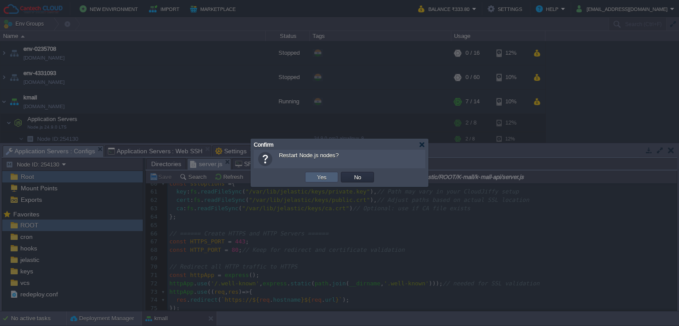
click at [315, 183] on td "Yes" at bounding box center [322, 177] width 36 height 13
click at [319, 176] on button "Yes" at bounding box center [322, 177] width 15 height 8
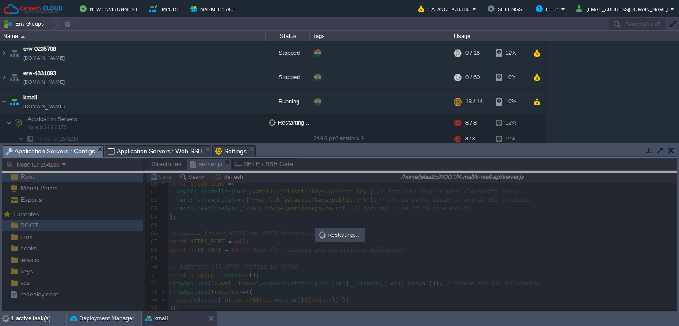
drag, startPoint x: 338, startPoint y: 153, endPoint x: 347, endPoint y: 188, distance: 37.1
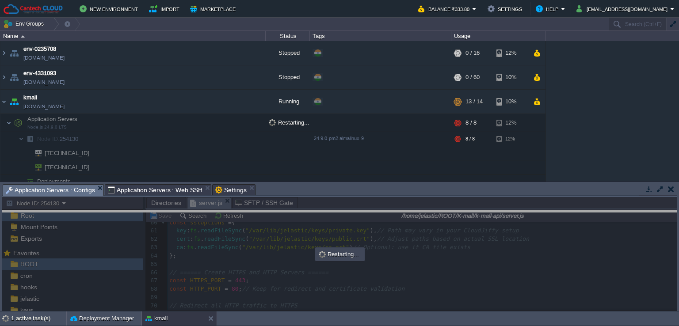
drag, startPoint x: 347, startPoint y: 188, endPoint x: 359, endPoint y: 215, distance: 28.9
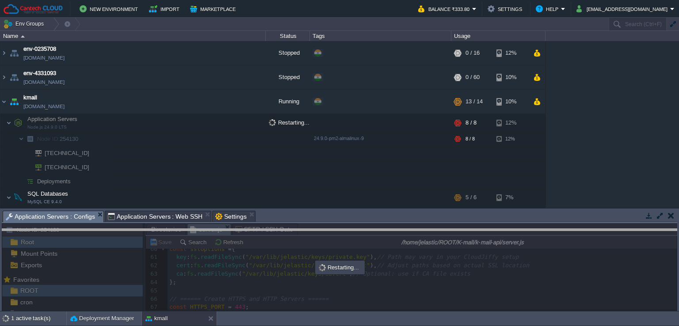
drag, startPoint x: 341, startPoint y: 215, endPoint x: 344, endPoint y: 222, distance: 7.6
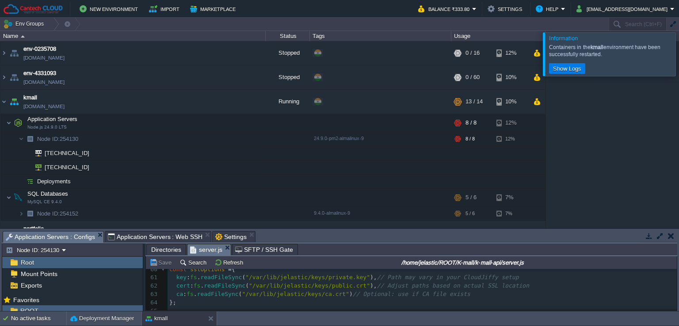
click at [679, 61] on div at bounding box center [690, 53] width 0 height 43
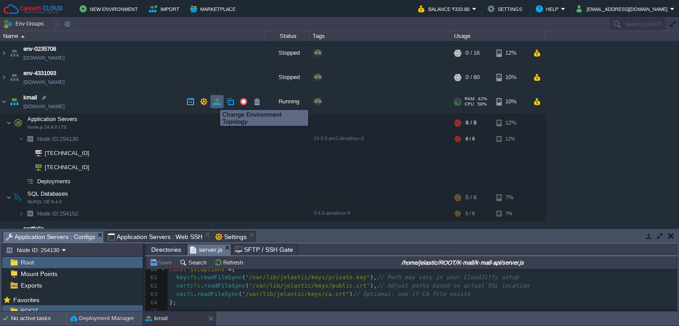
click at [215, 102] on button "button" at bounding box center [217, 102] width 8 height 8
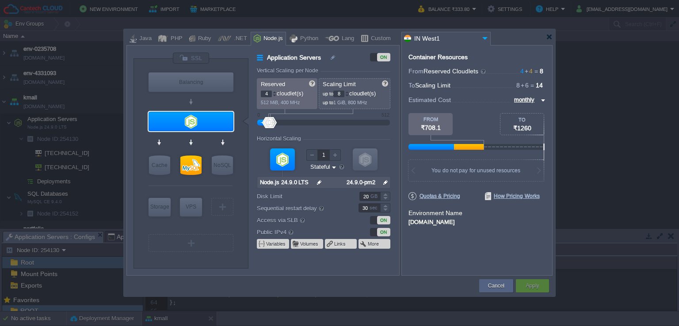
drag, startPoint x: 362, startPoint y: 20, endPoint x: 385, endPoint y: 116, distance: 98.7
click at [385, 116] on body "New Environment Import Marketplace Bonus ₹0.00 Upgrade Account Balance ₹333.80 …" at bounding box center [339, 163] width 679 height 326
type input "MySQL CE 9.4.0"
click at [190, 161] on div at bounding box center [190, 165] width 21 height 19
type input "SQL Databases"
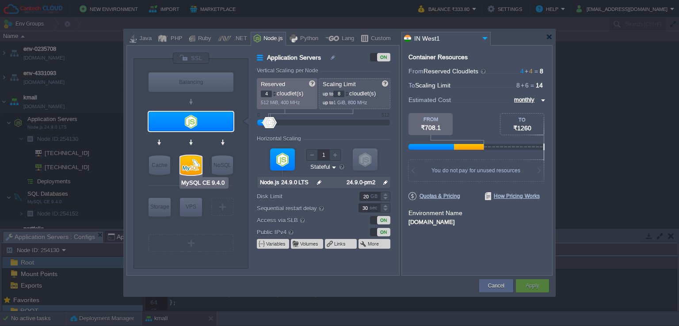
type input "6"
type input "MySQL CE 9.4.0"
type input "null"
type input "9.4.0-almalinux-9"
type input "Stateless"
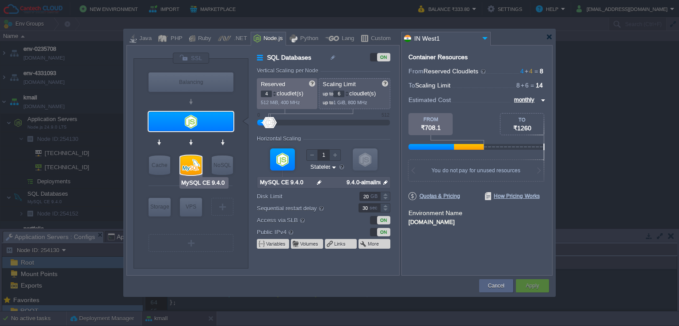
type input "Redis 7.2.4"
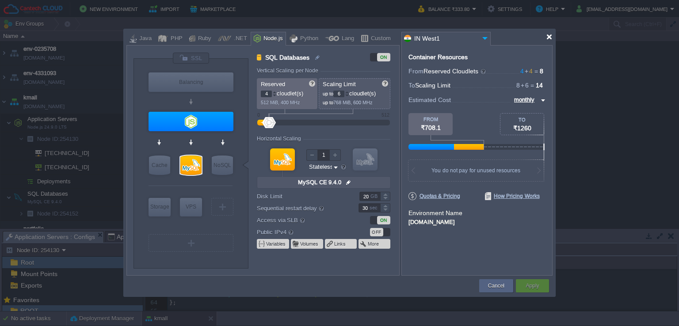
click at [549, 36] on div at bounding box center [549, 37] width 7 height 7
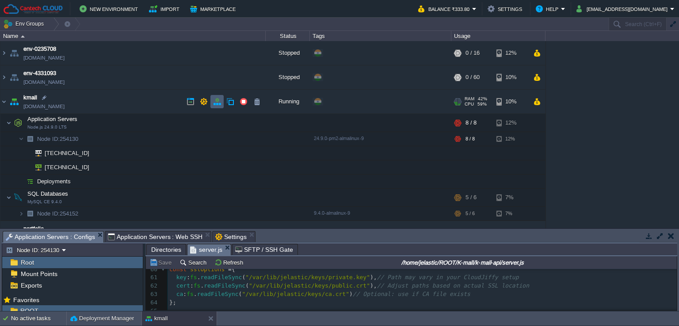
click at [218, 105] on button "button" at bounding box center [217, 102] width 8 height 8
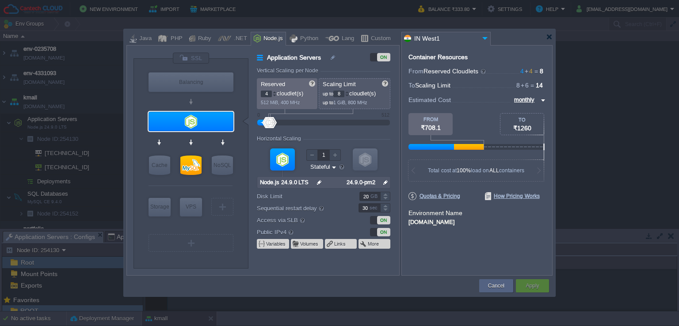
scroll to position [498, 0]
click at [274, 91] on div at bounding box center [274, 92] width 4 height 3
type input "6"
click at [274, 91] on div at bounding box center [274, 92] width 4 height 3
click at [349, 92] on div at bounding box center [347, 92] width 4 height 3
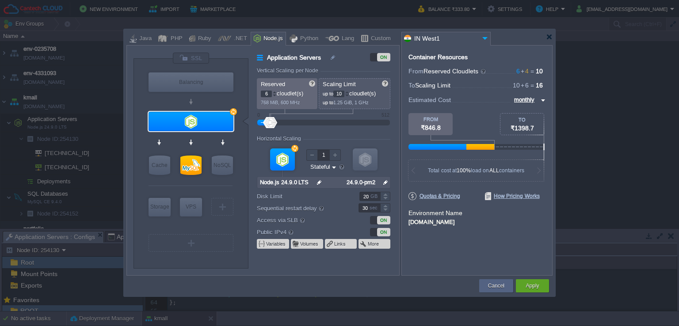
click at [349, 92] on div at bounding box center [347, 92] width 4 height 3
type input "12"
click at [349, 92] on div at bounding box center [347, 92] width 4 height 3
click at [525, 282] on div "Apply" at bounding box center [533, 286] width 20 height 13
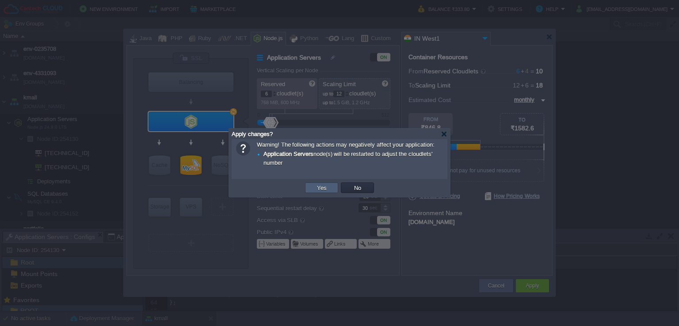
click at [313, 192] on td "Yes" at bounding box center [321, 188] width 33 height 11
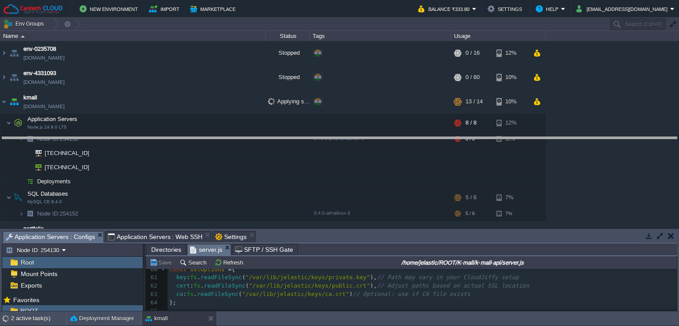
drag, startPoint x: 379, startPoint y: 234, endPoint x: 376, endPoint y: 96, distance: 138.0
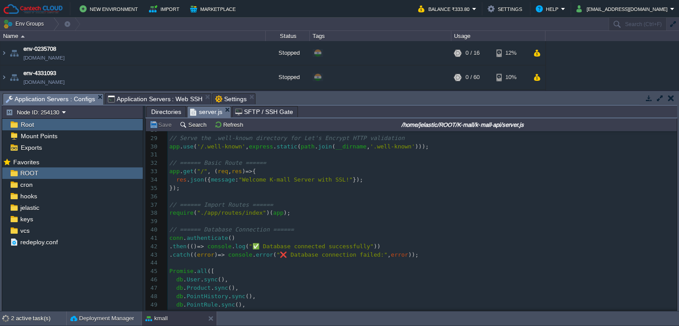
scroll to position [0, 0]
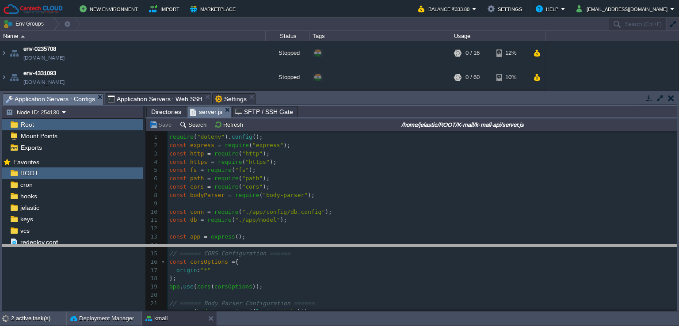
drag, startPoint x: 339, startPoint y: 98, endPoint x: 346, endPoint y: 115, distance: 18.8
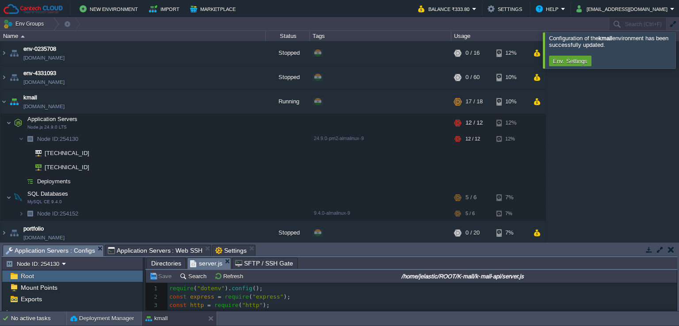
click at [679, 47] on div at bounding box center [690, 50] width 0 height 36
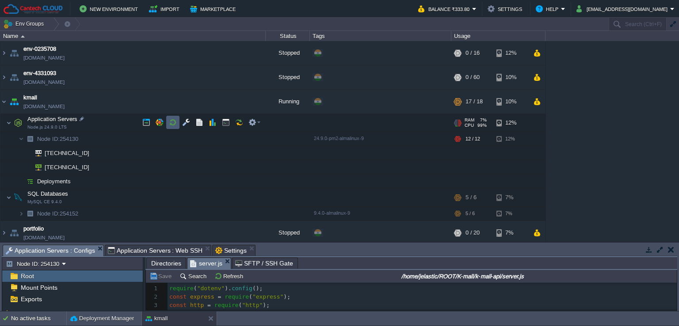
drag, startPoint x: 170, startPoint y: 124, endPoint x: 169, endPoint y: 137, distance: 12.9
click at [170, 124] on button "button" at bounding box center [173, 123] width 8 height 8
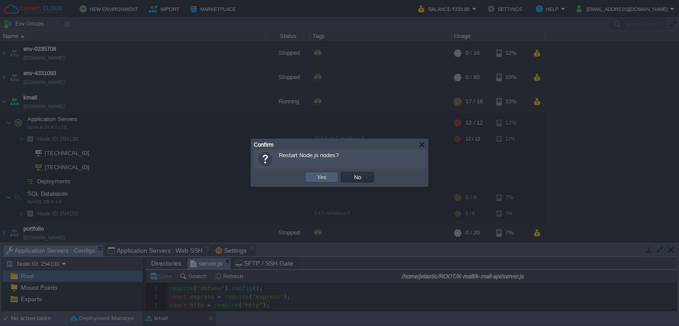
click at [330, 176] on td "Yes" at bounding box center [321, 177] width 33 height 11
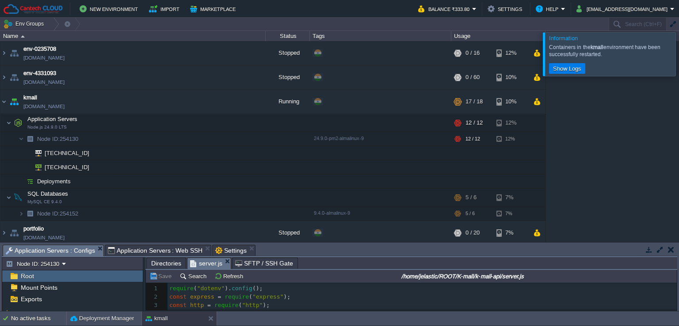
drag, startPoint x: 671, startPoint y: 63, endPoint x: 599, endPoint y: 85, distance: 76.0
click at [679, 63] on div at bounding box center [690, 53] width 0 height 43
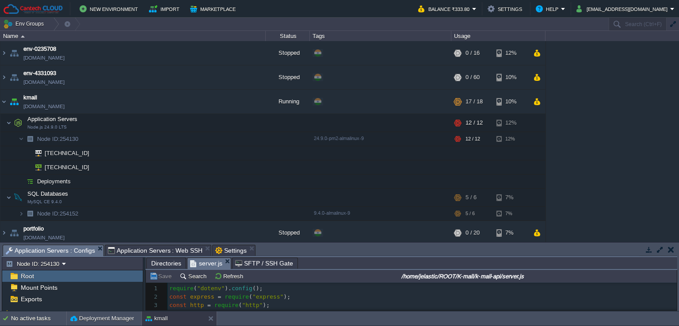
click at [150, 246] on span "Application Servers : Web SSH" at bounding box center [155, 251] width 95 height 11
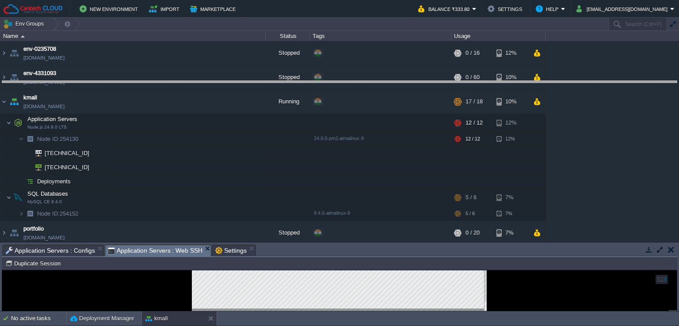
drag, startPoint x: 323, startPoint y: 251, endPoint x: 337, endPoint y: 78, distance: 173.9
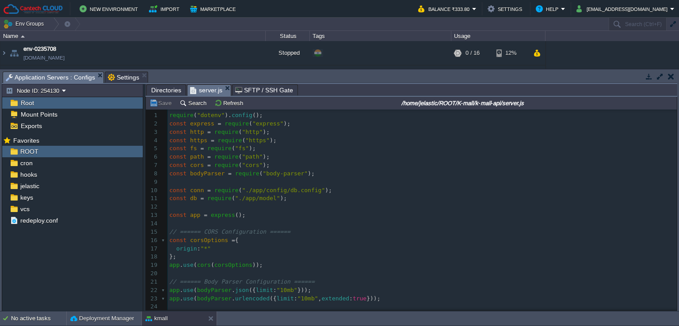
click at [233, 186] on pre "​" at bounding box center [423, 182] width 510 height 8
type textarea "-"
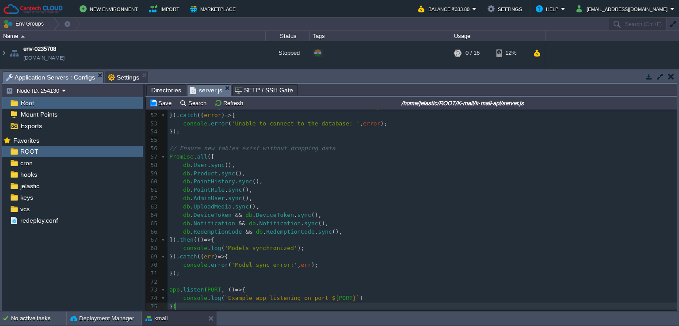
scroll to position [428, 0]
click at [166, 104] on button "Save" at bounding box center [162, 103] width 25 height 8
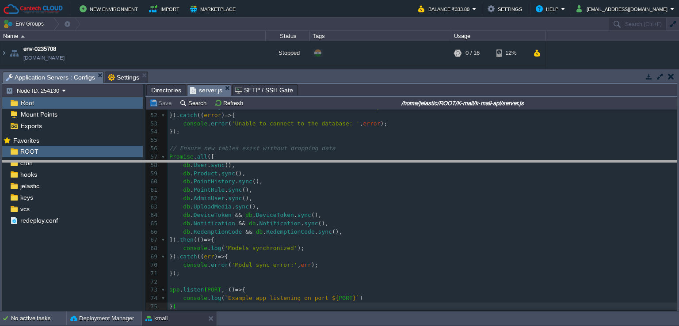
drag, startPoint x: 403, startPoint y: 80, endPoint x: 406, endPoint y: 217, distance: 137.2
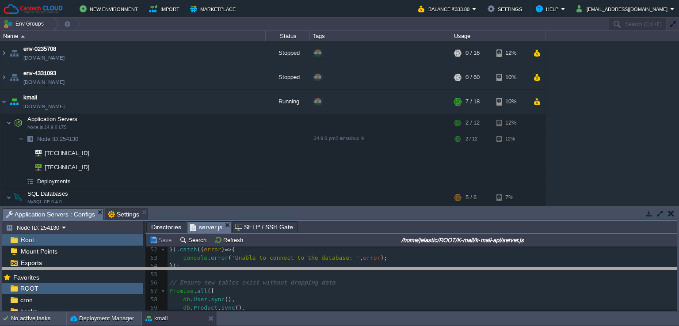
drag, startPoint x: 403, startPoint y: 218, endPoint x: 409, endPoint y: 279, distance: 61.3
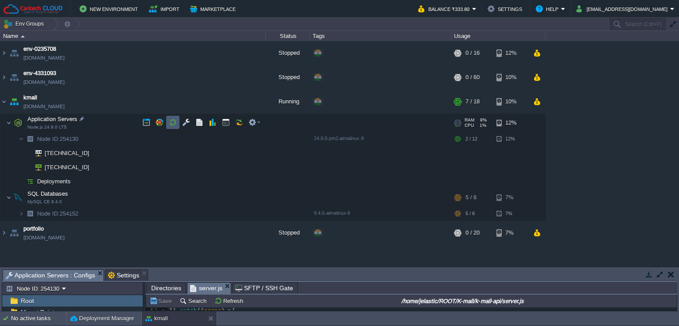
click at [173, 122] on button "button" at bounding box center [173, 123] width 8 height 8
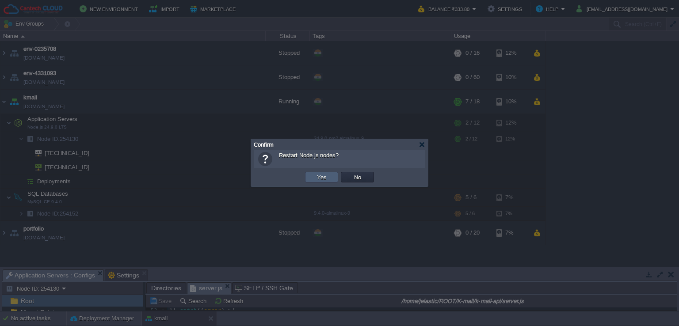
click at [326, 178] on button "Yes" at bounding box center [322, 177] width 15 height 8
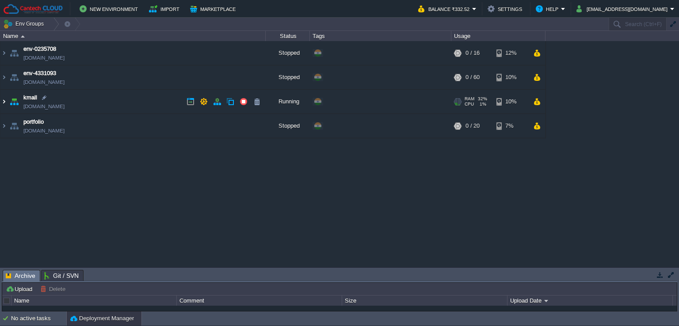
click at [5, 102] on img at bounding box center [3, 102] width 7 height 24
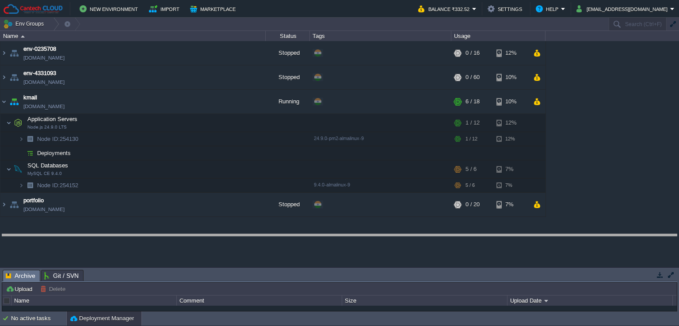
drag, startPoint x: 115, startPoint y: 278, endPoint x: 122, endPoint y: 242, distance: 36.4
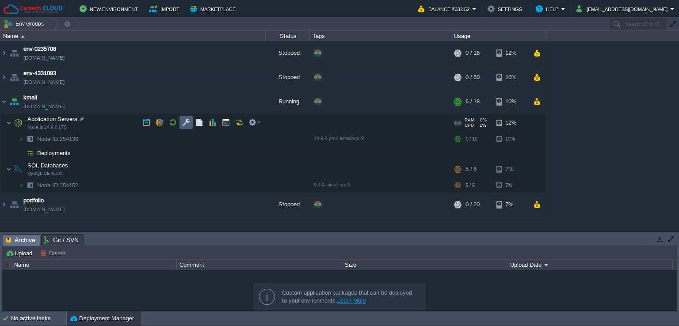
drag, startPoint x: 188, startPoint y: 123, endPoint x: 162, endPoint y: 173, distance: 57.4
click at [188, 123] on button "button" at bounding box center [186, 123] width 8 height 8
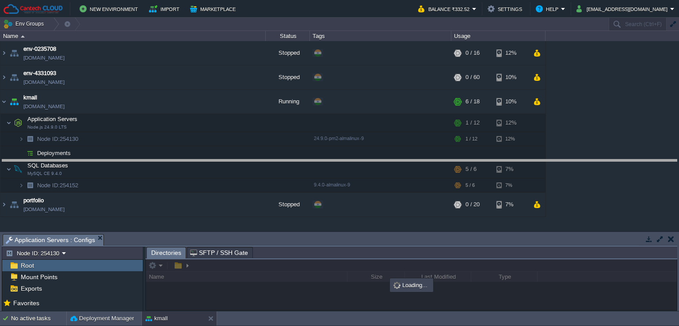
drag, startPoint x: 119, startPoint y: 238, endPoint x: 129, endPoint y: 162, distance: 76.3
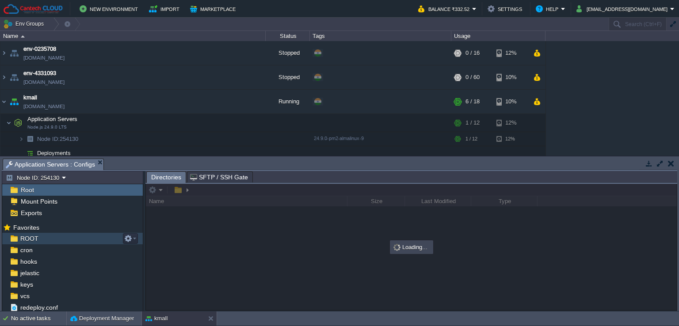
click at [36, 241] on span "ROOT" at bounding box center [29, 239] width 21 height 8
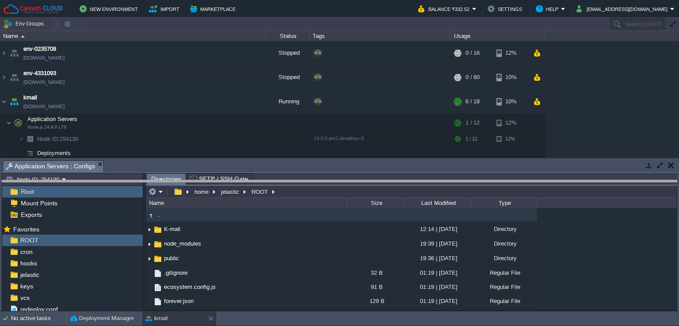
drag, startPoint x: 329, startPoint y: 165, endPoint x: 329, endPoint y: 172, distance: 7.1
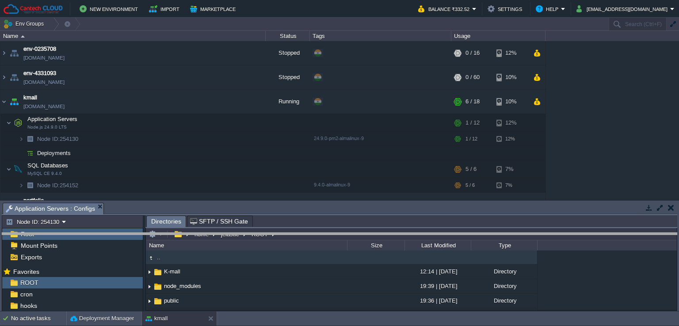
drag, startPoint x: 341, startPoint y: 207, endPoint x: 341, endPoint y: 215, distance: 7.1
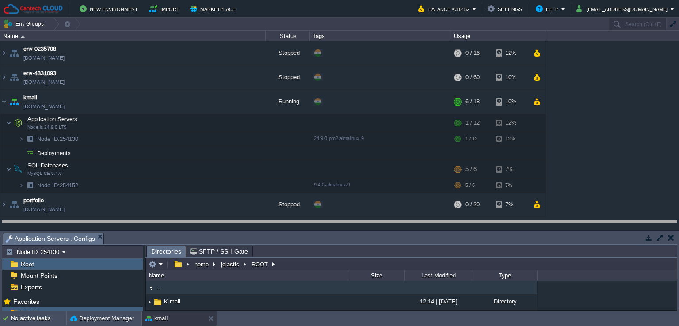
drag, startPoint x: 342, startPoint y: 238, endPoint x: 344, endPoint y: 225, distance: 12.5
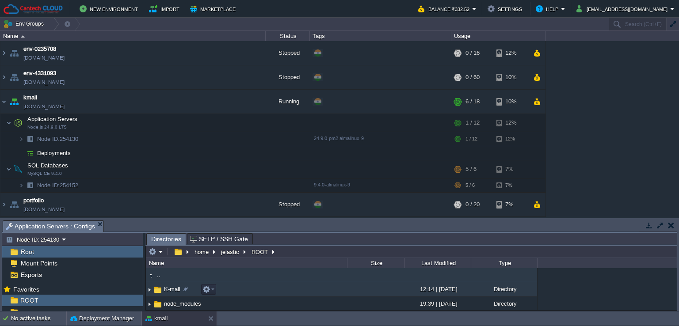
click at [149, 291] on img at bounding box center [149, 290] width 7 height 14
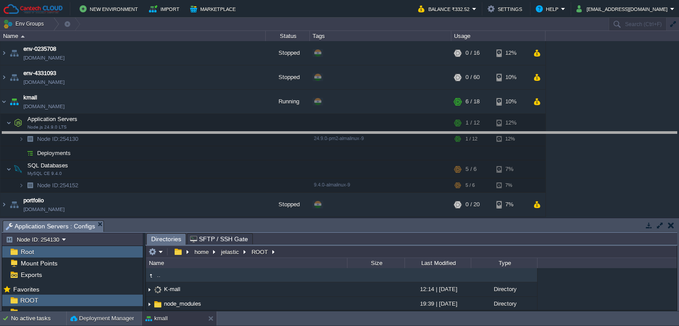
drag, startPoint x: 285, startPoint y: 223, endPoint x: 314, endPoint y: 134, distance: 93.6
click at [314, 134] on body "New Environment Import Marketplace Bonus ₹0.00 Upgrade Account Balance ₹332.52 …" at bounding box center [339, 163] width 679 height 326
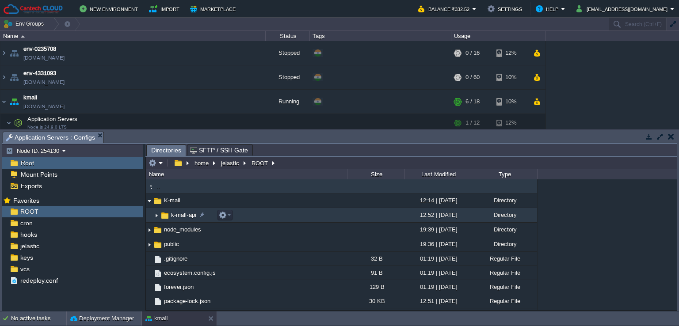
click at [157, 216] on img at bounding box center [156, 216] width 7 height 14
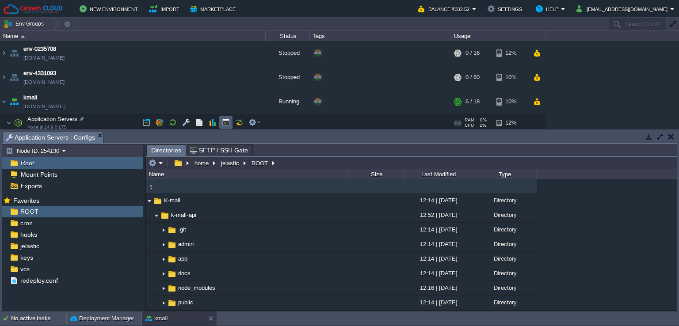
click at [222, 120] on button "button" at bounding box center [226, 123] width 8 height 8
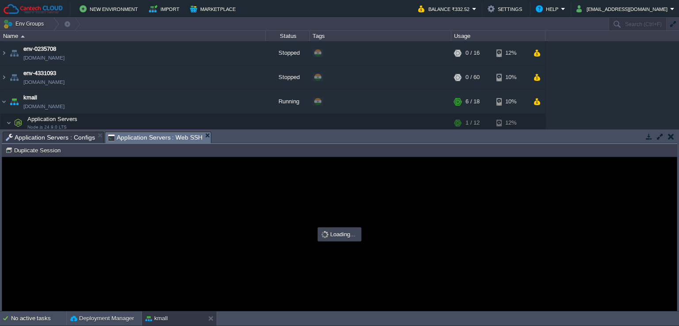
type input "#000000"
